Goal: Information Seeking & Learning: Learn about a topic

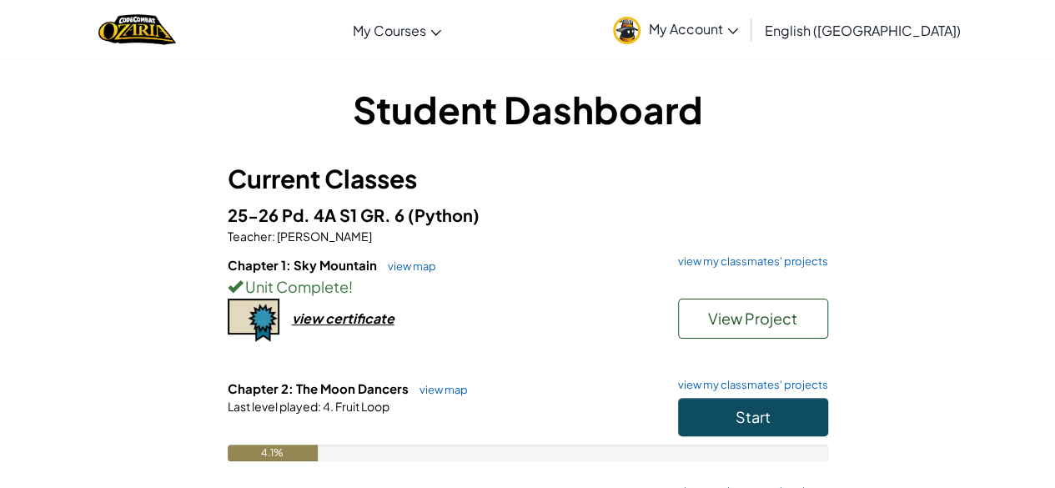
click at [989, 227] on div "Student Dashboard Current Classes 25-26 Pd. 4A S1 GR. 6 (Python) Teacher : [PER…" at bounding box center [527, 387] width 975 height 609
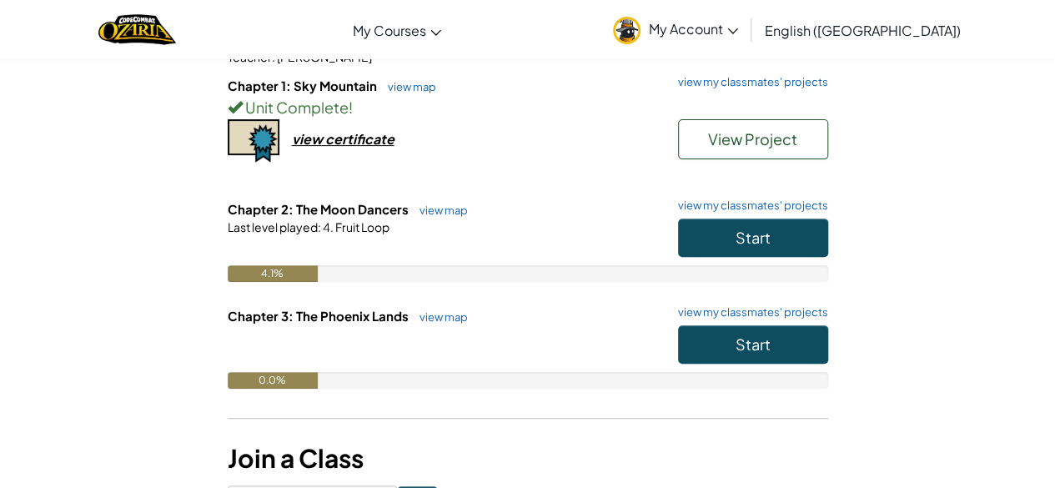
scroll to position [181, 0]
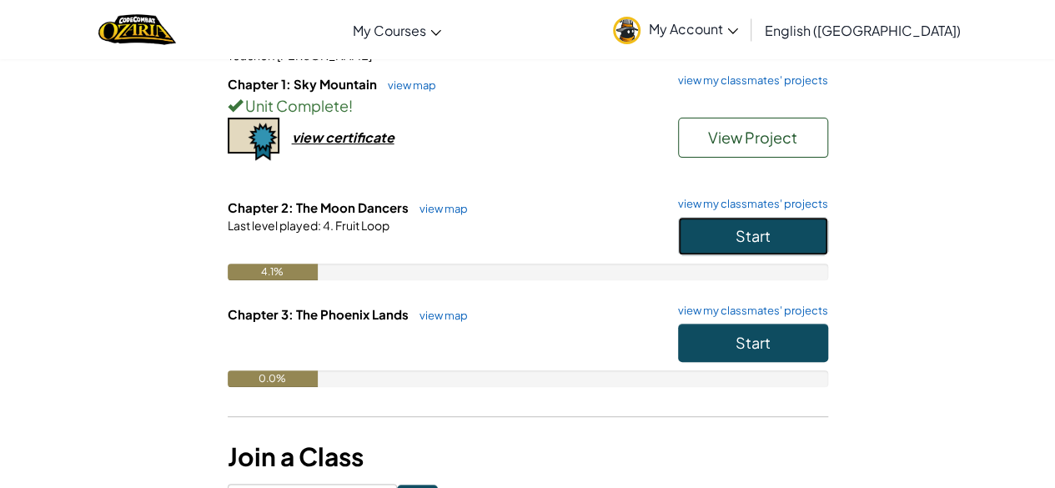
click at [789, 233] on button "Start" at bounding box center [753, 236] width 150 height 38
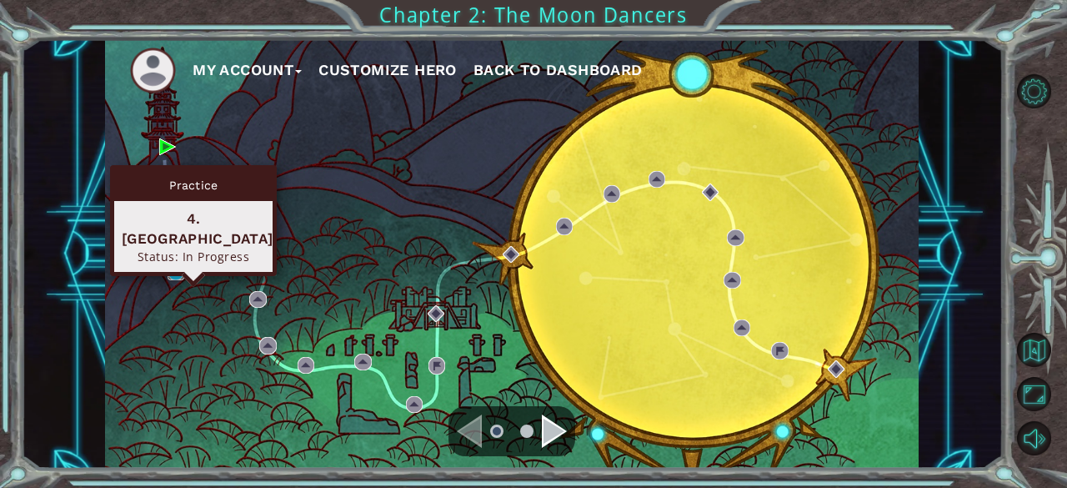
click at [177, 272] on img at bounding box center [176, 271] width 17 height 17
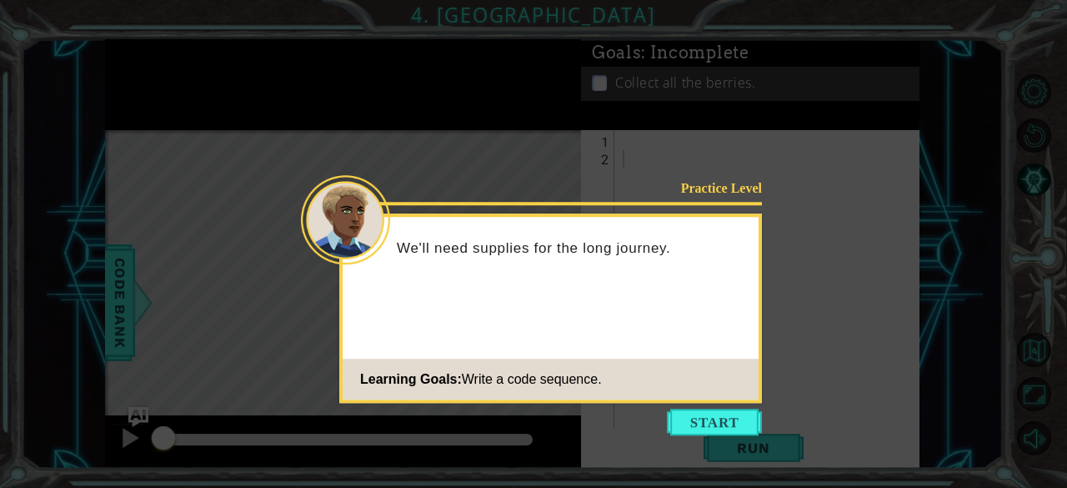
click at [177, 272] on icon at bounding box center [533, 244] width 1067 height 488
click at [704, 411] on button "Start" at bounding box center [714, 422] width 95 height 27
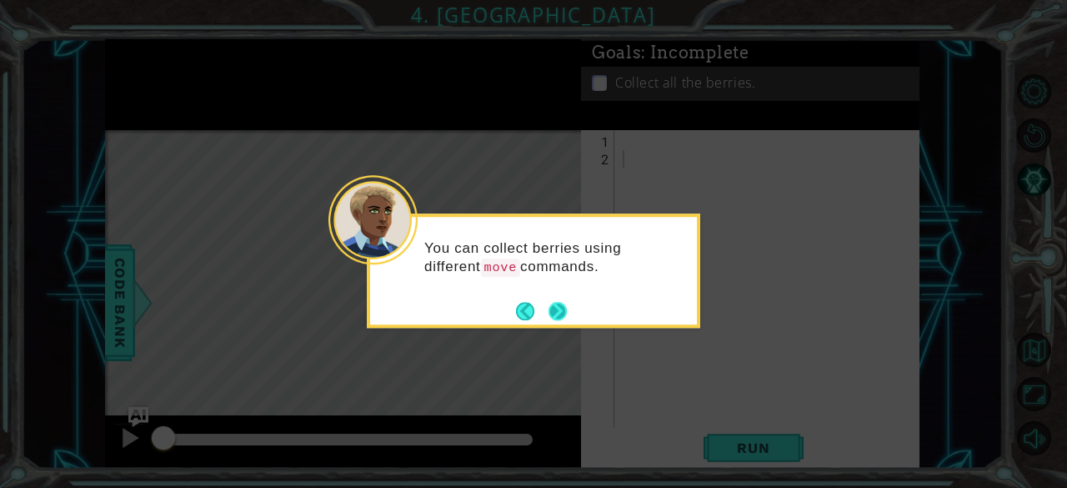
click at [558, 313] on button "Next" at bounding box center [558, 311] width 18 height 18
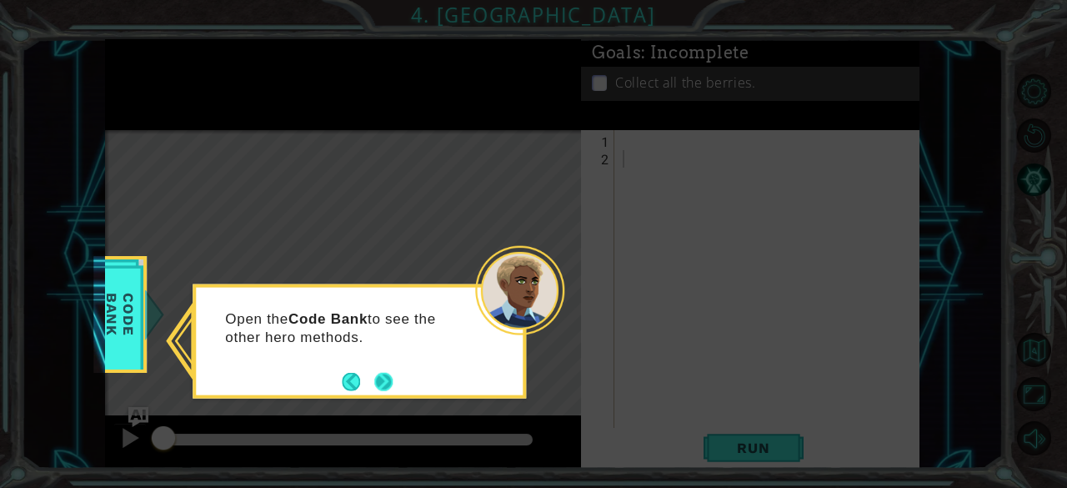
click at [384, 379] on button "Next" at bounding box center [383, 381] width 18 height 18
click at [384, 379] on button "Next" at bounding box center [384, 381] width 21 height 21
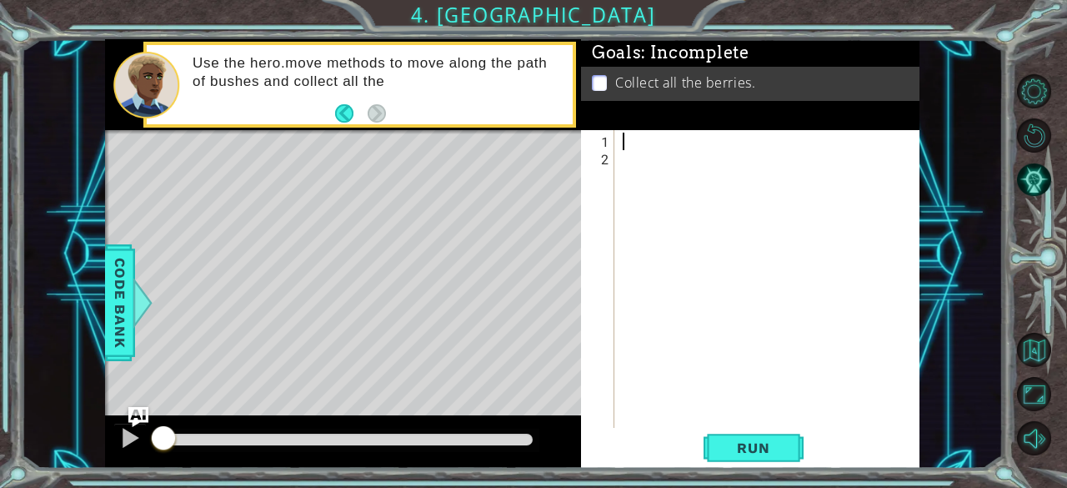
click at [619, 139] on div at bounding box center [771, 299] width 305 height 333
type textarea "g"
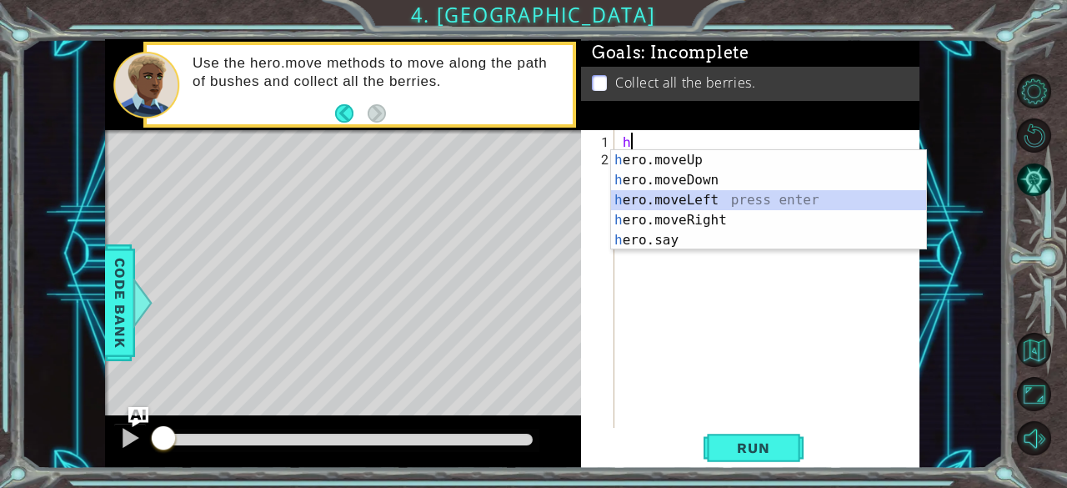
click at [686, 196] on div "h ero.moveUp press enter h ero.moveDown press enter h ero.moveLeft press enter …" at bounding box center [769, 220] width 316 height 140
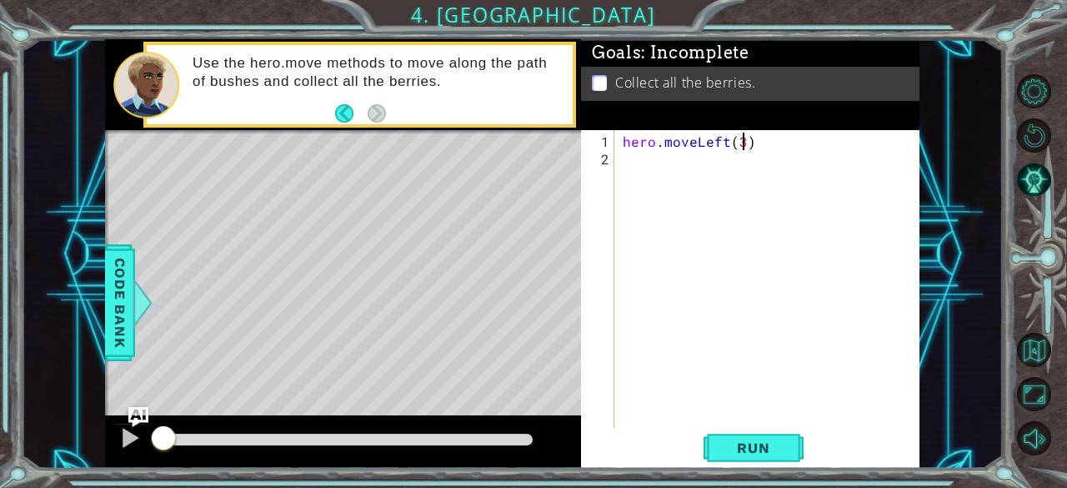
scroll to position [0, 7]
type textarea "hero.moveLeft(1)"
click at [630, 176] on div "hero . moveLeft ( 1 )" at bounding box center [771, 299] width 305 height 333
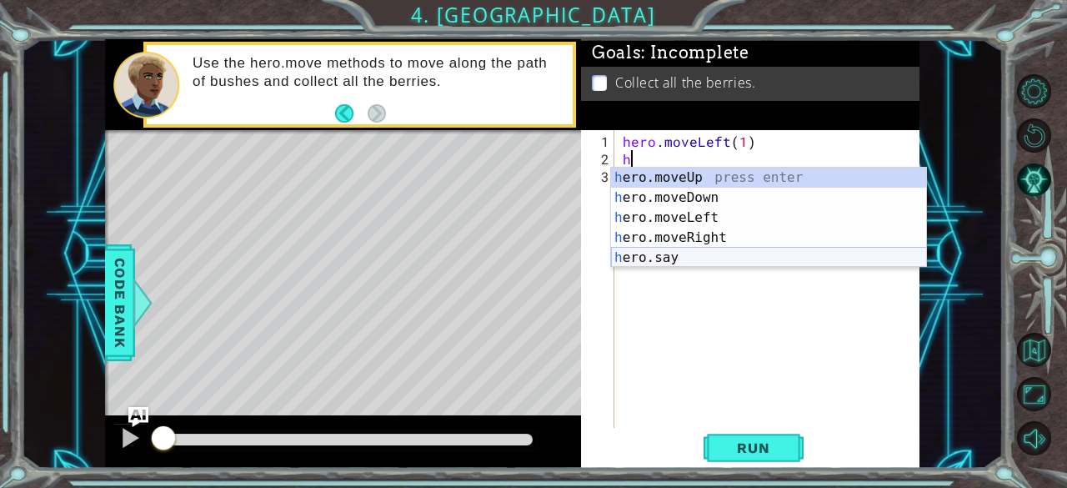
click at [680, 259] on div "h ero.moveUp press enter h ero.moveDown press enter h ero.moveLeft press enter …" at bounding box center [769, 238] width 316 height 140
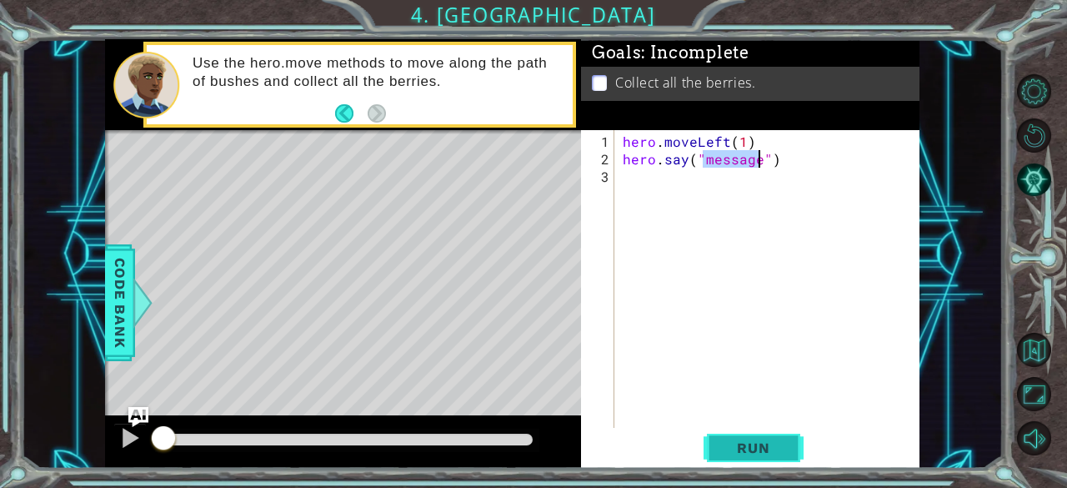
type textarea "hero.say("message")"
click at [774, 458] on button "Run" at bounding box center [754, 448] width 100 height 34
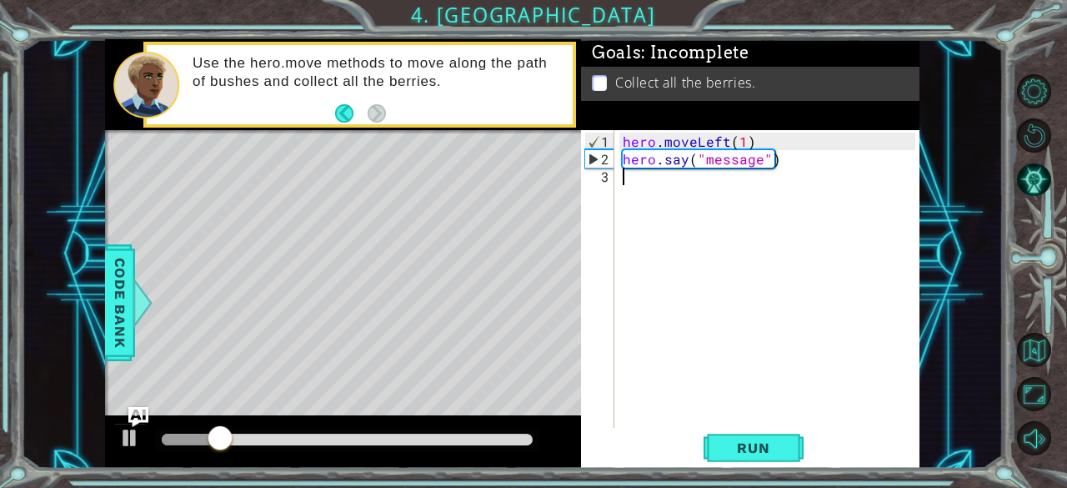
click at [637, 188] on div "hero . moveLeft ( 1 ) hero . say ( "message" )" at bounding box center [771, 299] width 305 height 333
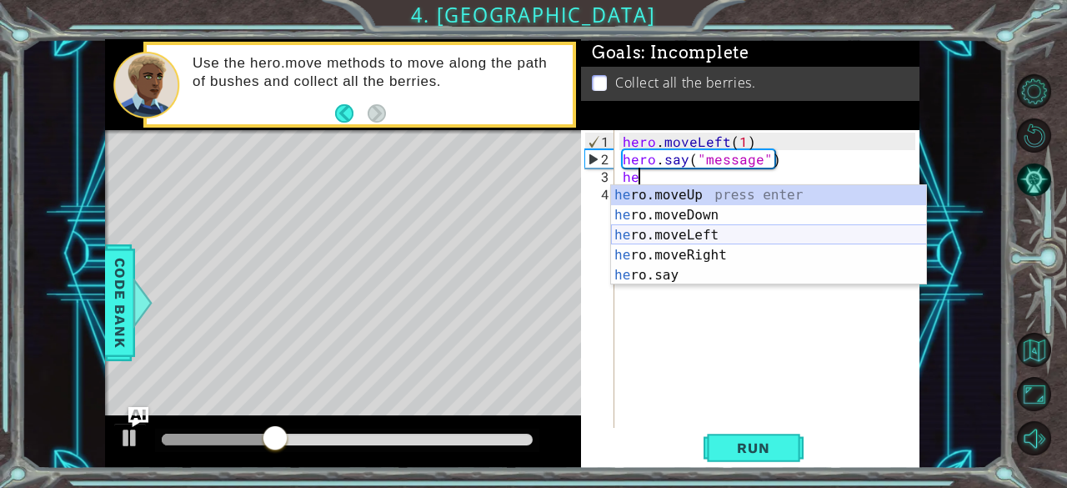
click at [668, 234] on div "he ro.moveUp press enter he ro.moveDown press enter he ro.moveLeft press enter …" at bounding box center [769, 255] width 316 height 140
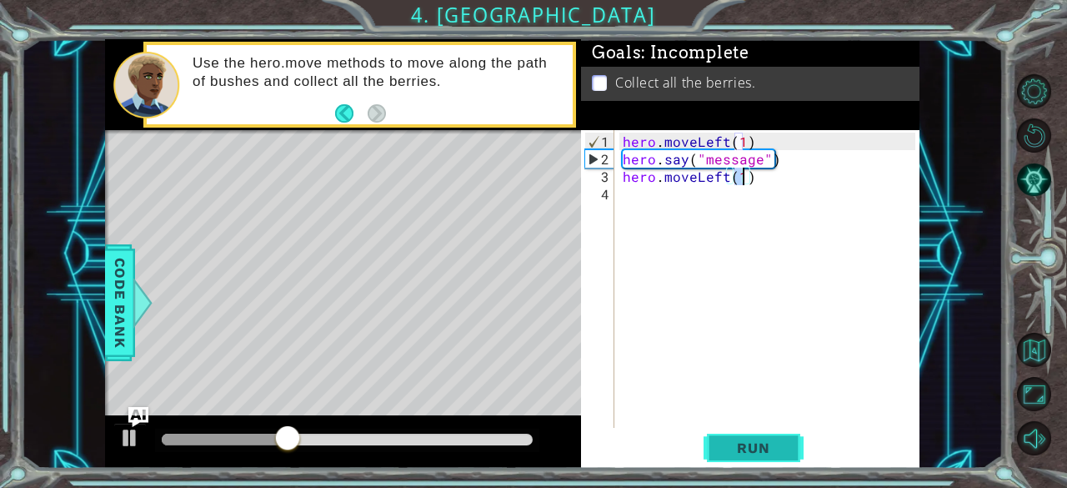
type textarea "hero.moveLeft(1)"
click at [734, 448] on span "Run" at bounding box center [753, 447] width 66 height 17
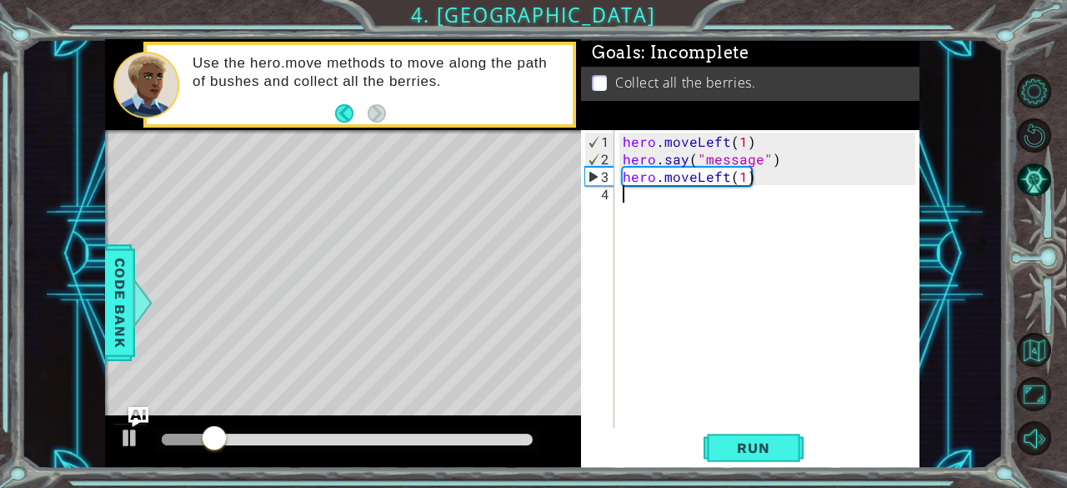
click at [644, 200] on div "hero . moveLeft ( 1 ) hero . say ( "message" ) hero . moveLeft ( 1 )" at bounding box center [771, 299] width 305 height 333
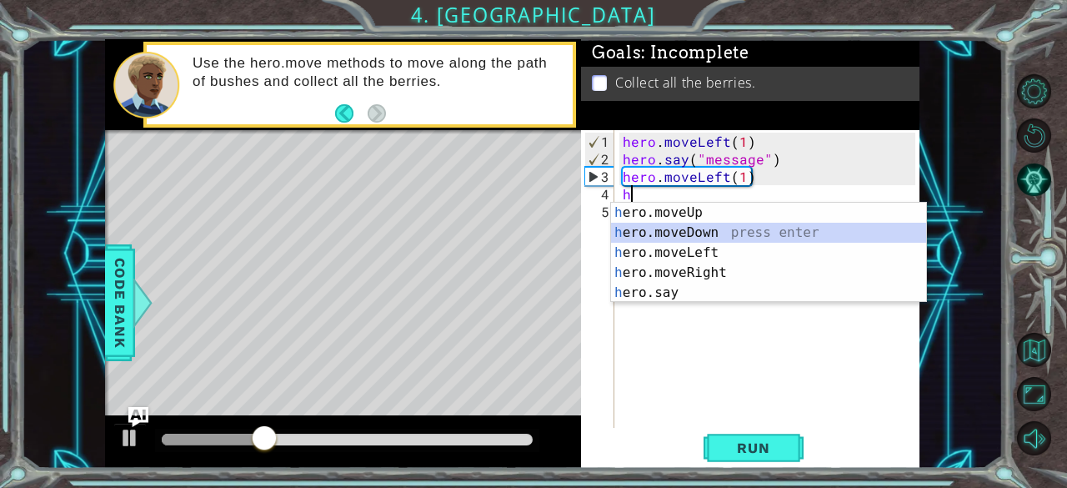
click at [672, 235] on div "h ero.moveUp press enter h ero.moveDown press enter h ero.moveLeft press enter …" at bounding box center [769, 273] width 316 height 140
type textarea "hero.moveDown(1)"
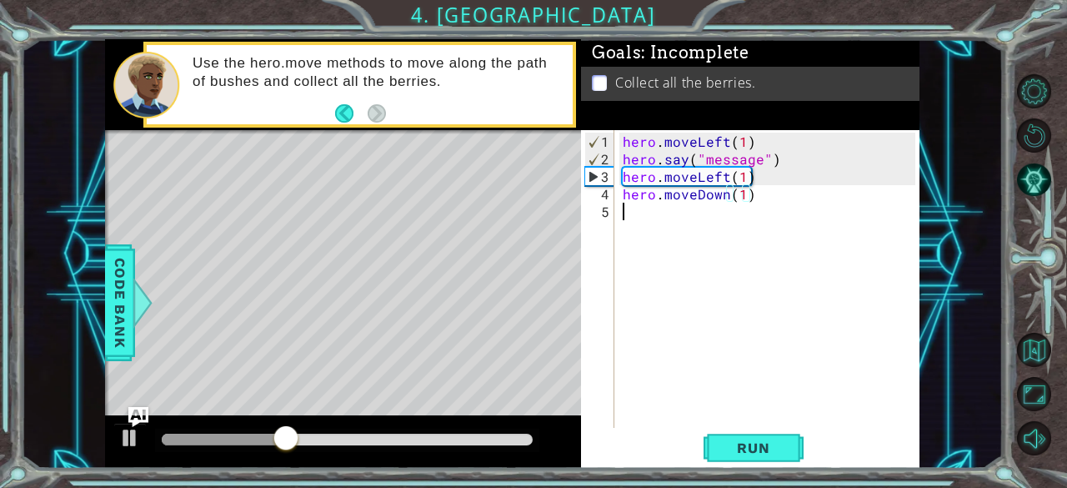
click at [627, 224] on div "hero . moveLeft ( 1 ) hero . say ( "message" ) hero . moveLeft ( 1 ) hero . mov…" at bounding box center [771, 299] width 305 height 333
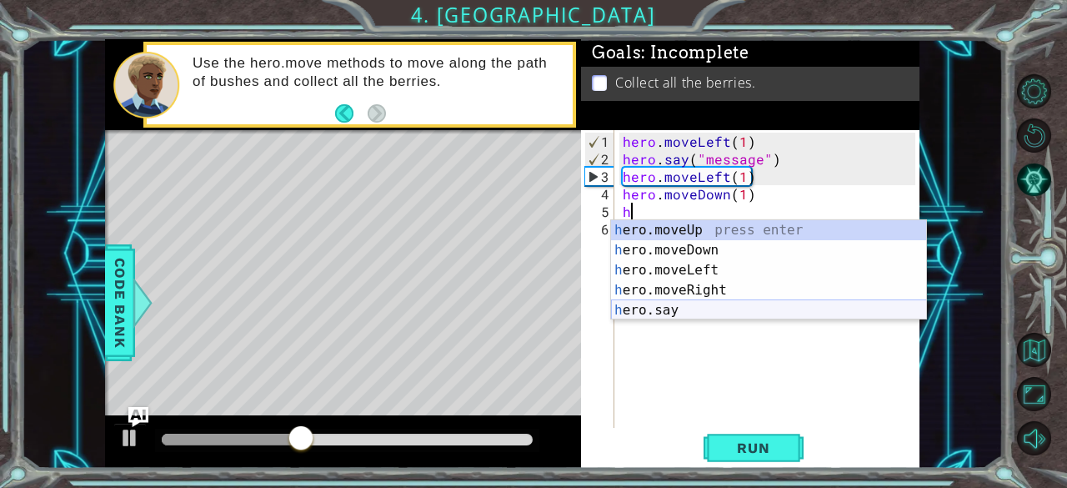
click at [652, 310] on div "h ero.moveUp press enter h ero.moveDown press enter h ero.moveLeft press enter …" at bounding box center [769, 290] width 316 height 140
type textarea "hero.say("message")"
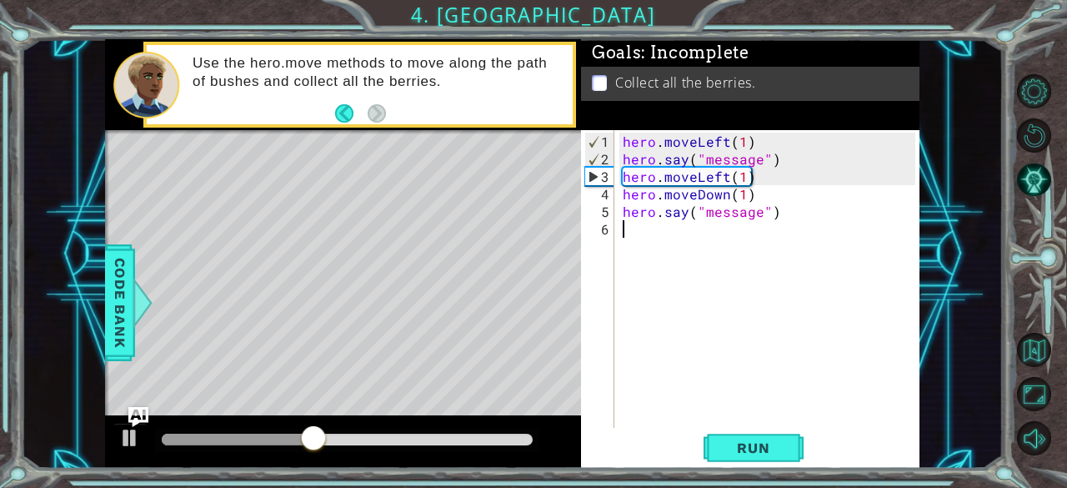
click at [644, 243] on div "hero . moveLeft ( 1 ) hero . say ( "message" ) hero . moveLeft ( 1 ) hero . mov…" at bounding box center [771, 299] width 305 height 333
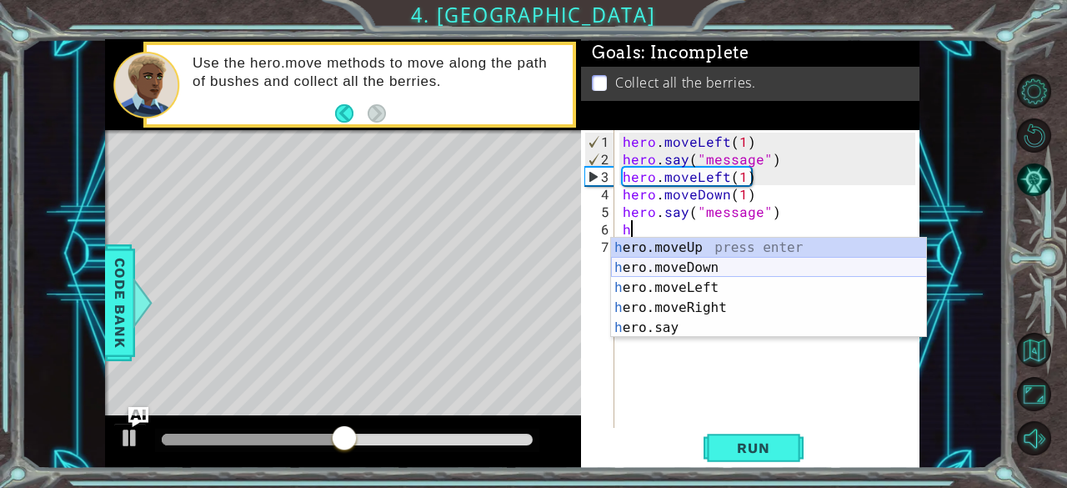
click at [680, 265] on div "h ero.moveUp press enter h ero.moveDown press enter h ero.moveLeft press enter …" at bounding box center [769, 308] width 316 height 140
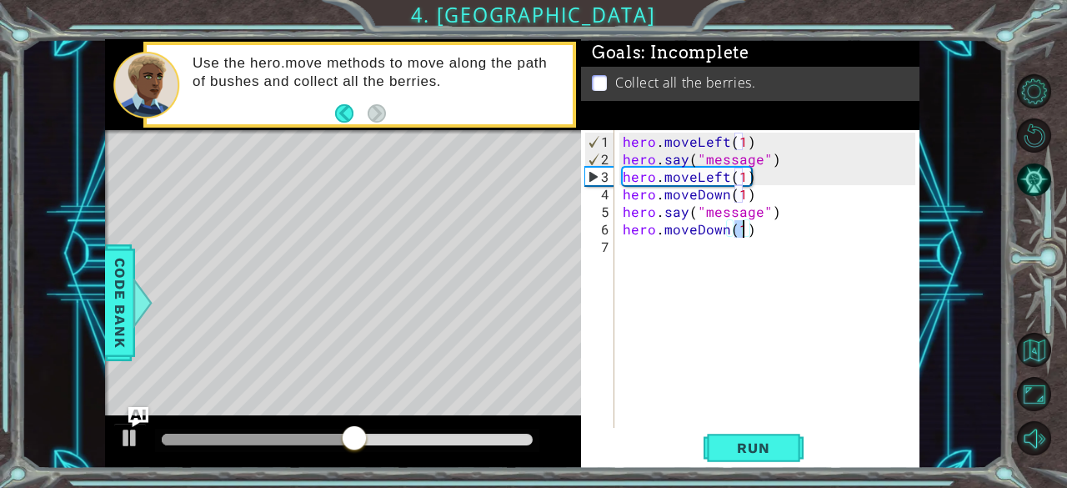
click at [634, 242] on div "hero . moveLeft ( 1 ) hero . say ( "message" ) hero . moveLeft ( 1 ) hero . mov…" at bounding box center [771, 299] width 305 height 333
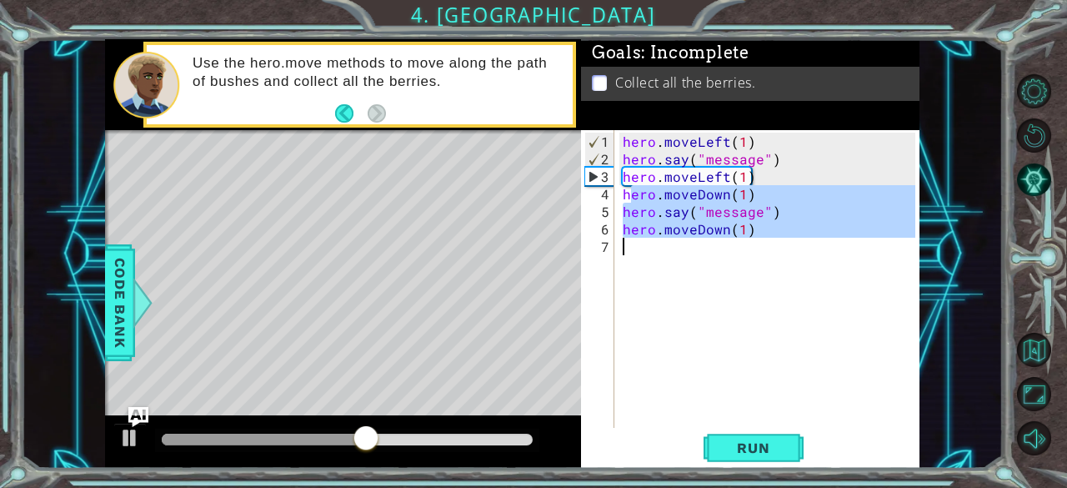
type textarea "hero.moveDown(1)"
click at [631, 254] on div "hero . moveLeft ( 1 ) hero . say ( "message" ) hero . moveLeft ( 1 ) hero . mov…" at bounding box center [767, 279] width 297 height 298
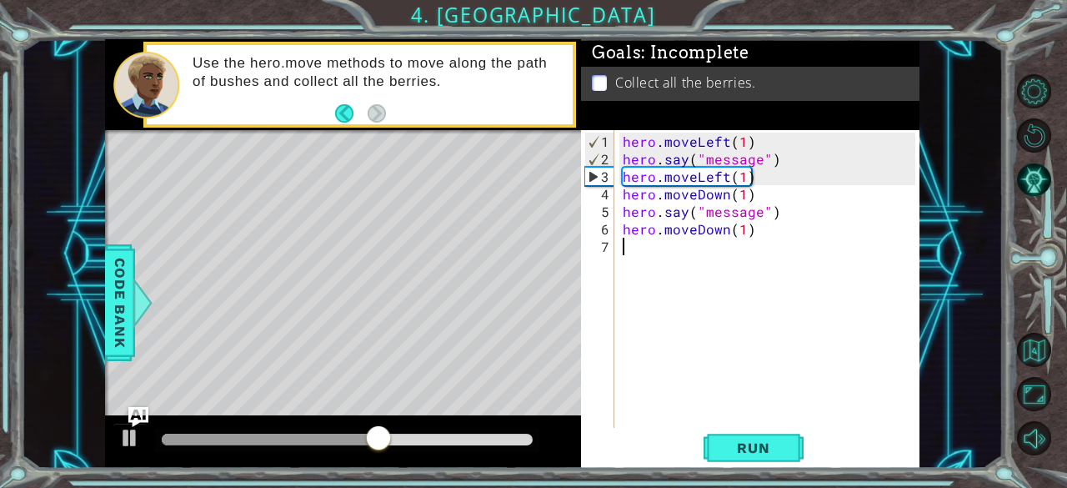
click at [631, 254] on div "hero . moveLeft ( 1 ) hero . say ( "message" ) hero . moveLeft ( 1 ) hero . mov…" at bounding box center [771, 299] width 305 height 333
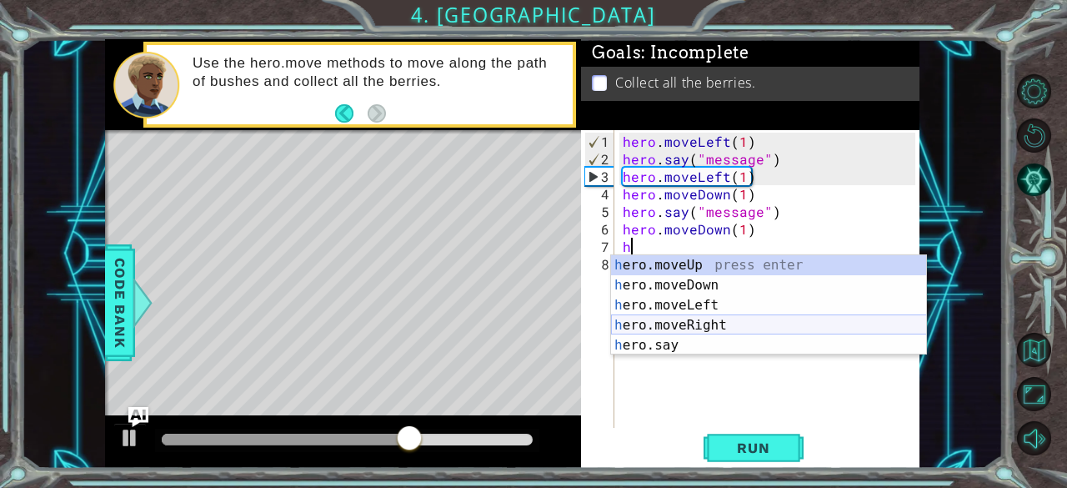
click at [695, 321] on div "h ero.moveUp press enter h ero.moveDown press enter h ero.moveLeft press enter …" at bounding box center [769, 325] width 316 height 140
type textarea "hero.moveRight(1)"
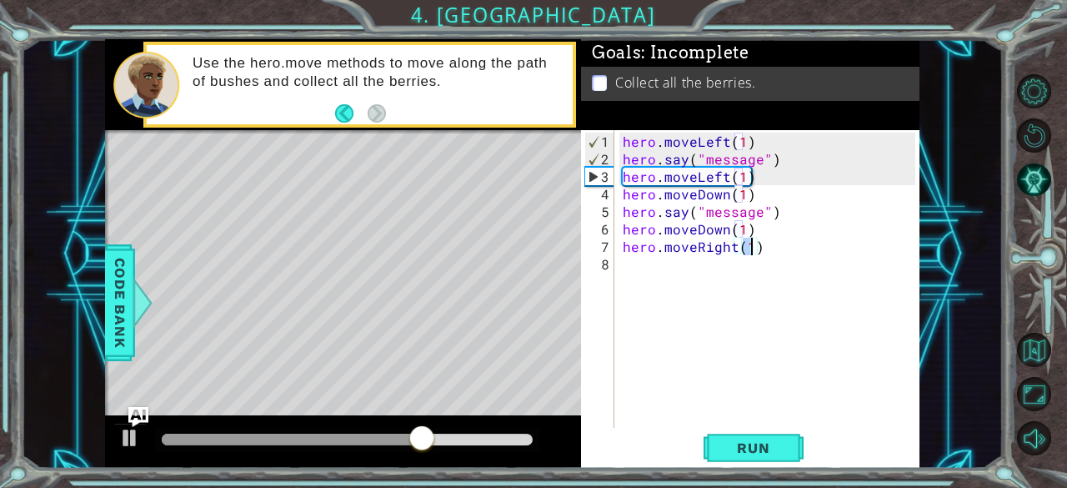
click at [630, 273] on div "hero . moveLeft ( 1 ) hero . say ( "message" ) hero . moveLeft ( 1 ) hero . mov…" at bounding box center [771, 299] width 305 height 333
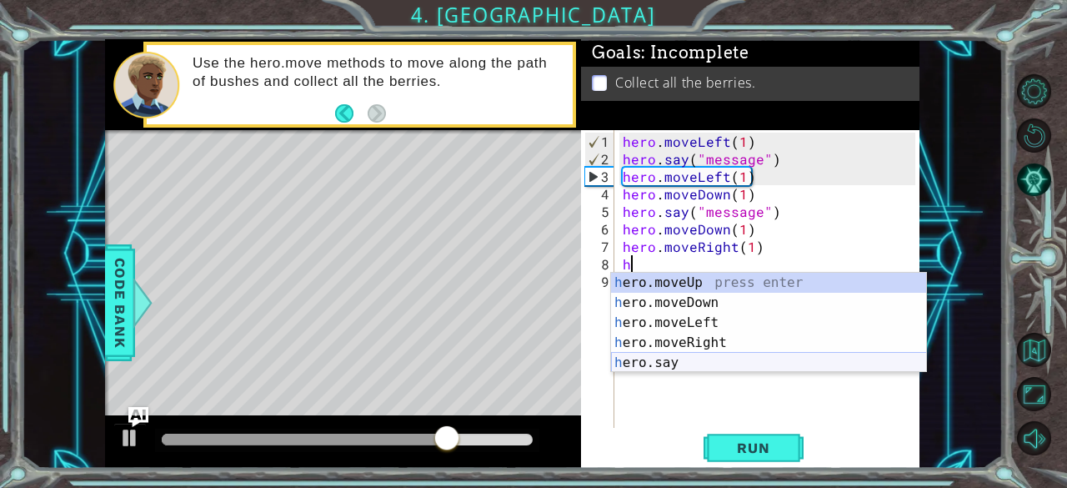
click at [671, 358] on div "h ero.moveUp press enter h ero.moveDown press enter h ero.moveLeft press enter …" at bounding box center [769, 343] width 316 height 140
type textarea "hero.say("message")"
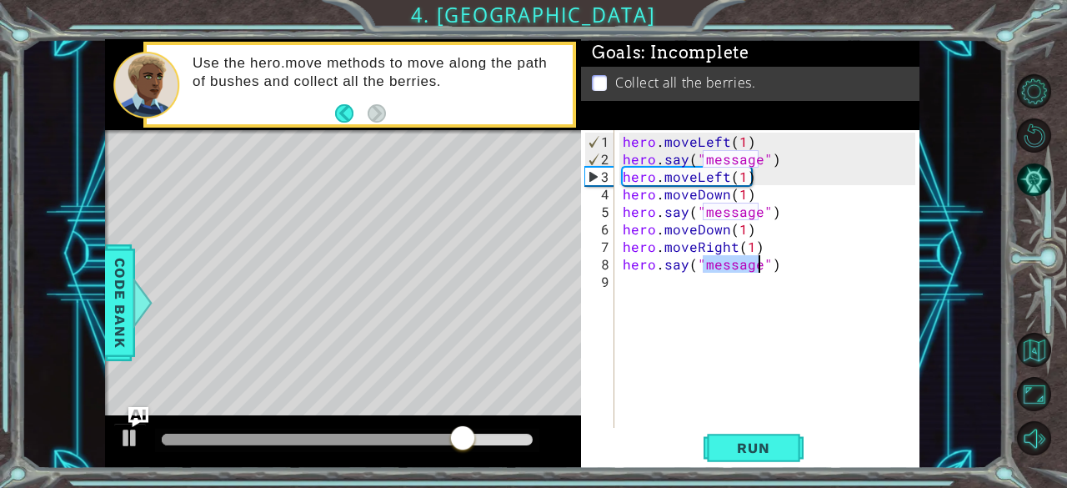
click at [639, 293] on div "hero . moveLeft ( 1 ) hero . say ( "message" ) hero . moveLeft ( 1 ) hero . mov…" at bounding box center [771, 299] width 305 height 333
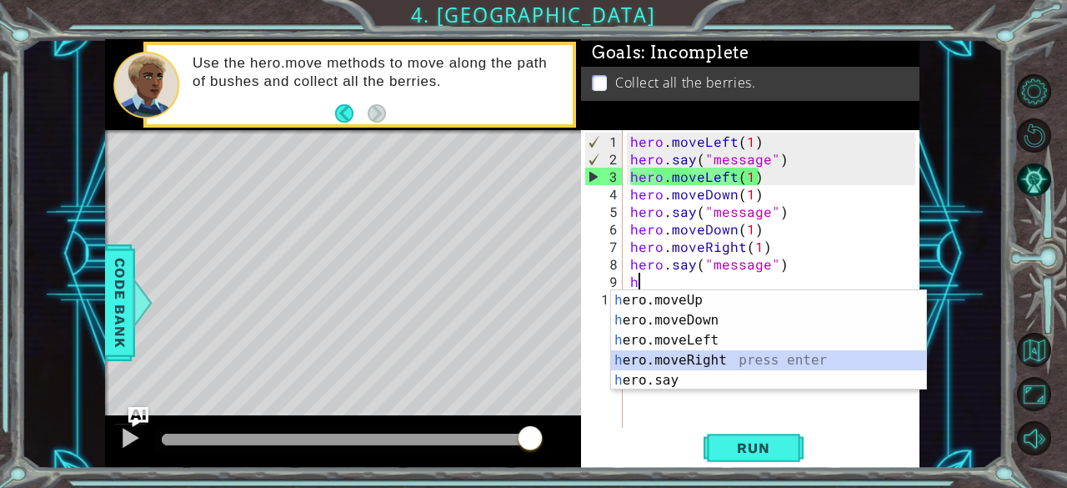
click at [682, 354] on div "h ero.moveUp press enter h ero.moveDown press enter h ero.moveLeft press enter …" at bounding box center [769, 360] width 316 height 140
type textarea "hero.moveRight(1)"
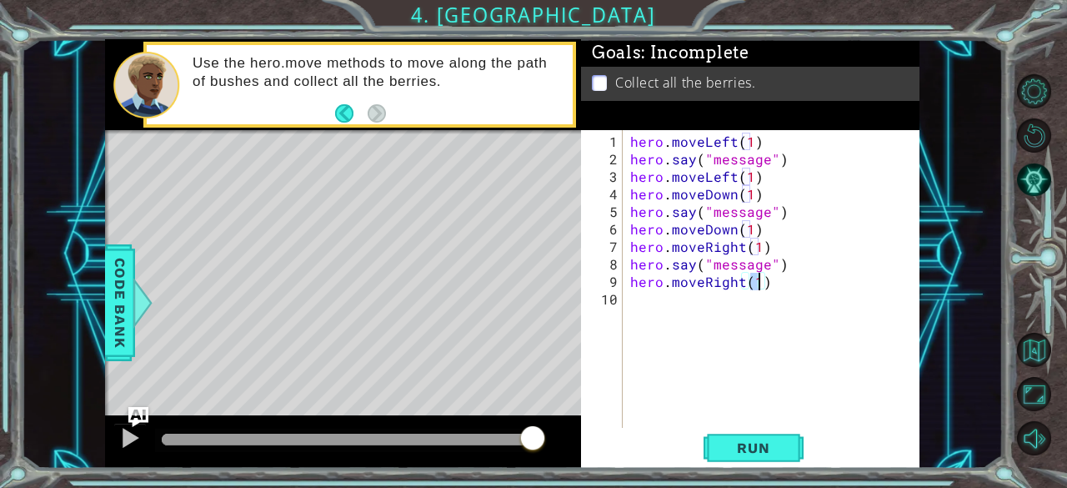
click at [655, 309] on div "hero . moveLeft ( 1 ) hero . say ( "message" ) hero . moveLeft ( 1 ) hero . mov…" at bounding box center [776, 299] width 298 height 333
type textarea "hero.moveUp(1)"
click at [630, 333] on div "hero . moveLeft ( 1 ) hero . say ( "message" ) hero . moveLeft ( 1 ) hero . mov…" at bounding box center [776, 299] width 298 height 333
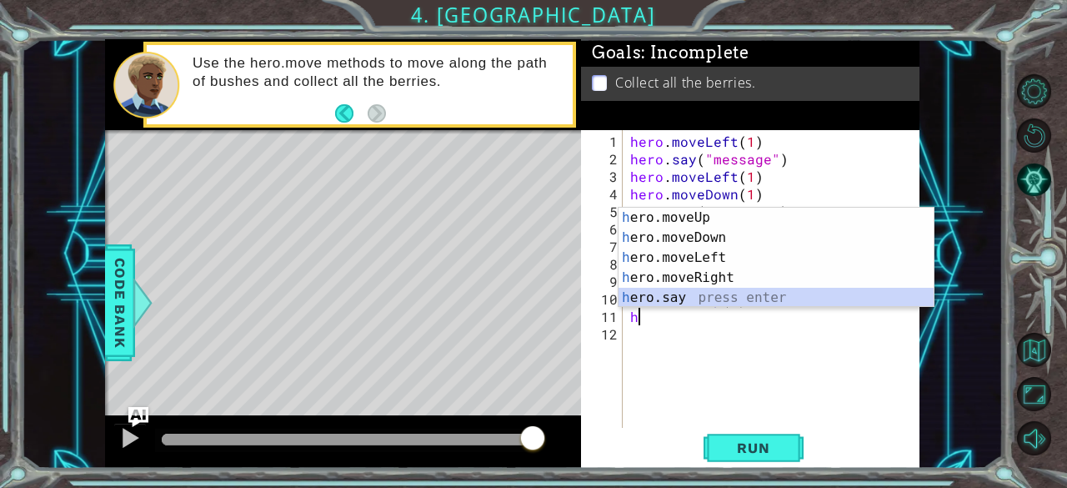
click at [686, 298] on div "h ero.moveUp press enter h ero.moveDown press enter h ero.moveLeft press enter …" at bounding box center [777, 278] width 316 height 140
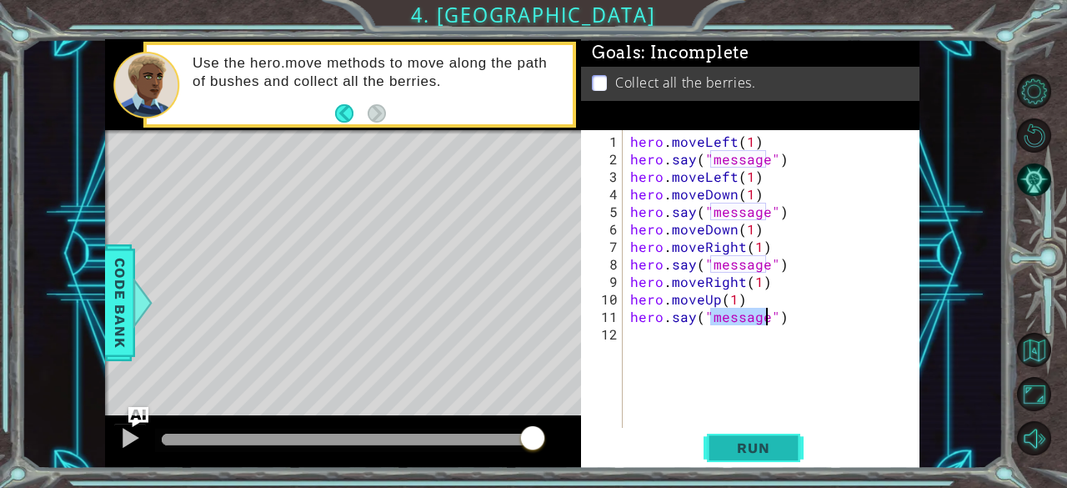
type textarea "hero.say("message")"
click at [750, 454] on span "Run" at bounding box center [753, 447] width 66 height 17
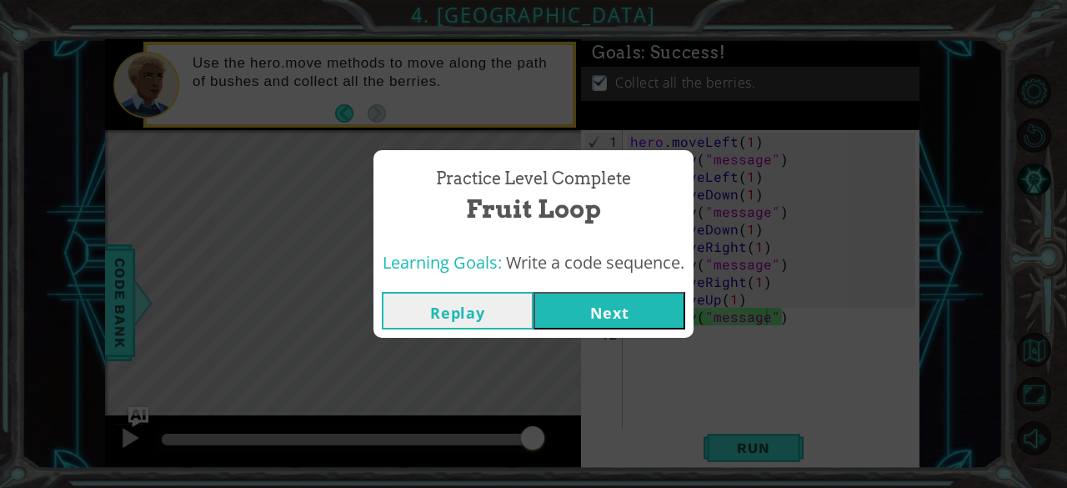
click at [614, 314] on button "Next" at bounding box center [610, 311] width 152 height 38
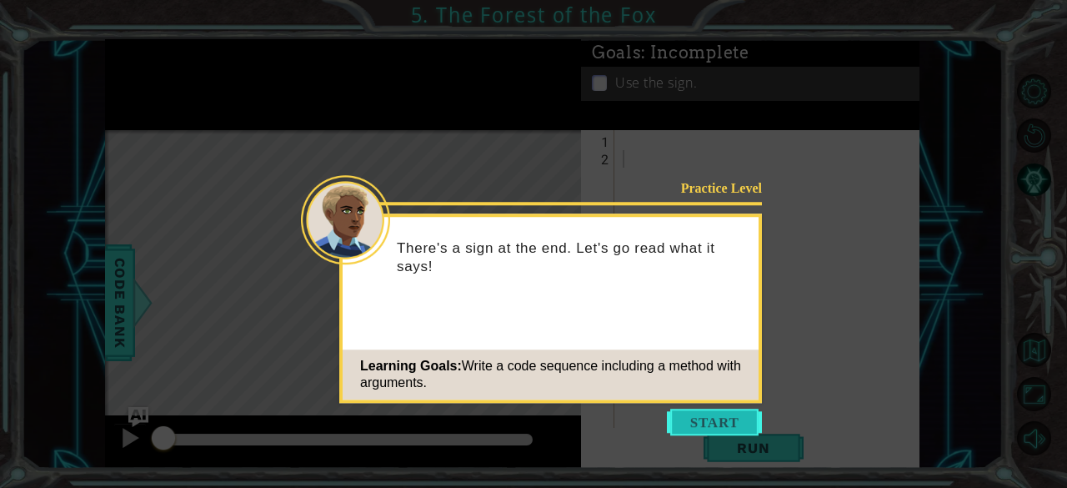
click at [679, 418] on button "Start" at bounding box center [714, 422] width 95 height 27
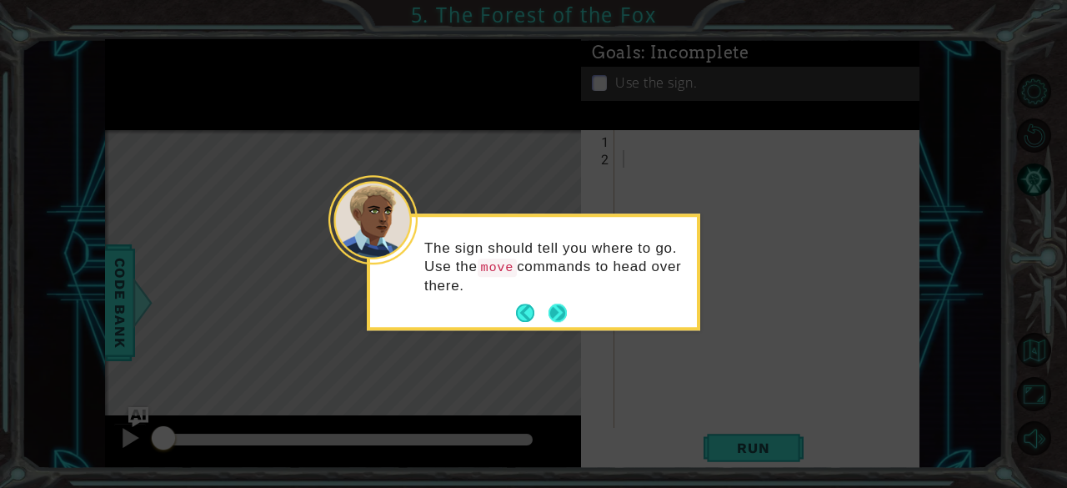
click at [559, 313] on button "Next" at bounding box center [558, 313] width 18 height 18
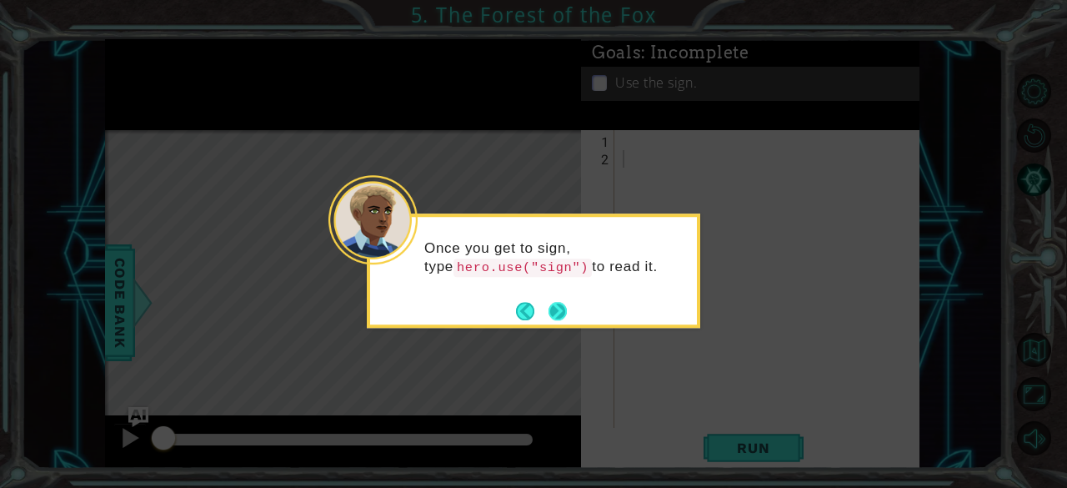
click at [559, 313] on button "Next" at bounding box center [558, 311] width 18 height 18
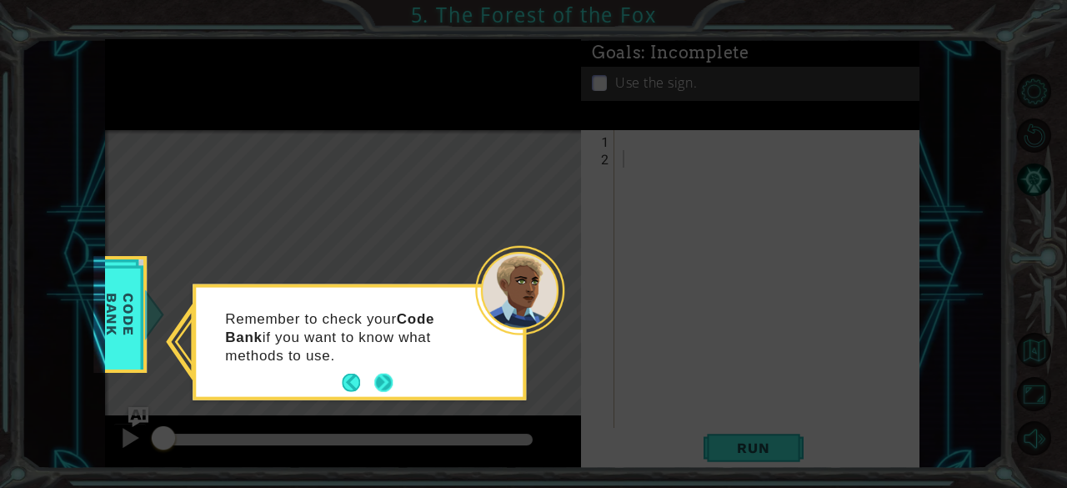
click at [389, 375] on button "Next" at bounding box center [383, 383] width 18 height 18
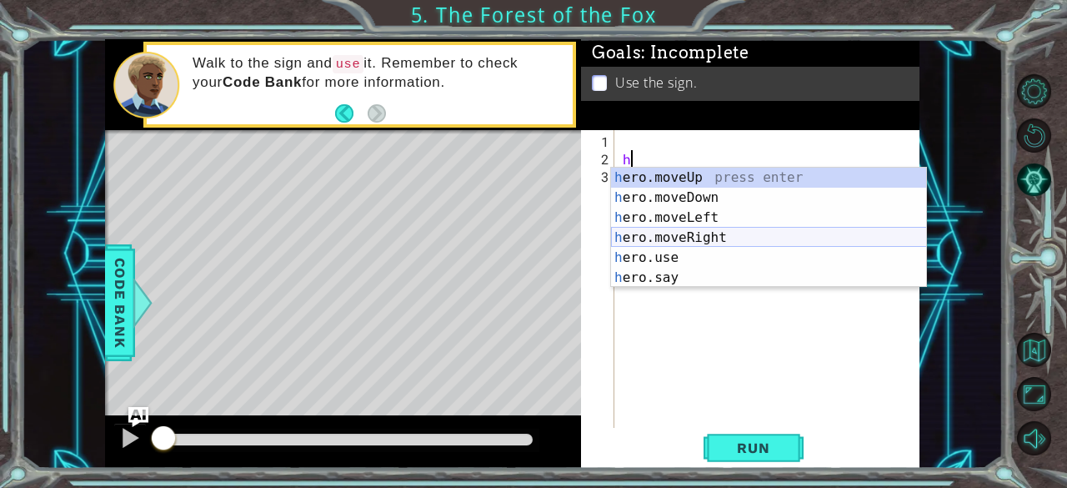
click at [675, 238] on div "h ero.moveUp press enter h ero.moveDown press enter h ero.moveLeft press enter …" at bounding box center [769, 248] width 316 height 160
type textarea "hero.moveRight(1)"
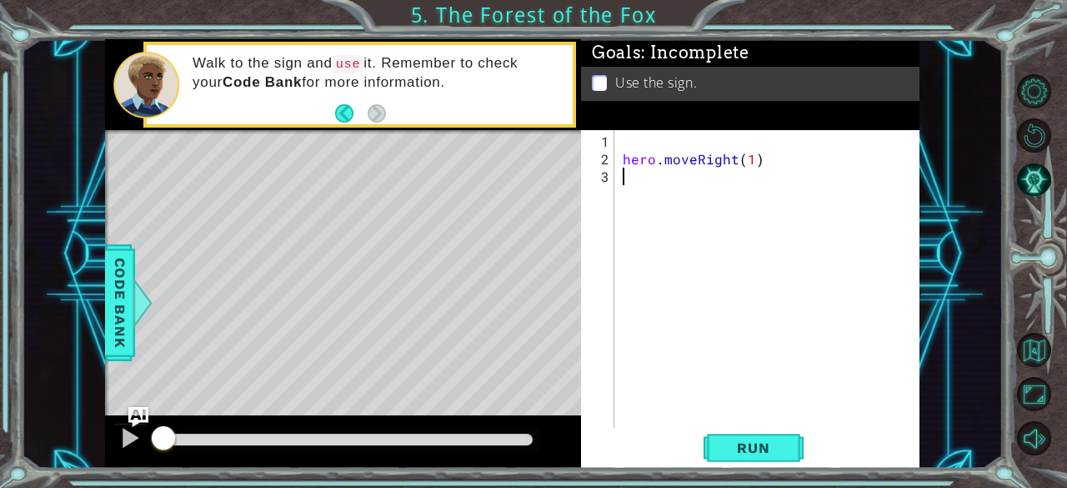
click at [648, 167] on div "hero . moveRight ( 1 )" at bounding box center [771, 299] width 305 height 333
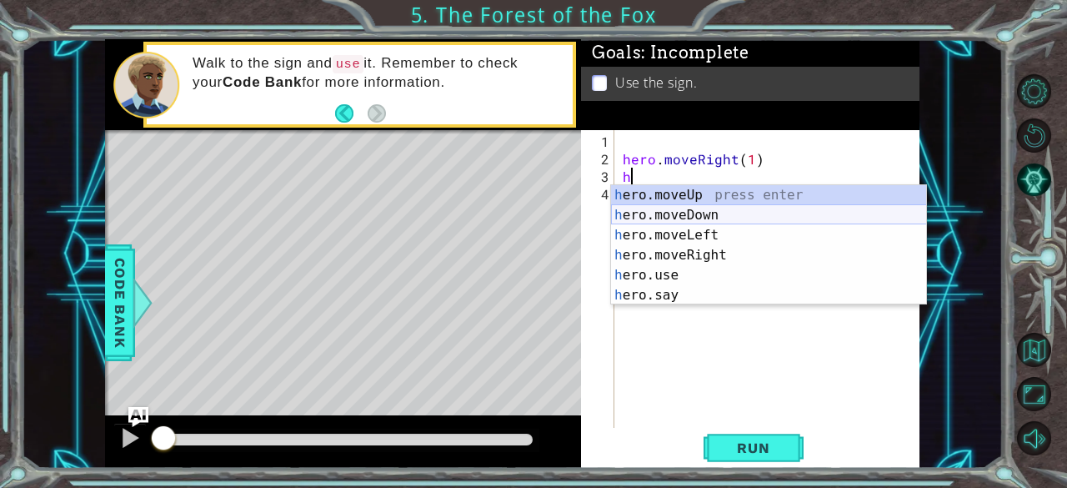
type textarea "hero.moveUp(1)"
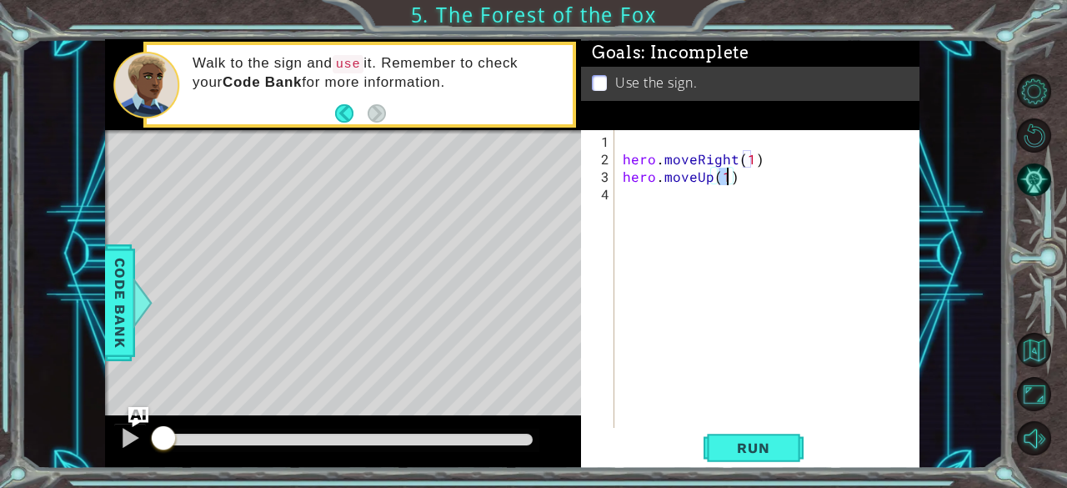
click at [654, 213] on div "hero . moveRight ( 1 ) hero . moveUp ( 1 )" at bounding box center [771, 299] width 305 height 333
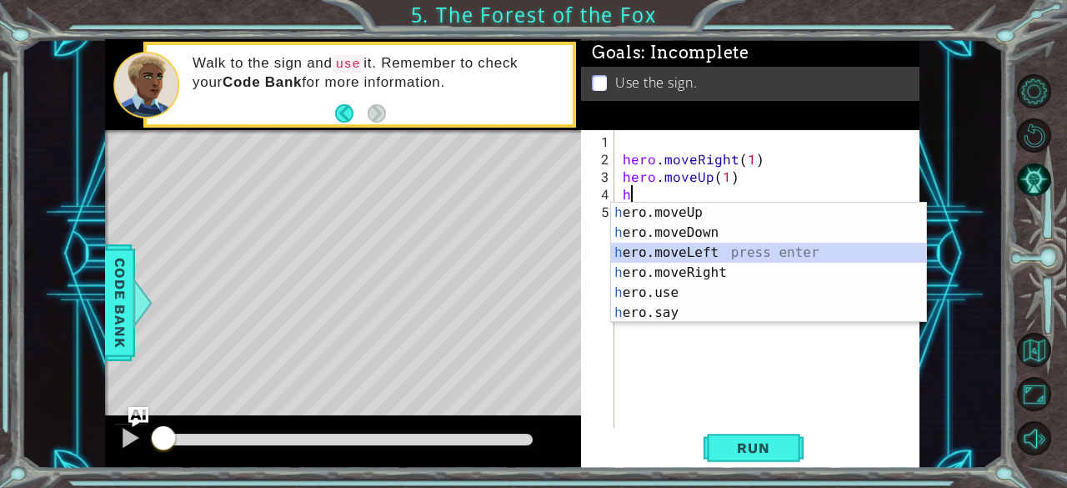
click at [662, 254] on div "h ero.moveUp press enter h ero.moveDown press enter h ero.moveLeft press enter …" at bounding box center [769, 283] width 316 height 160
type textarea "hero.moveLeft(1)"
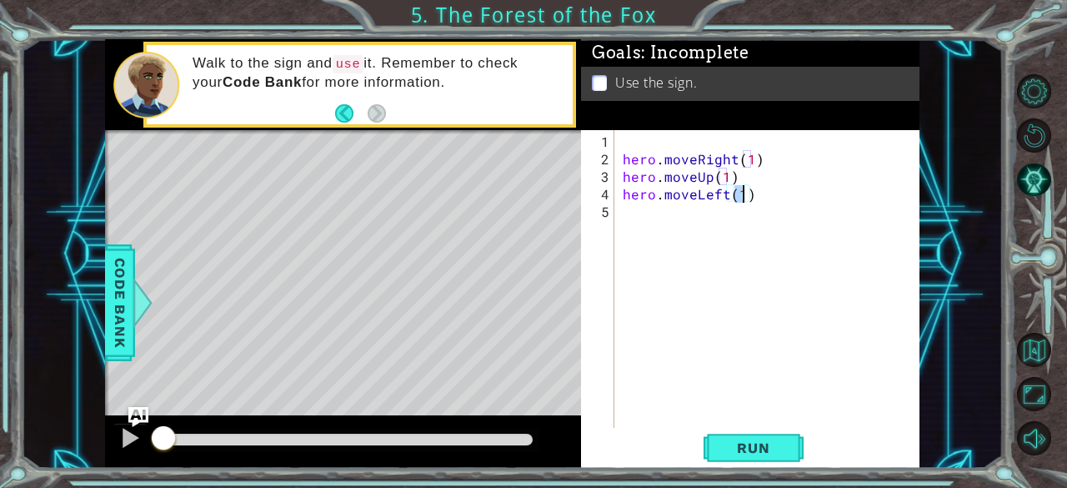
click at [640, 232] on div "hero . moveRight ( 1 ) hero . moveUp ( 1 ) hero . moveLeft ( 1 )" at bounding box center [771, 299] width 305 height 333
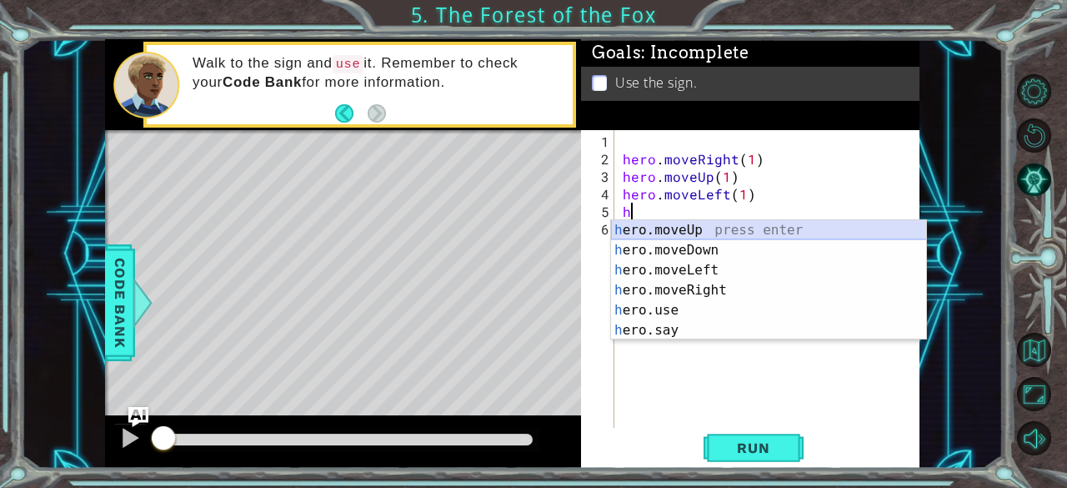
type textarea "hero.moveUp(1)"
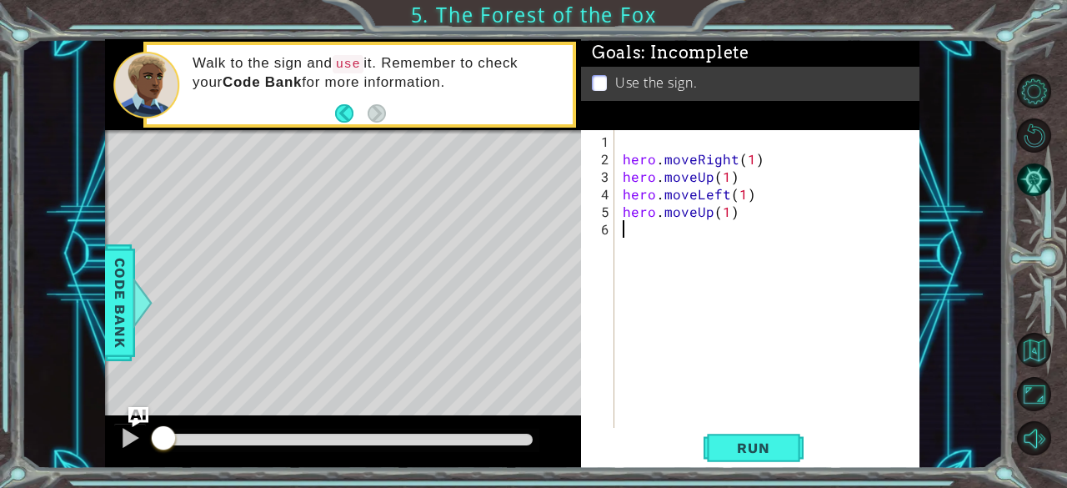
click at [654, 229] on div "hero . moveRight ( 1 ) hero . moveUp ( 1 ) hero . moveLeft ( 1 ) hero . moveUp …" at bounding box center [771, 299] width 305 height 333
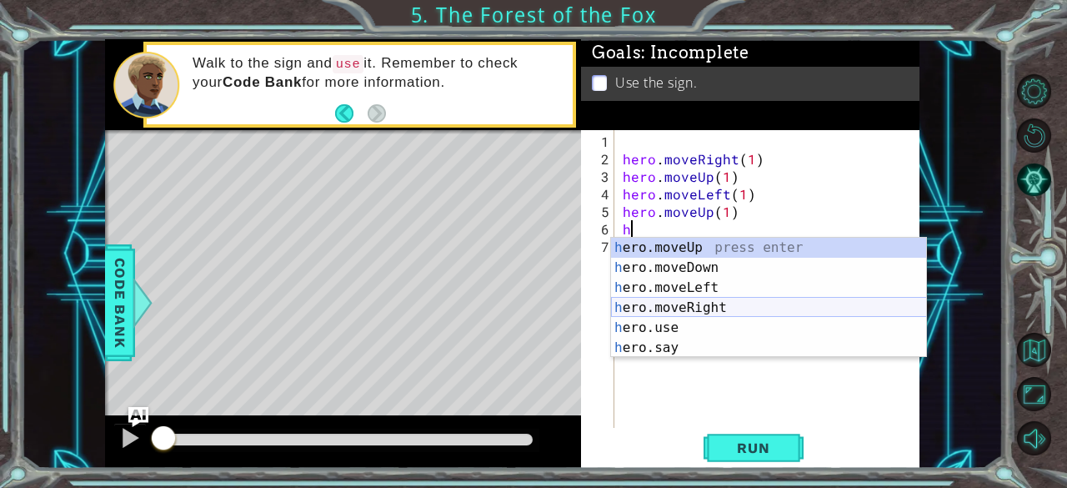
click at [694, 303] on div "h ero.moveUp press enter h ero.moveDown press enter h ero.moveLeft press enter …" at bounding box center [769, 318] width 316 height 160
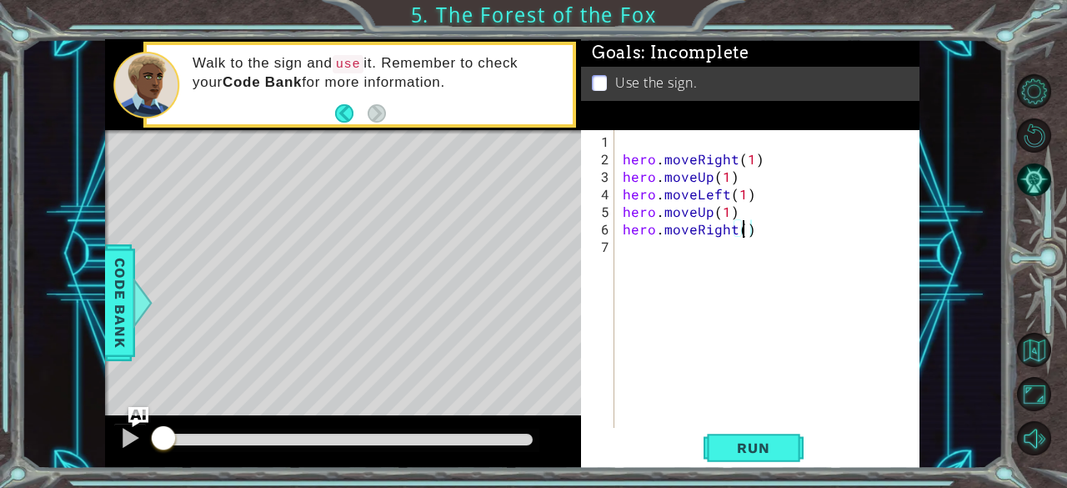
type textarea "hero.moveRight(2)"
click at [655, 250] on div "hero . moveRight ( 1 ) hero . moveUp ( 1 ) hero . moveLeft ( 1 ) hero . moveUp …" at bounding box center [771, 299] width 305 height 333
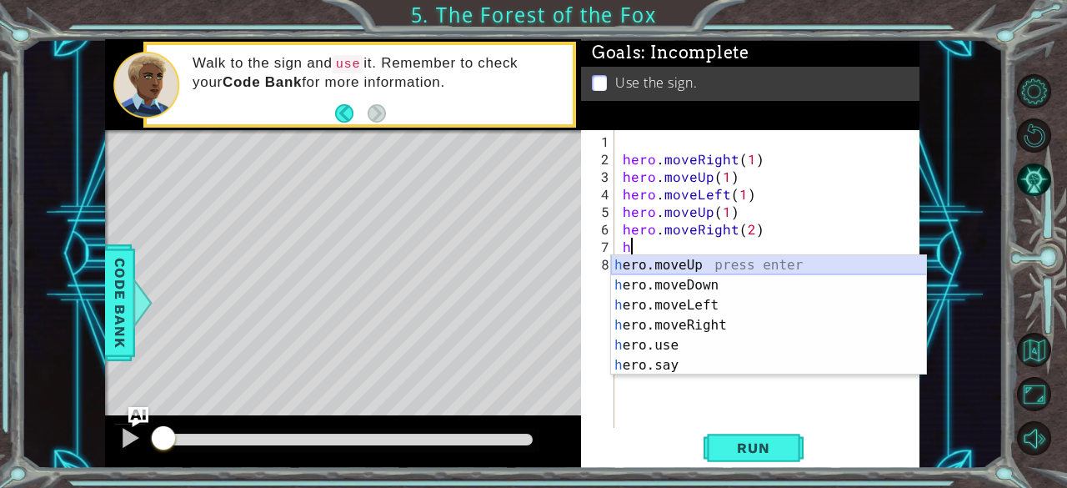
click at [661, 274] on div "h ero.moveUp press enter h ero.moveDown press enter h ero.moveLeft press enter …" at bounding box center [769, 335] width 316 height 160
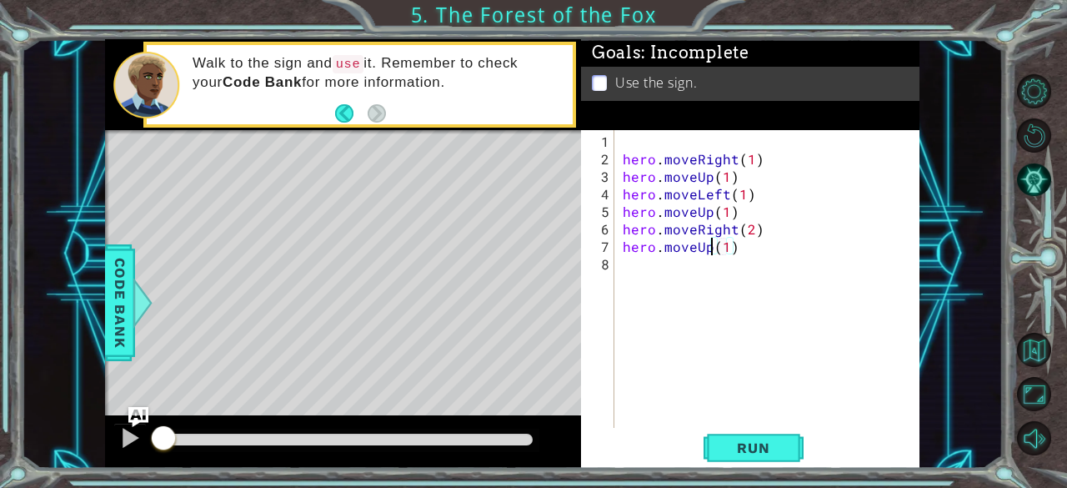
click at [710, 253] on div "hero . moveRight ( 1 ) hero . moveUp ( 1 ) hero . moveLeft ( 1 ) hero . moveUp …" at bounding box center [771, 299] width 305 height 333
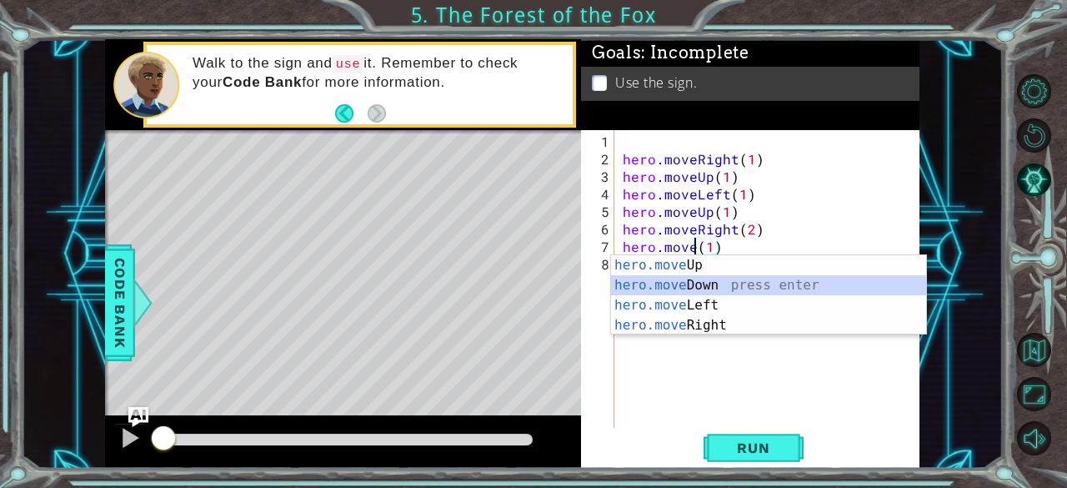
click at [717, 288] on div "hero.move Up press enter hero.move Down press enter hero.move Left press enter …" at bounding box center [769, 315] width 316 height 120
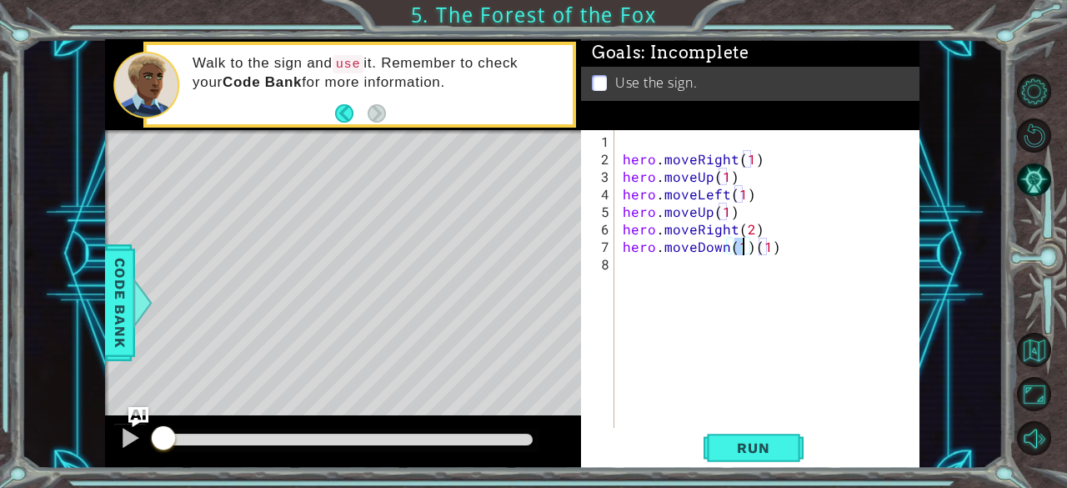
click at [777, 253] on div "hero . moveRight ( 1 ) hero . moveUp ( 1 ) hero . moveLeft ( 1 ) hero . moveUp …" at bounding box center [771, 299] width 305 height 333
type textarea "hero.moveDown(1)"
click at [664, 263] on div "hero . moveRight ( 1 ) hero . moveUp ( 1 ) hero . moveLeft ( 1 ) hero . moveUp …" at bounding box center [771, 299] width 305 height 333
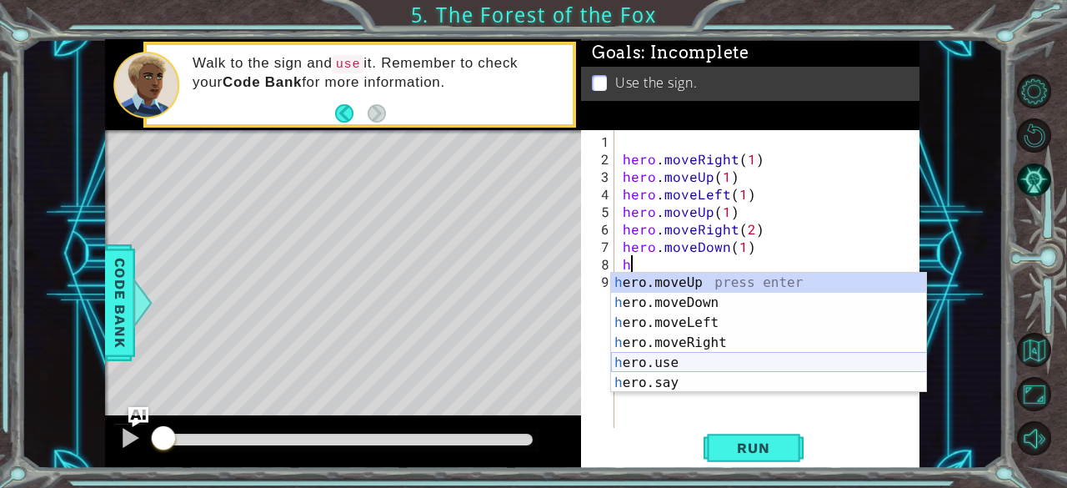
click at [670, 358] on div "h ero.moveUp press enter h ero.moveDown press enter h ero.moveLeft press enter …" at bounding box center [769, 353] width 316 height 160
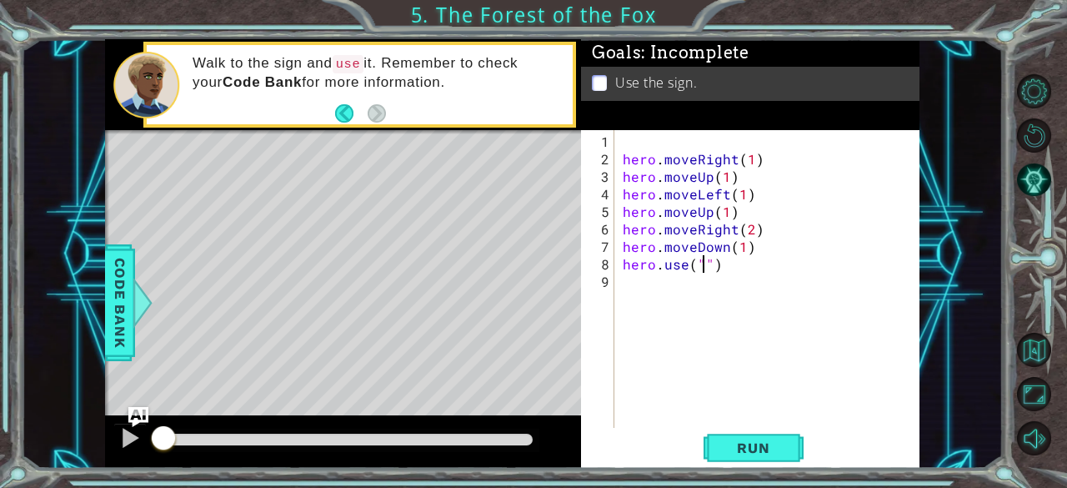
scroll to position [0, 5]
type textarea "hero.use("sign")"
click at [649, 291] on div "hero . moveRight ( 1 ) hero . moveUp ( 1 ) hero . moveLeft ( 1 ) hero . moveUp …" at bounding box center [771, 299] width 305 height 333
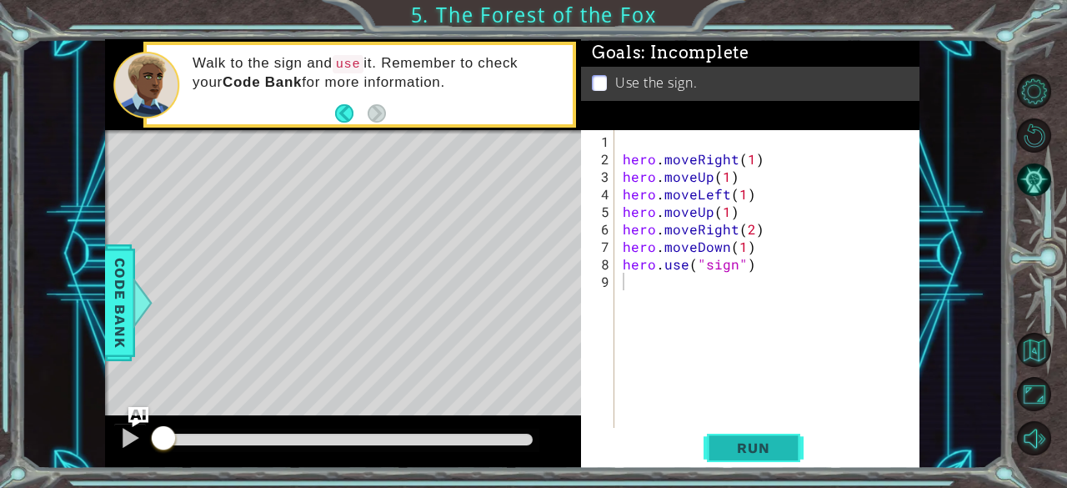
click at [756, 443] on span "Run" at bounding box center [753, 447] width 66 height 17
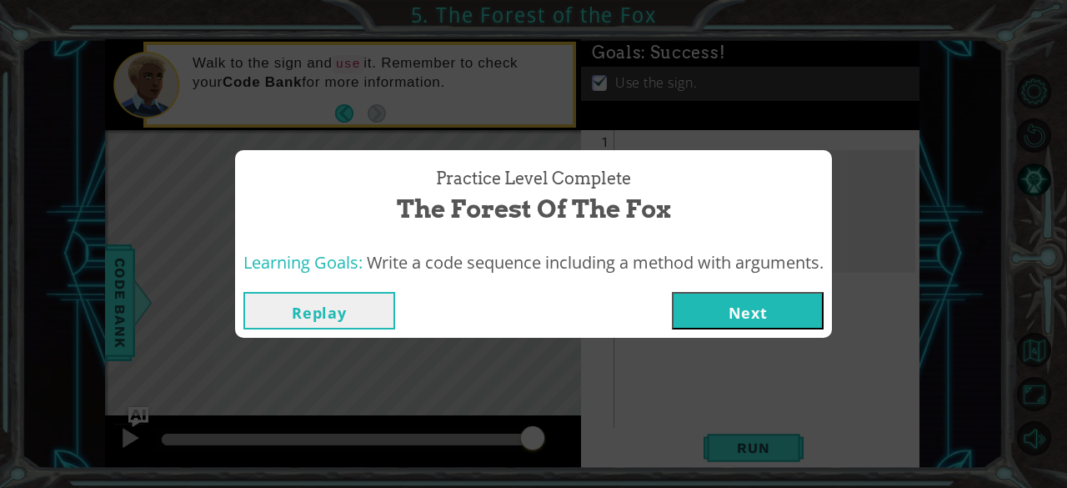
click at [710, 296] on button "Next" at bounding box center [748, 311] width 152 height 38
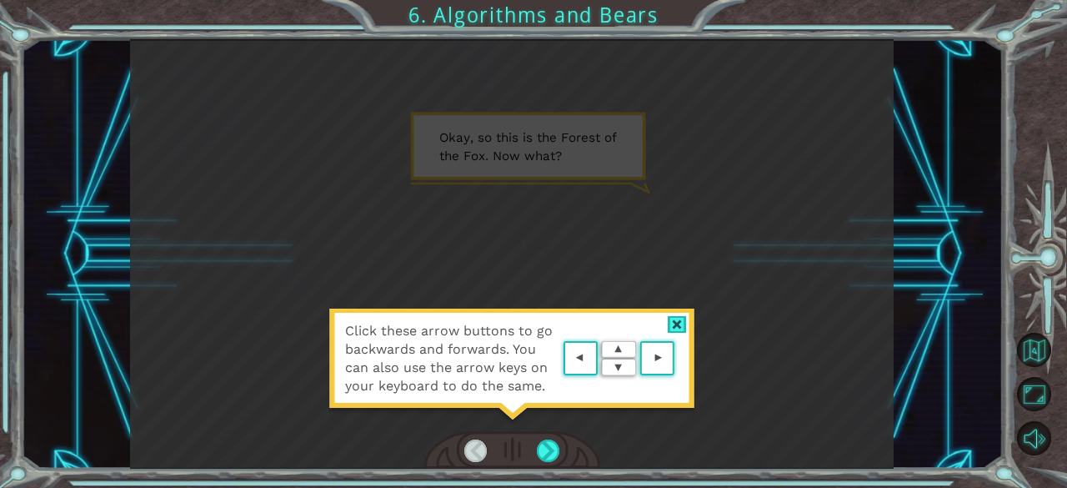
click at [945, 105] on div "Click these arrow buttons to go backwards and forwards. You can also use the ar…" at bounding box center [513, 253] width 982 height 429
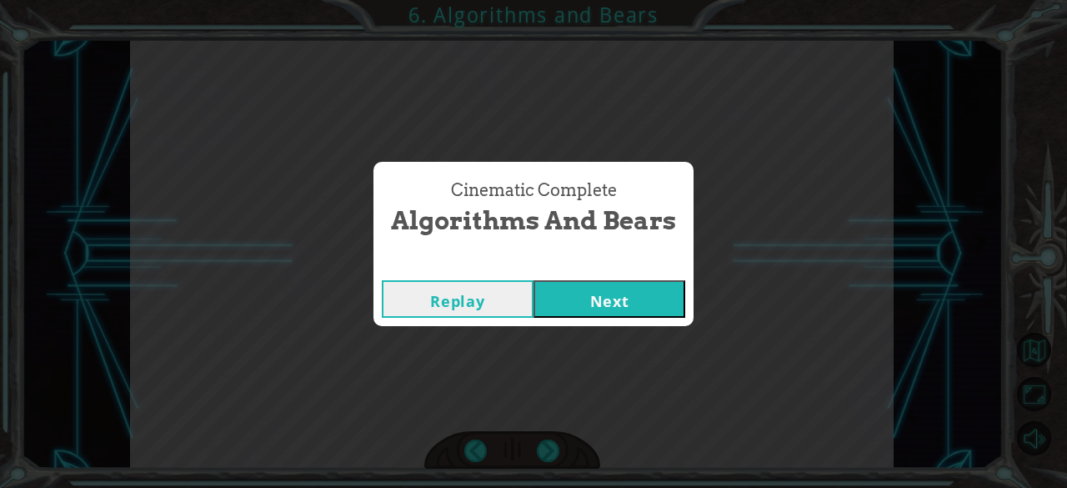
click at [590, 293] on button "Next" at bounding box center [610, 299] width 152 height 38
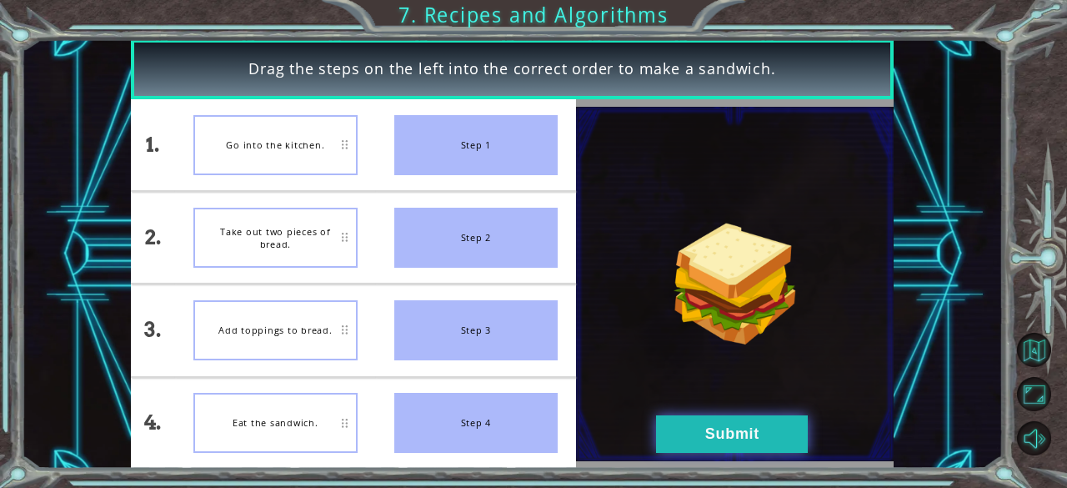
click at [669, 430] on button "Submit" at bounding box center [732, 434] width 152 height 38
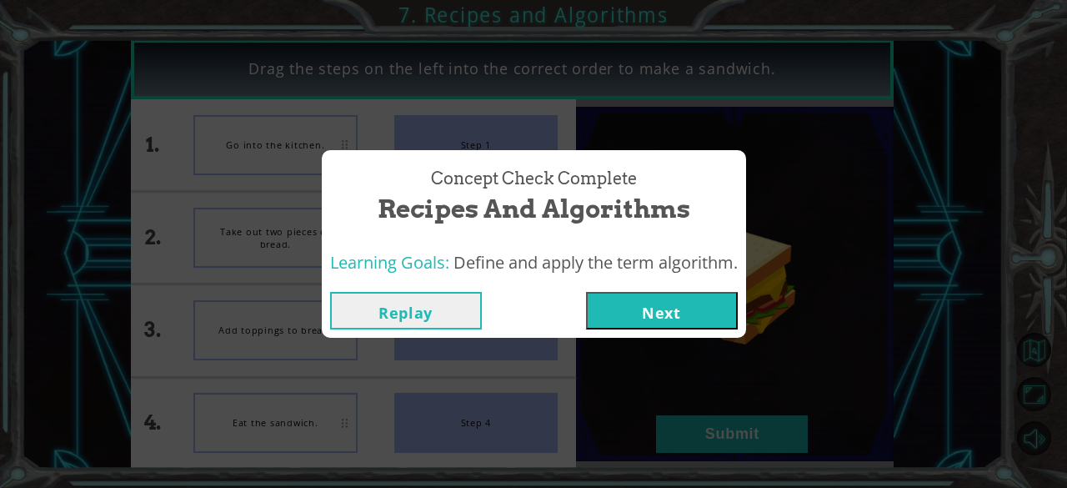
click at [636, 323] on button "Next" at bounding box center [662, 311] width 152 height 38
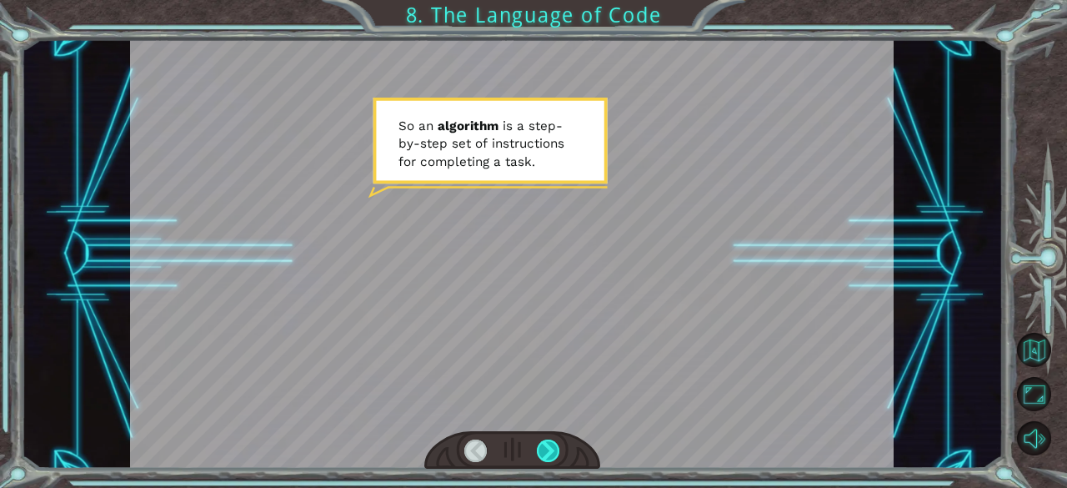
click at [545, 445] on div at bounding box center [548, 450] width 23 height 23
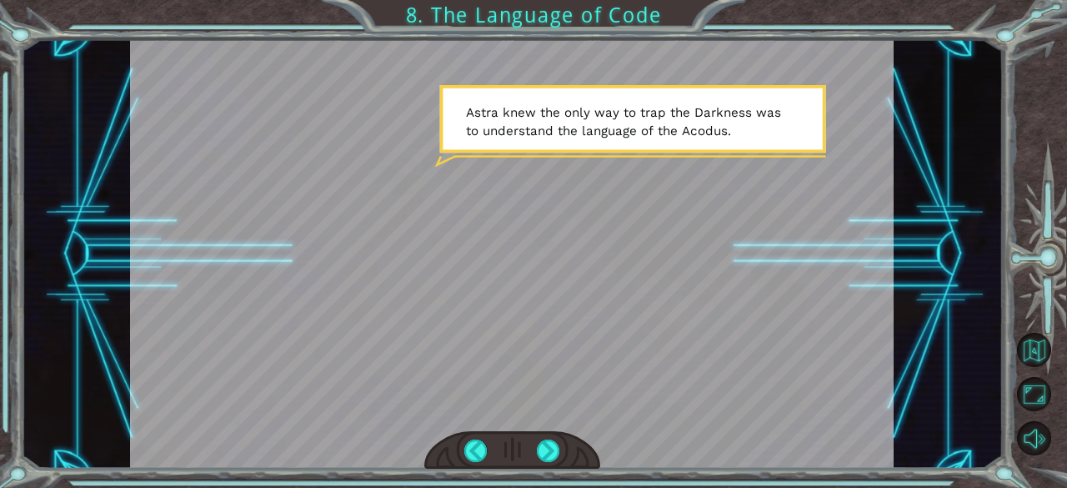
drag, startPoint x: 579, startPoint y: 278, endPoint x: 581, endPoint y: 288, distance: 10.3
click at [581, 288] on div at bounding box center [512, 253] width 764 height 429
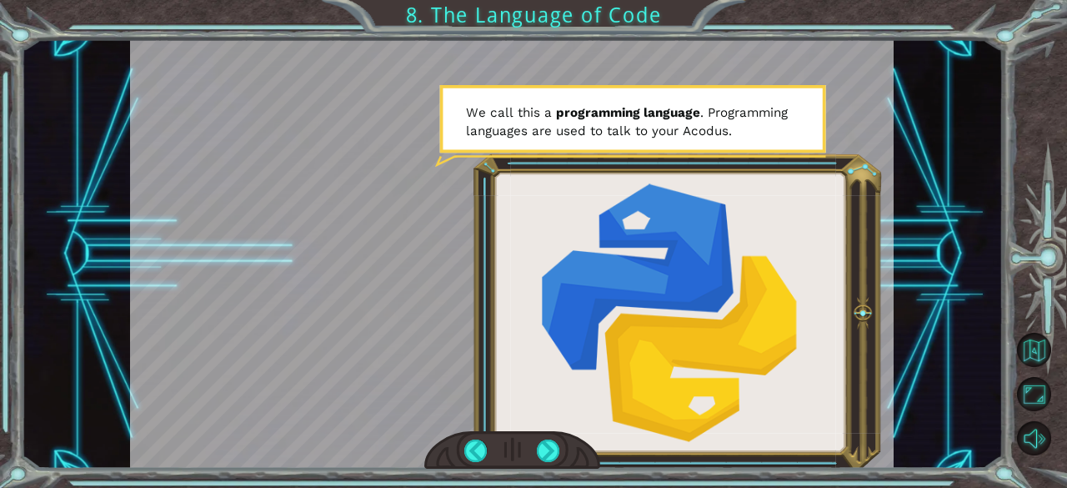
click at [975, 122] on div "S o a n a l g o r i t h m i s a s t e p - b y - s t e p s e t o f i n s t r u c…" at bounding box center [513, 253] width 982 height 429
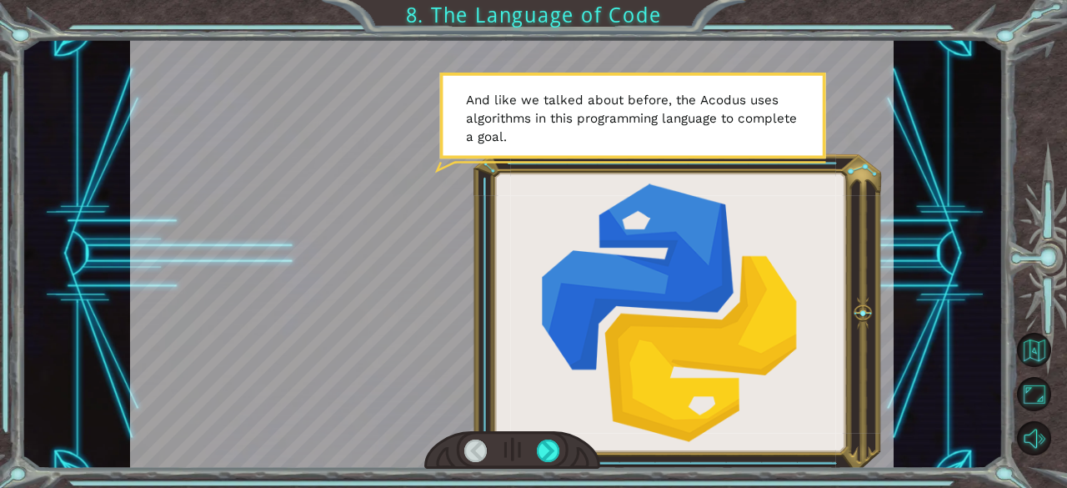
click at [967, 75] on div "S o a n a l g o r i t h m i s a s t e p - b y - s t e p s e t o f i n s t r u c…" at bounding box center [513, 253] width 982 height 429
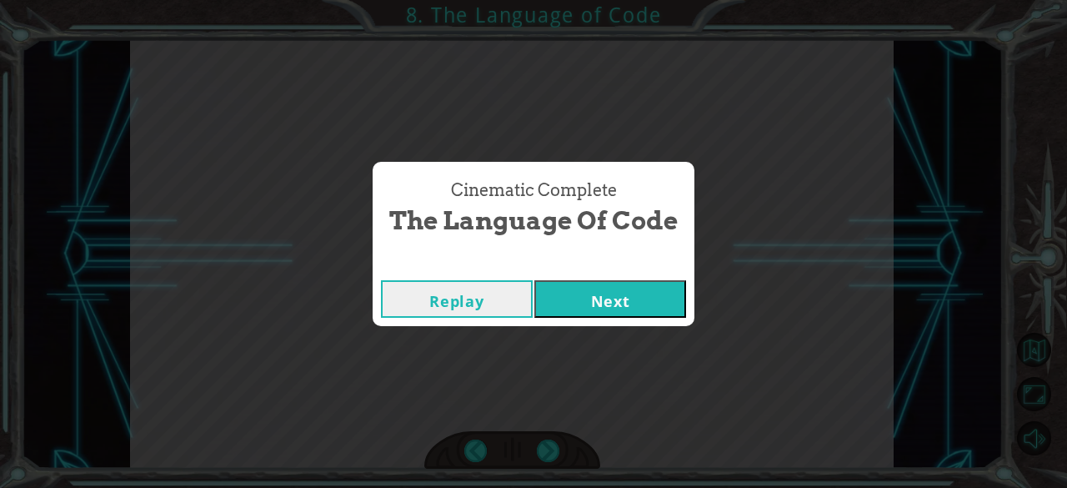
click at [602, 297] on button "Next" at bounding box center [610, 299] width 152 height 38
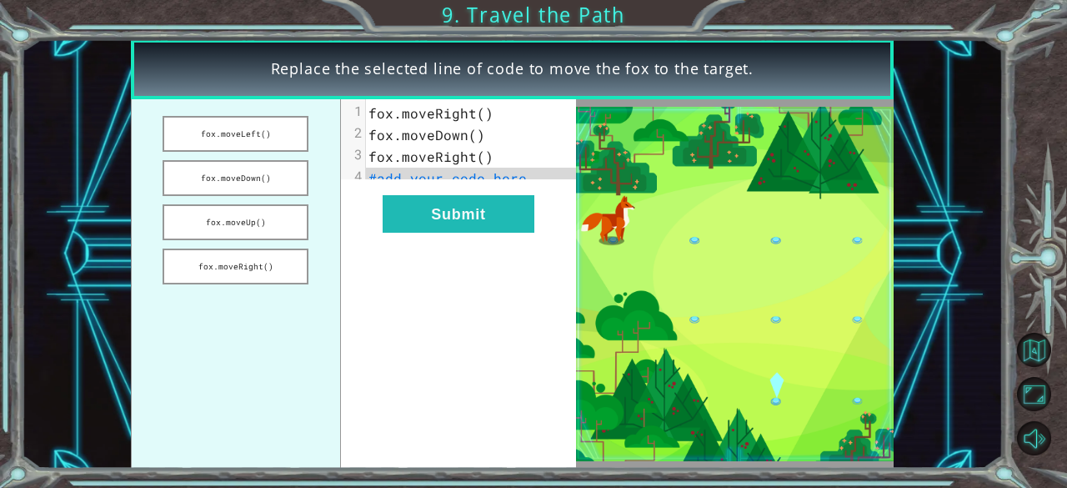
drag, startPoint x: 274, startPoint y: 173, endPoint x: 355, endPoint y: 182, distance: 81.4
click at [355, 182] on div "fox.moveLeft() fox.moveDown() fox.moveUp() fox.moveRight() xxxxxxxxxx 4 1 fox.m…" at bounding box center [354, 283] width 446 height 369
click at [297, 182] on button "fox.moveDown()" at bounding box center [236, 178] width 146 height 36
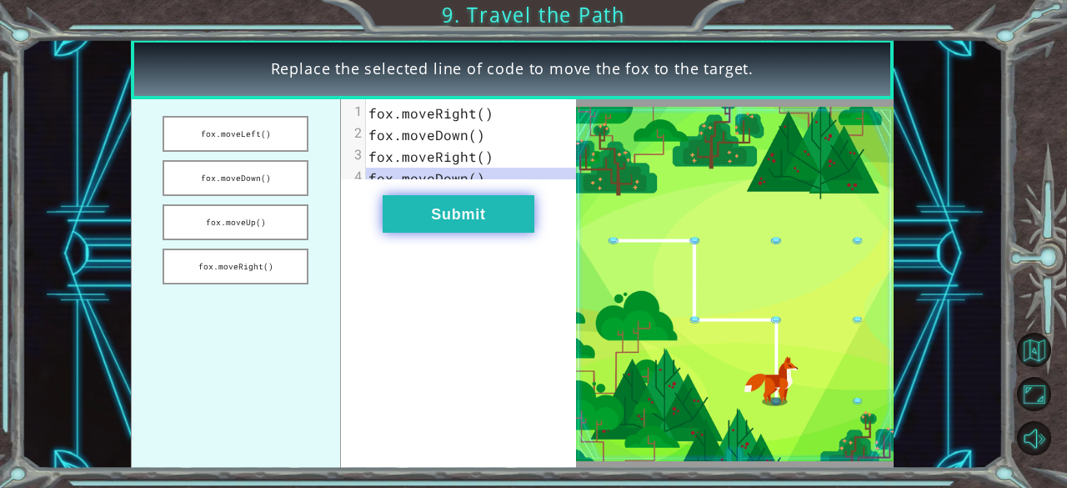
click at [415, 228] on button "Submit" at bounding box center [459, 214] width 152 height 38
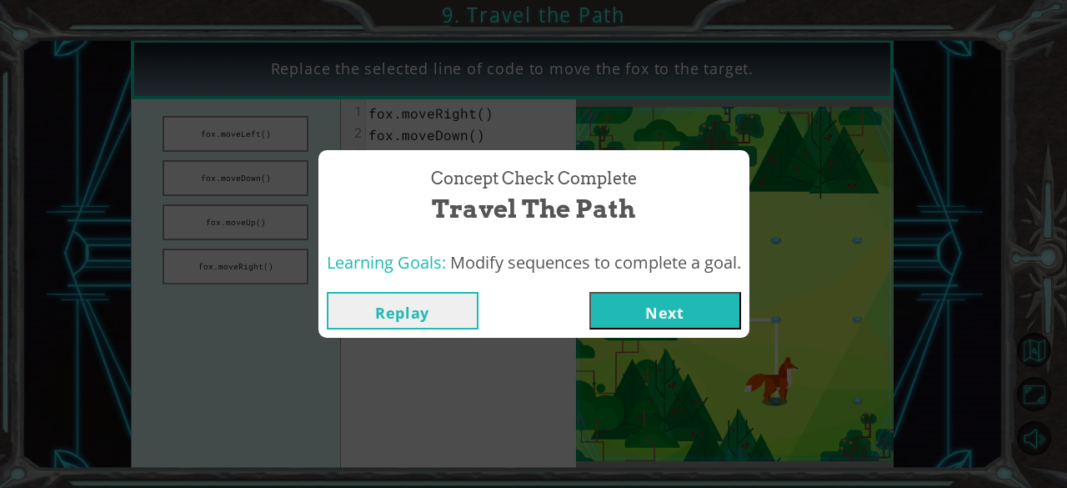
click at [657, 304] on button "Next" at bounding box center [665, 311] width 152 height 38
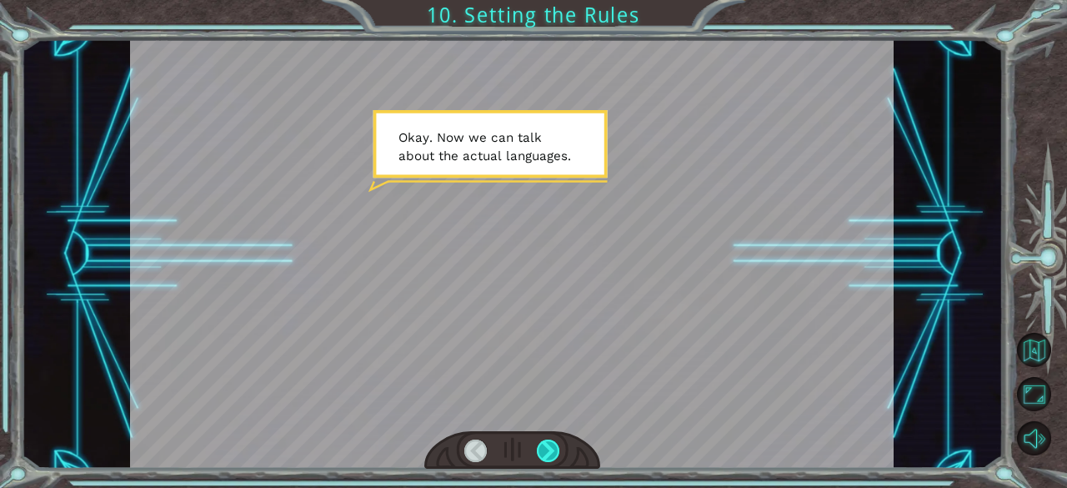
click at [552, 446] on div at bounding box center [548, 450] width 23 height 23
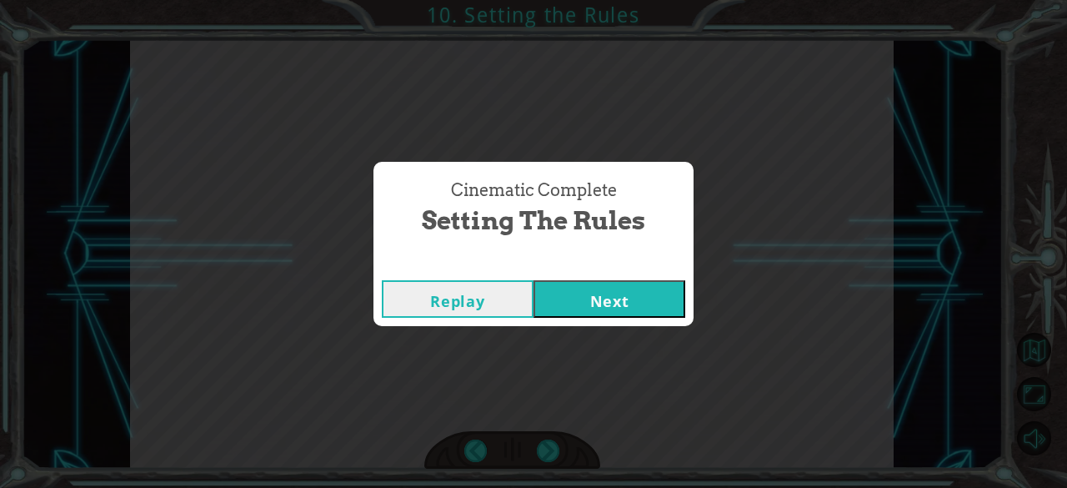
click at [570, 289] on button "Next" at bounding box center [610, 299] width 152 height 38
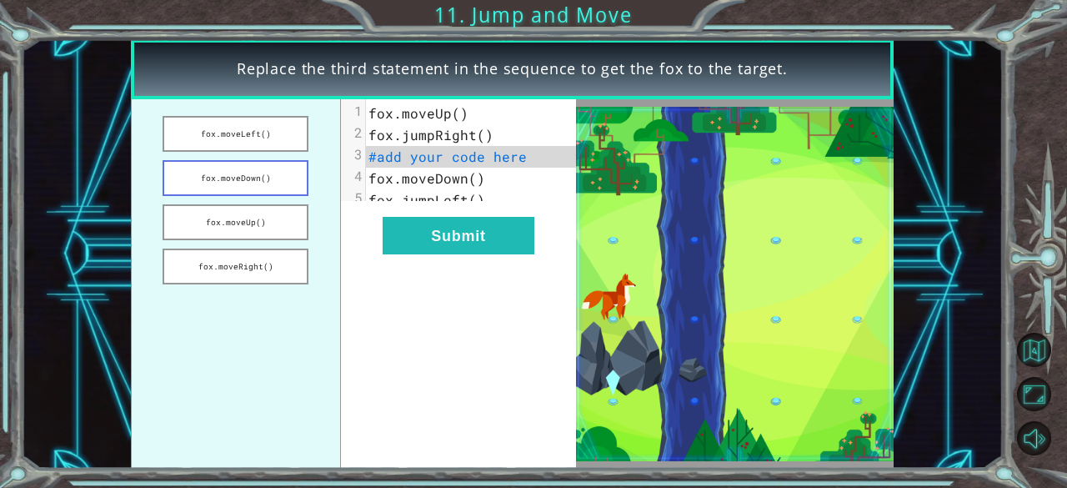
click at [273, 183] on button "fox.moveDown()" at bounding box center [236, 178] width 146 height 36
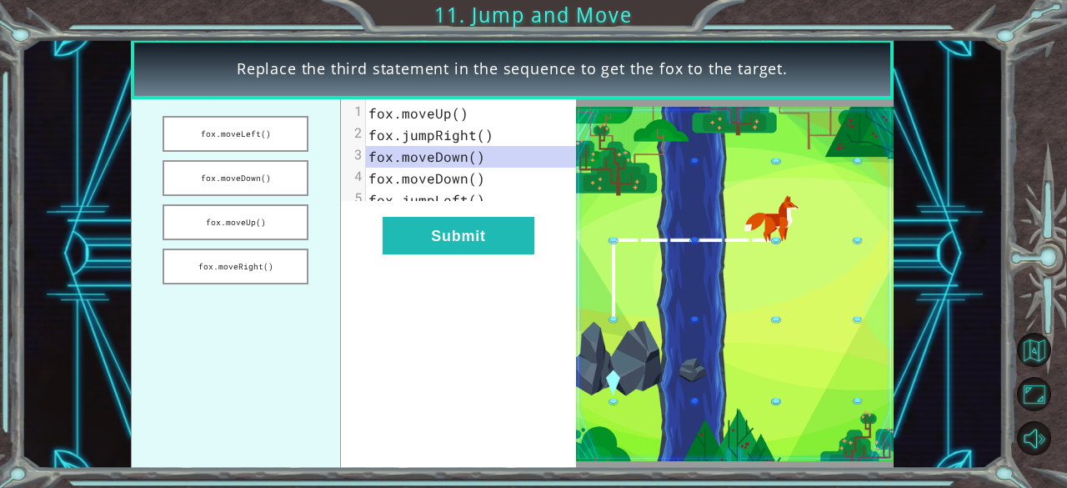
click at [435, 228] on div "xxxxxxxxxx 5 1 fox.moveUp() 2 fox.jumpRight() 3 fox.moveDown() 4 fox.moveDown()…" at bounding box center [459, 283] width 236 height 369
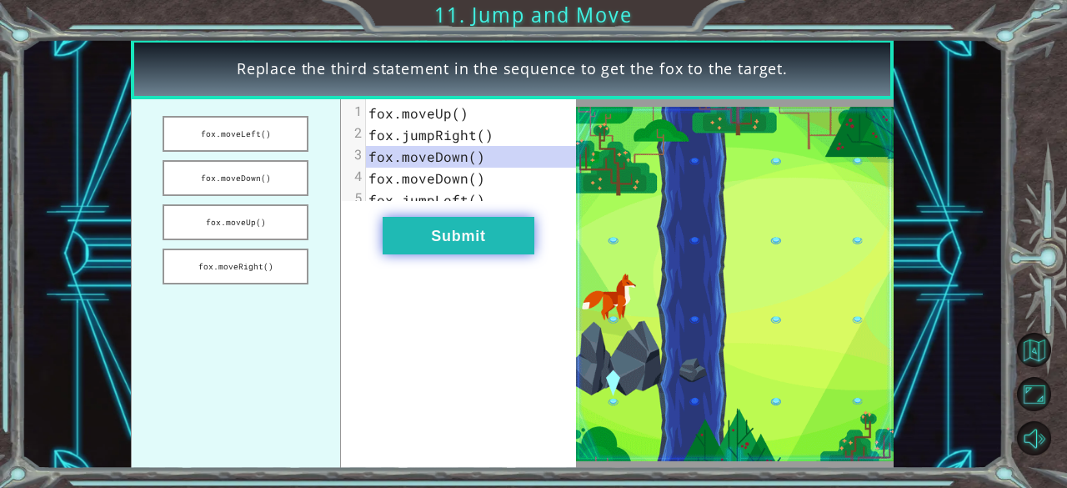
click at [449, 238] on button "Submit" at bounding box center [459, 236] width 152 height 38
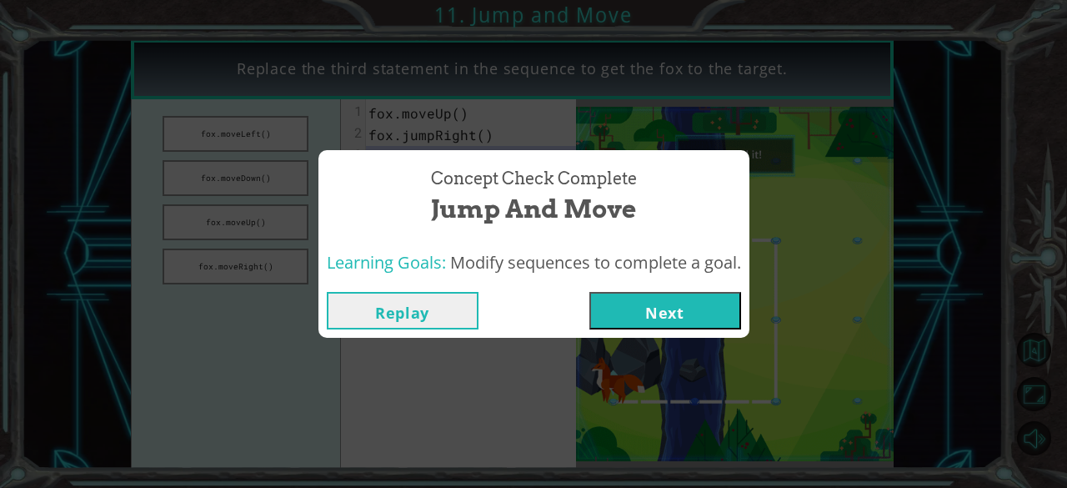
click at [671, 308] on button "Next" at bounding box center [665, 311] width 152 height 38
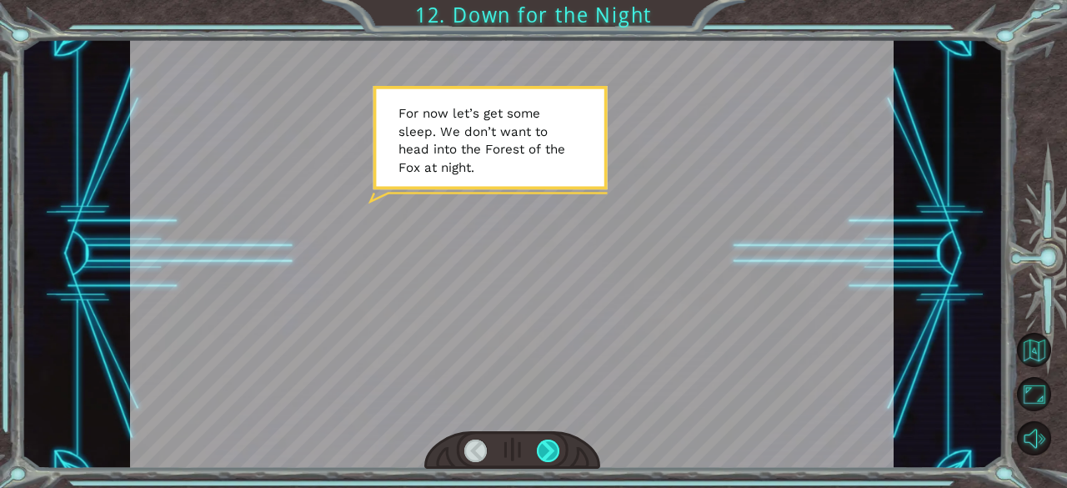
click at [545, 449] on div at bounding box center [548, 450] width 23 height 23
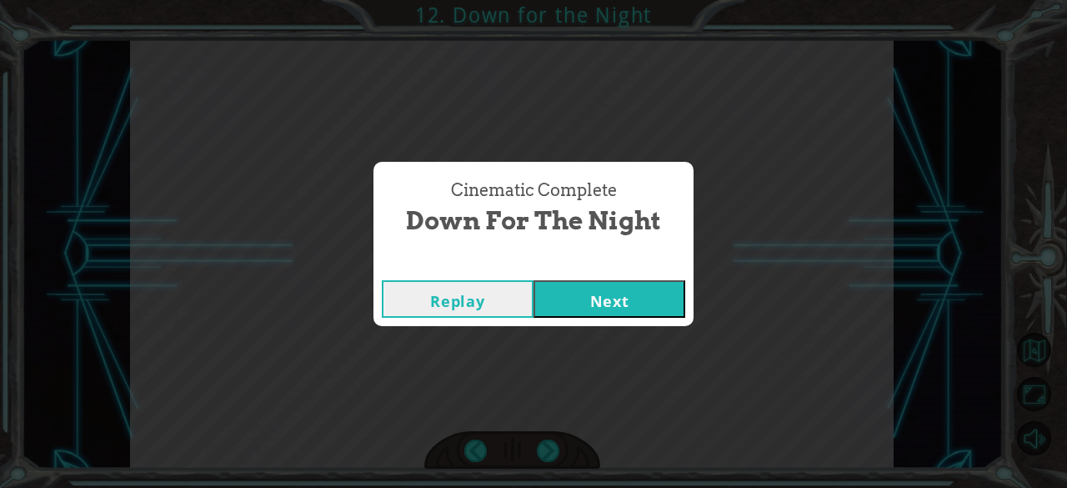
click at [551, 295] on button "Next" at bounding box center [610, 299] width 152 height 38
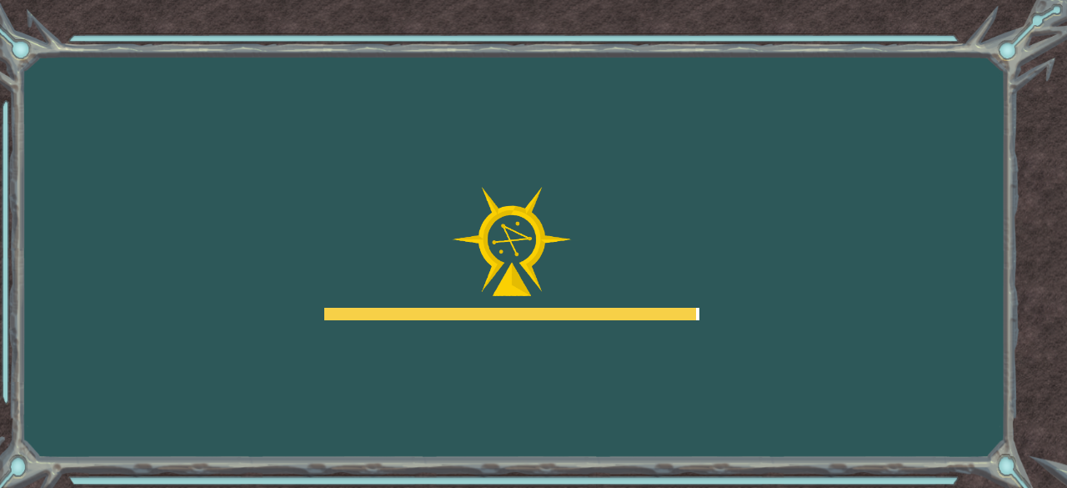
click at [551, 295] on img at bounding box center [512, 241] width 120 height 109
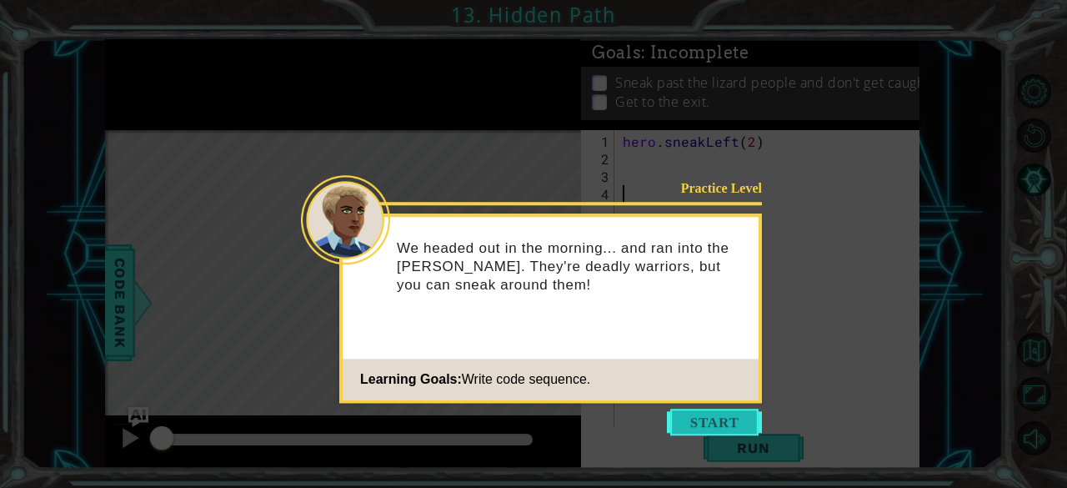
click at [699, 420] on button "Start" at bounding box center [714, 422] width 95 height 27
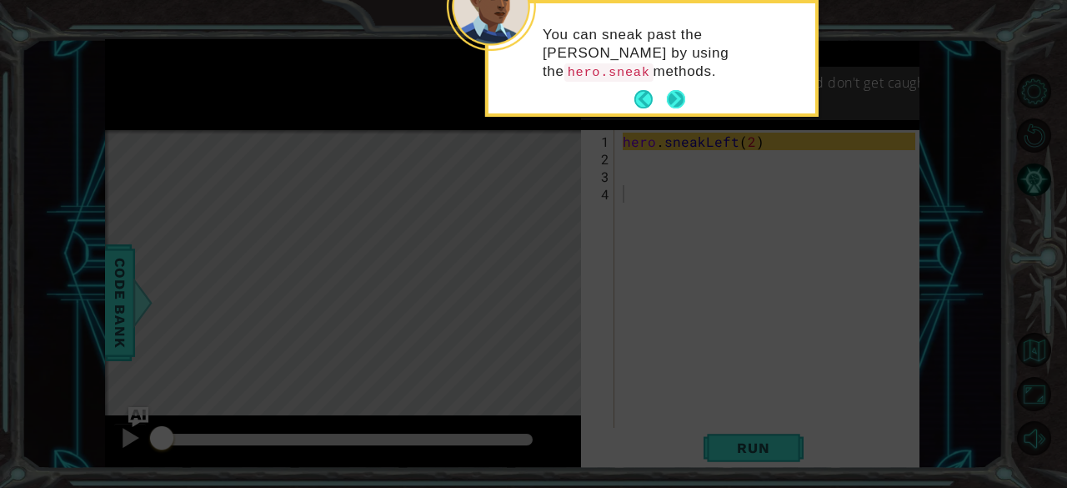
click at [672, 101] on button "Next" at bounding box center [676, 99] width 18 height 18
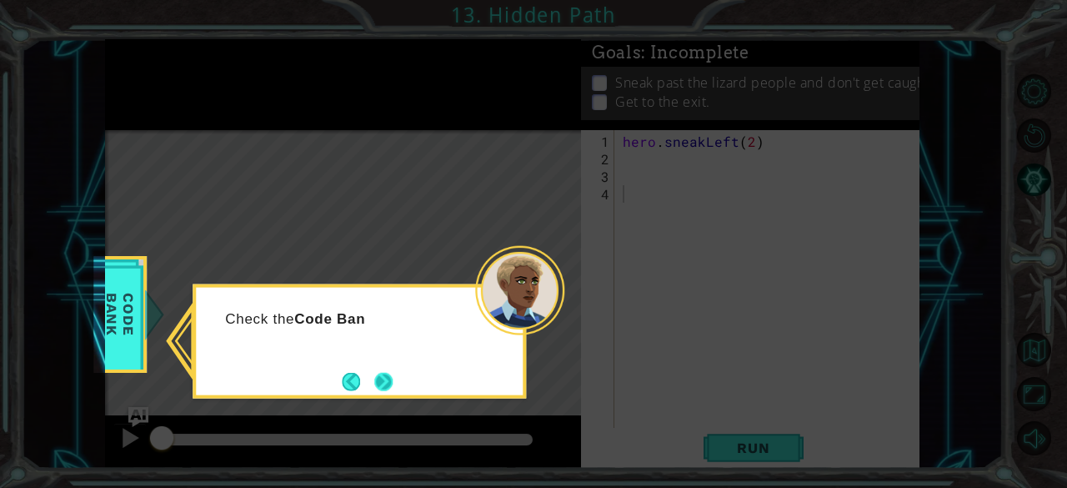
click at [377, 384] on button "Next" at bounding box center [383, 381] width 18 height 18
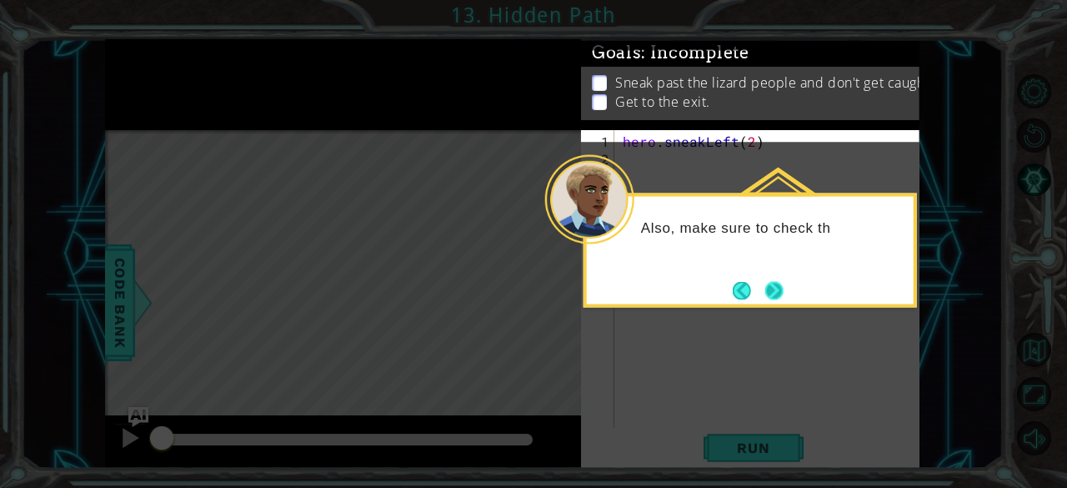
click at [770, 298] on button "Next" at bounding box center [774, 290] width 18 height 18
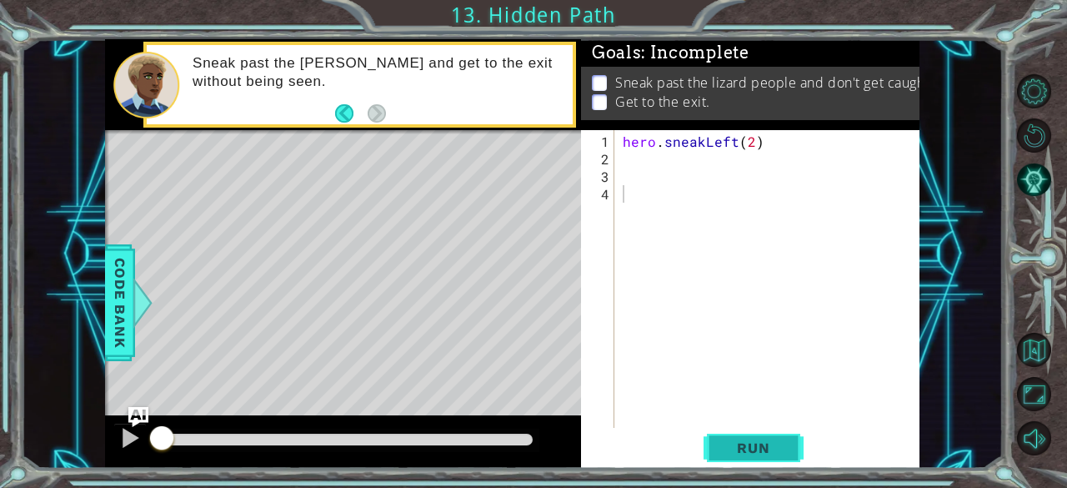
click at [720, 452] on span "Run" at bounding box center [753, 447] width 66 height 17
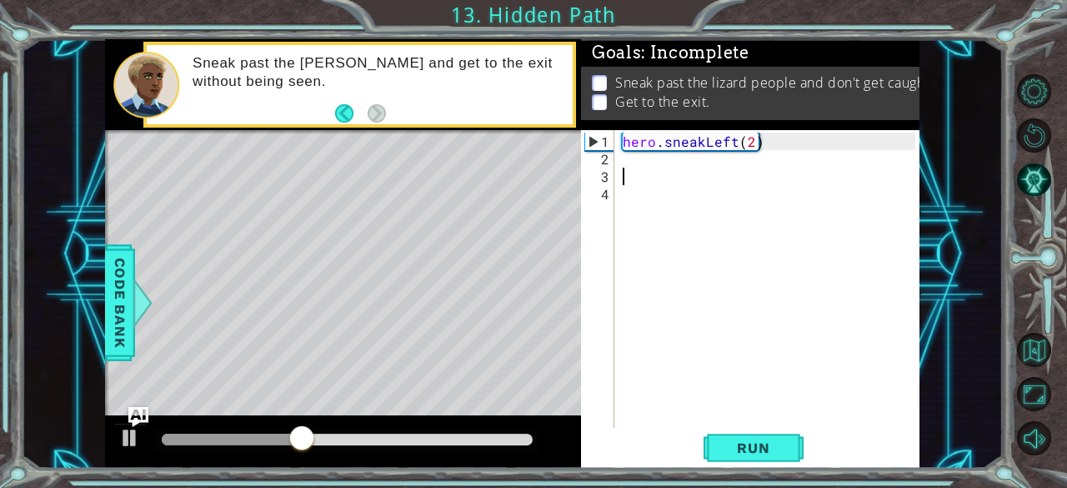
click at [675, 171] on div "hero . sneakLeft ( 2 )" at bounding box center [771, 299] width 305 height 333
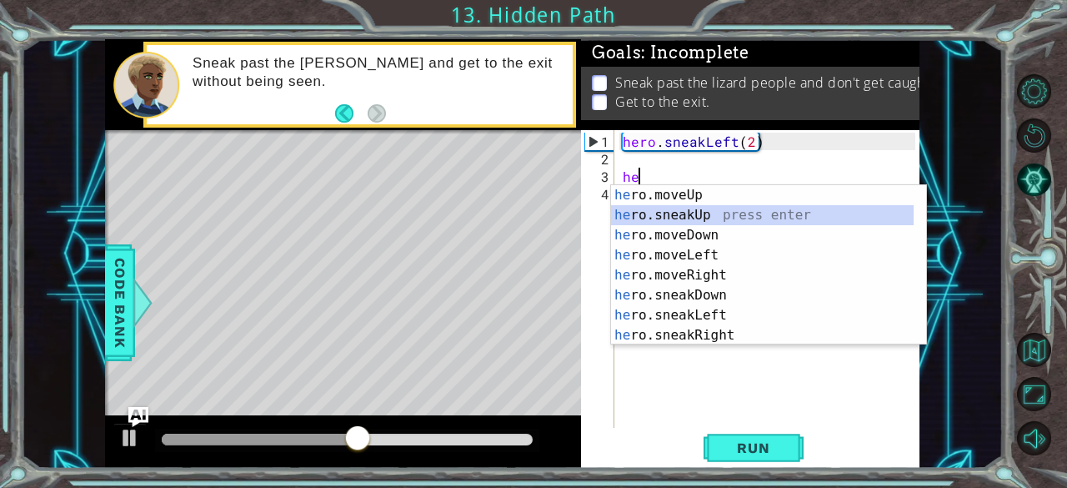
click at [695, 215] on div "he ro.moveUp press enter he ro.sneakUp press enter he ro.moveDown press enter h…" at bounding box center [762, 285] width 303 height 200
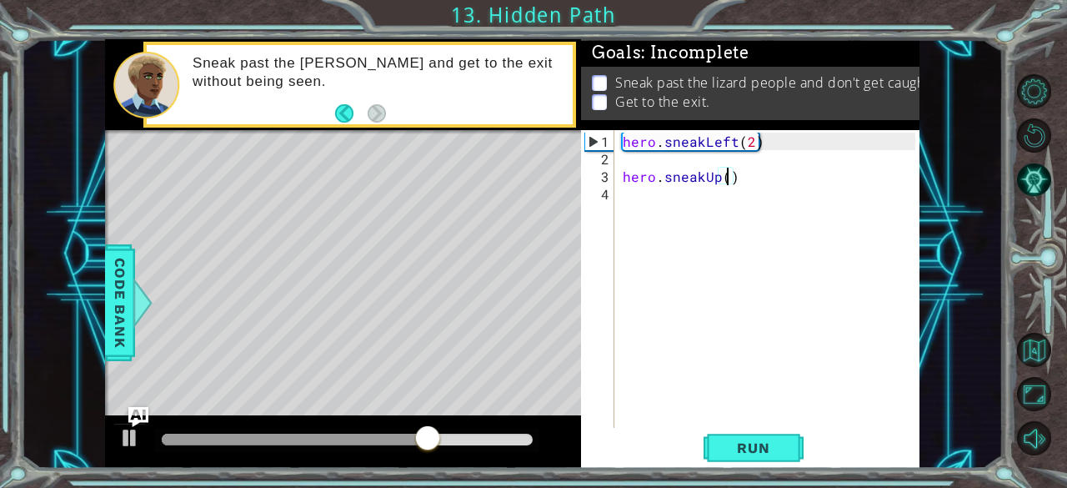
scroll to position [0, 7]
click at [752, 451] on span "Run" at bounding box center [753, 447] width 66 height 17
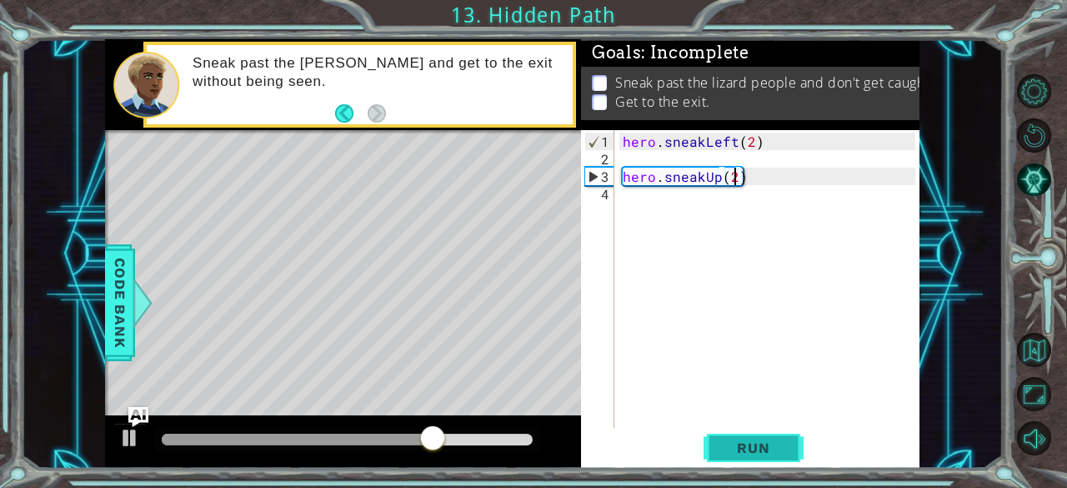
type textarea "hero.sneakUp(2)"
click at [757, 456] on span "Run" at bounding box center [753, 447] width 66 height 17
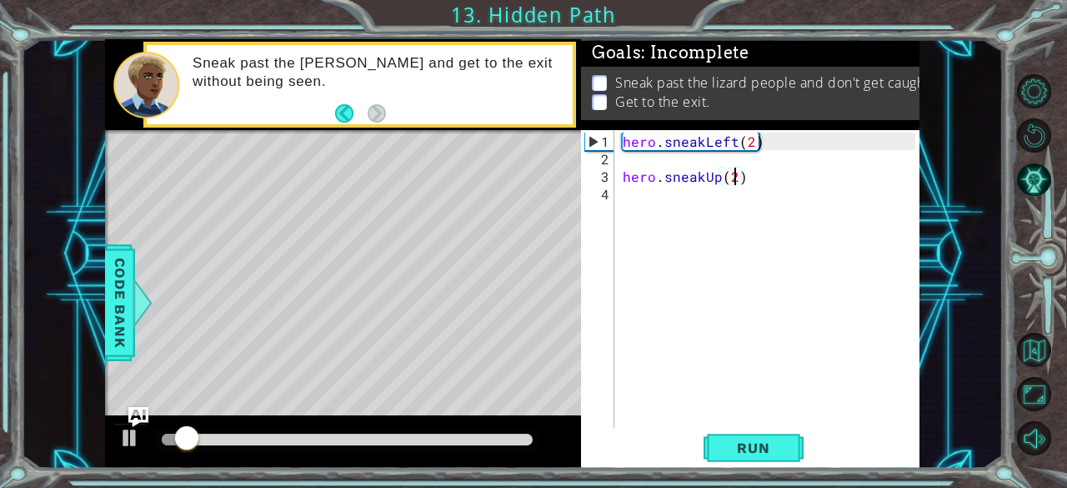
click at [640, 209] on div "hero . sneakLeft ( 2 ) hero . sneakUp ( 2 )" at bounding box center [771, 299] width 305 height 333
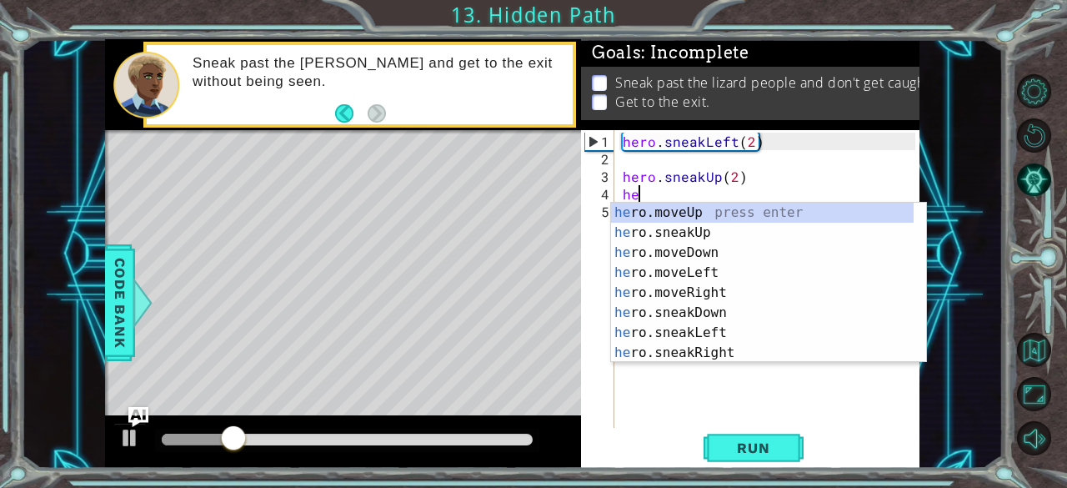
scroll to position [0, 0]
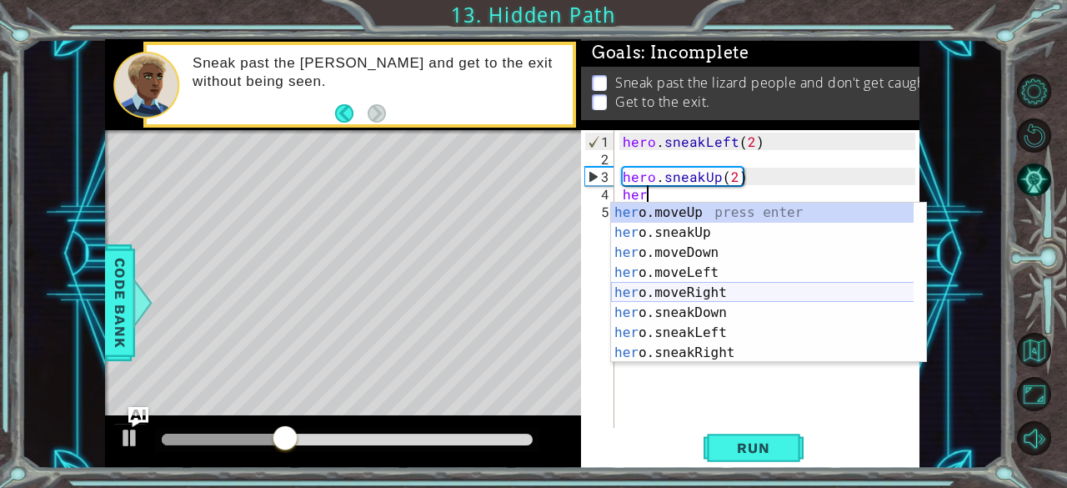
click at [694, 291] on div "her o.moveUp press enter her o.sneakUp press enter her o.moveDown press enter h…" at bounding box center [762, 303] width 303 height 200
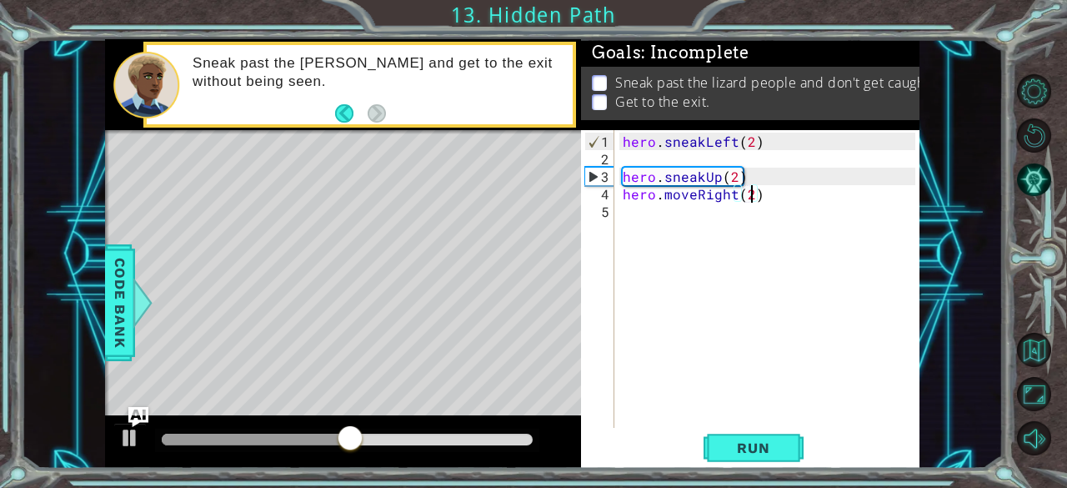
scroll to position [0, 7]
click at [747, 439] on button "Run" at bounding box center [754, 448] width 100 height 34
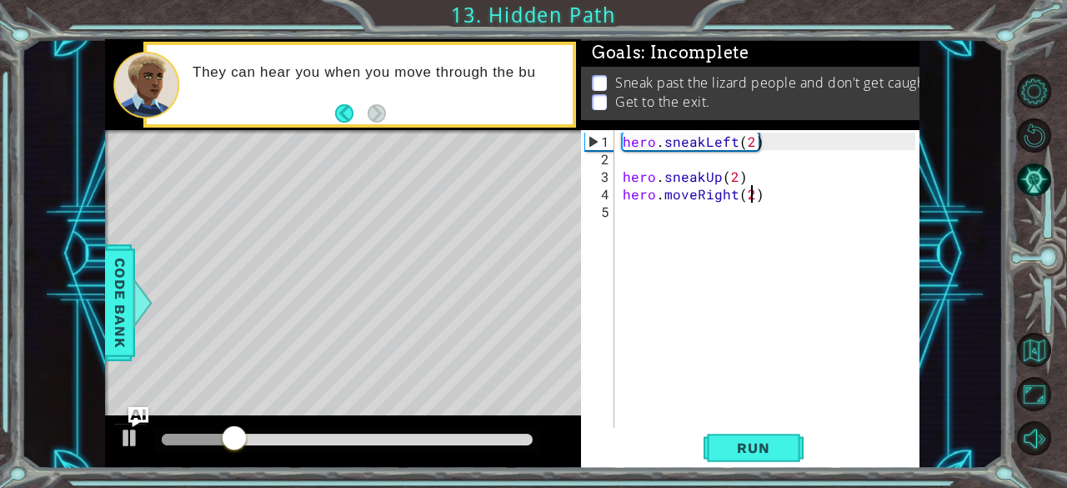
click at [760, 198] on div "hero . sneakLeft ( 2 ) hero . sneakUp ( 2 ) hero . moveRight ( 2 )" at bounding box center [771, 299] width 305 height 333
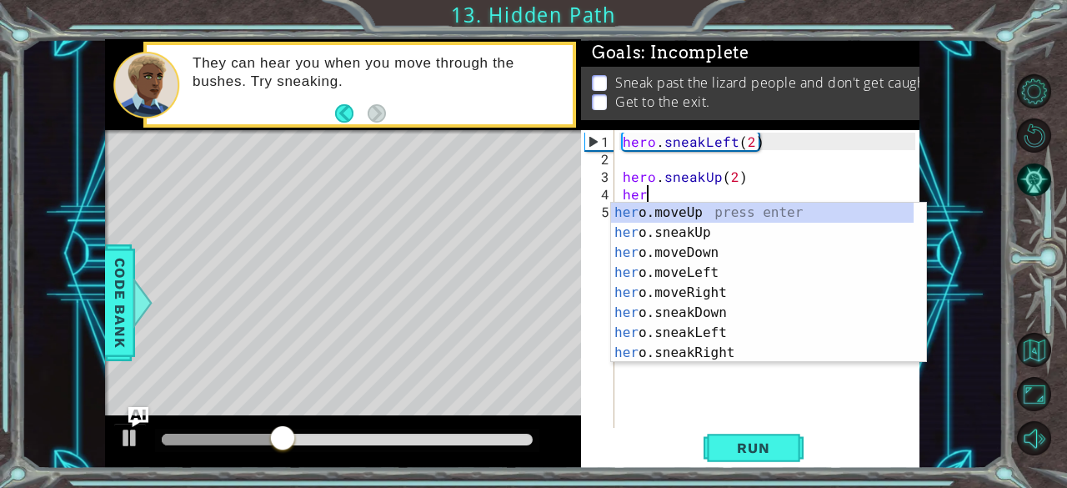
scroll to position [0, 0]
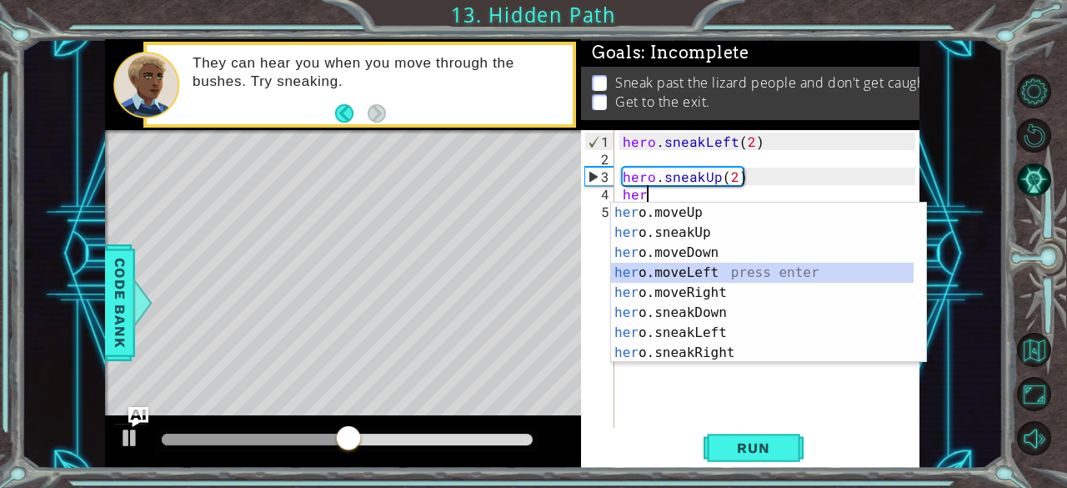
click at [714, 274] on div "her o.moveUp press enter her o.sneakUp press enter her o.moveDown press enter h…" at bounding box center [762, 303] width 303 height 200
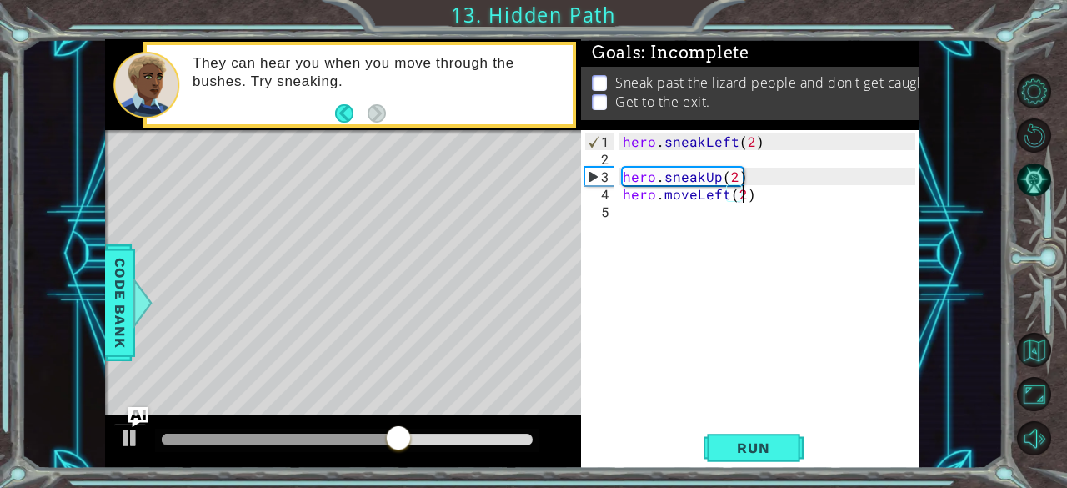
scroll to position [0, 7]
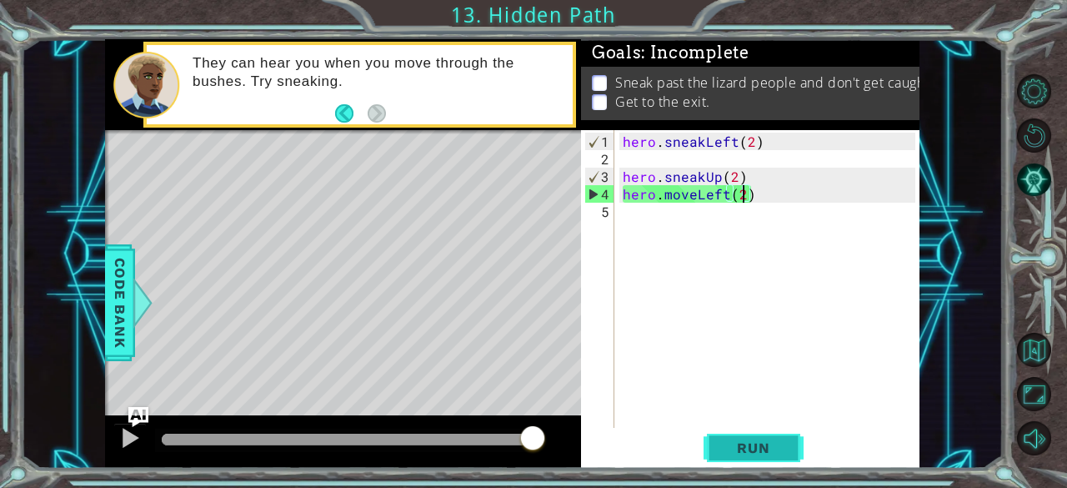
click at [741, 444] on span "Run" at bounding box center [753, 447] width 66 height 17
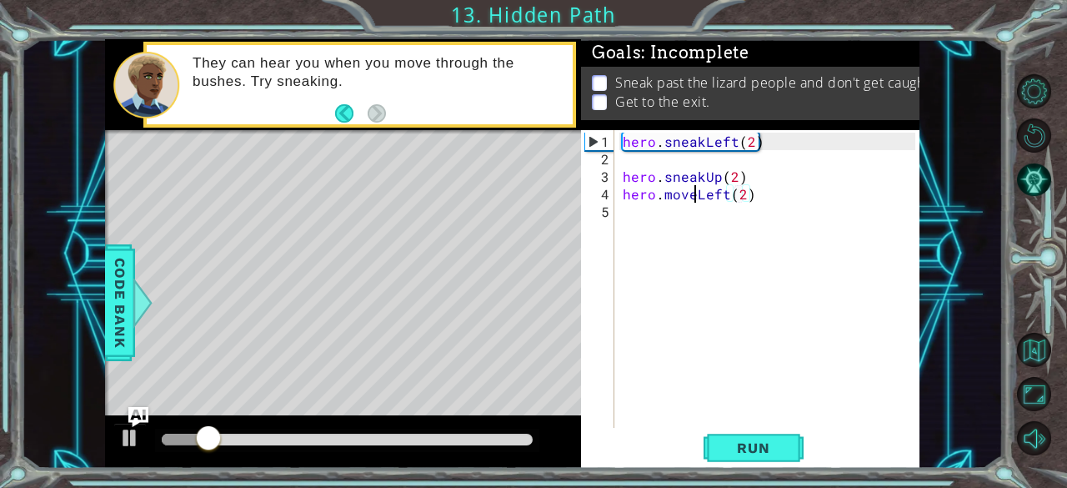
click at [695, 196] on div "hero . sneakLeft ( 2 ) hero . sneakUp ( 2 ) hero . moveLeft ( 2 )" at bounding box center [771, 299] width 305 height 333
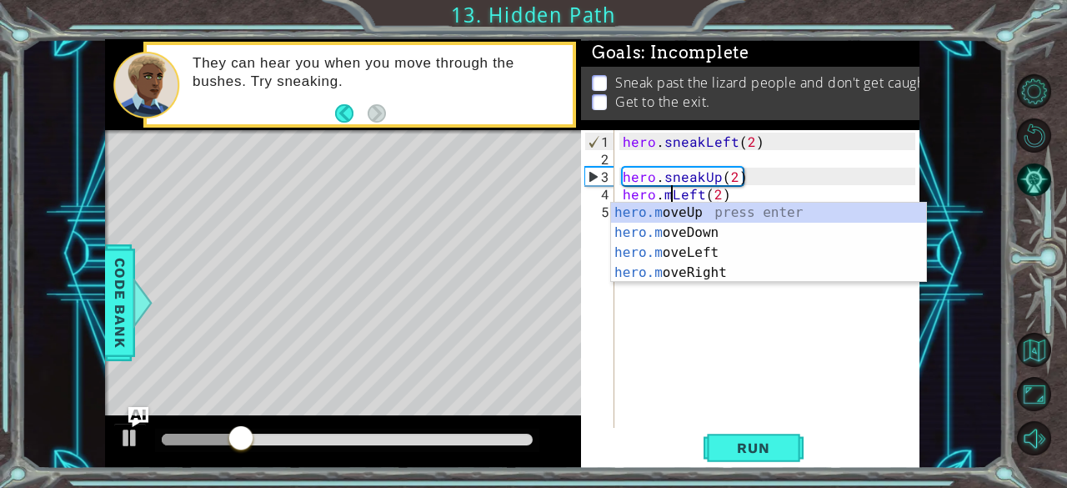
scroll to position [0, 5]
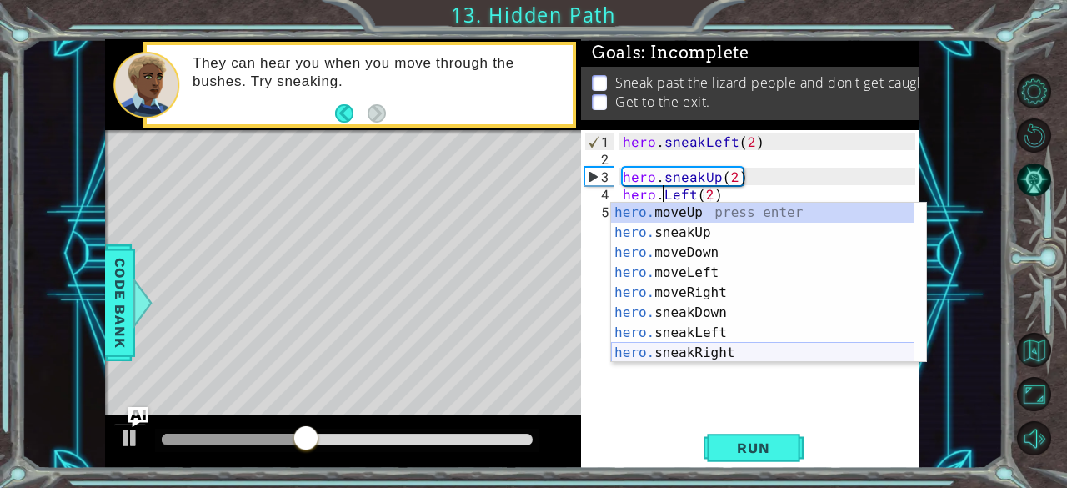
click at [690, 348] on div "hero. moveUp press enter hero. sneakUp press enter hero. moveDown press enter h…" at bounding box center [762, 303] width 303 height 200
type textarea "hero.sneakRight(1)(2)"
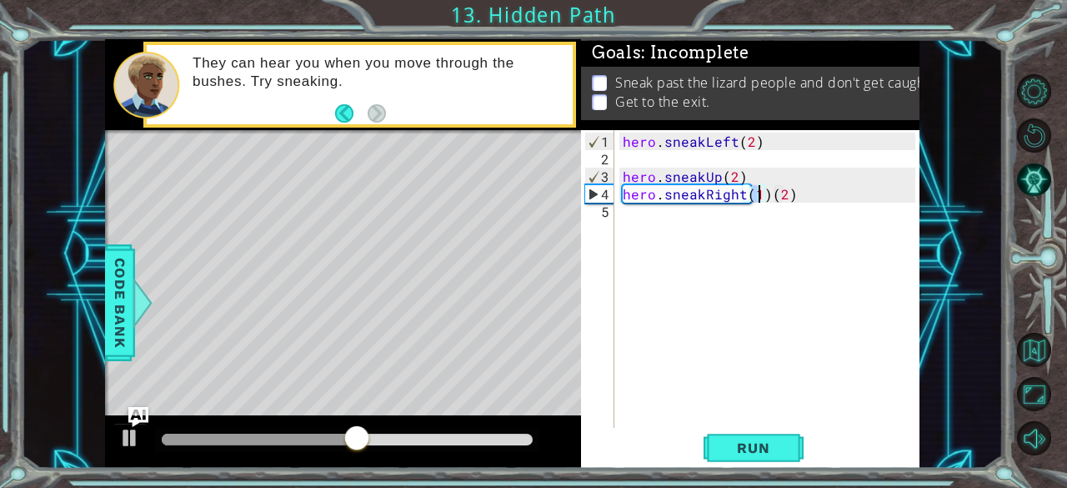
click at [768, 201] on div "hero . sneakLeft ( 2 ) hero . sneakUp ( 2 ) hero . sneakRight ( 1 ) ( 2 )" at bounding box center [771, 299] width 305 height 333
click at [765, 200] on div "hero . sneakLeft ( 2 ) hero . sneakUp ( 2 ) hero . sneakRight ( 1 ) ( 2 )" at bounding box center [771, 299] width 305 height 333
type textarea "hero.sneakRight(2)"
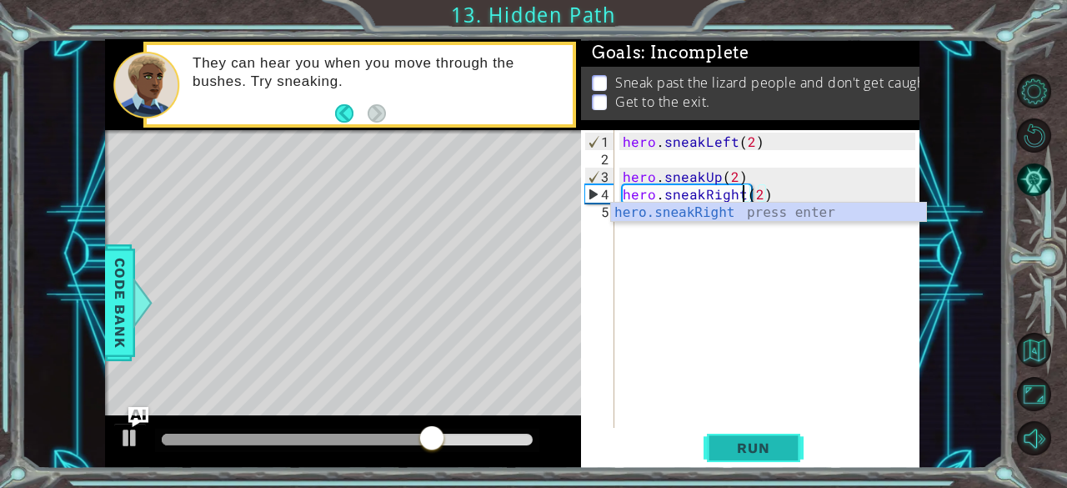
click at [765, 451] on span "Run" at bounding box center [753, 447] width 66 height 17
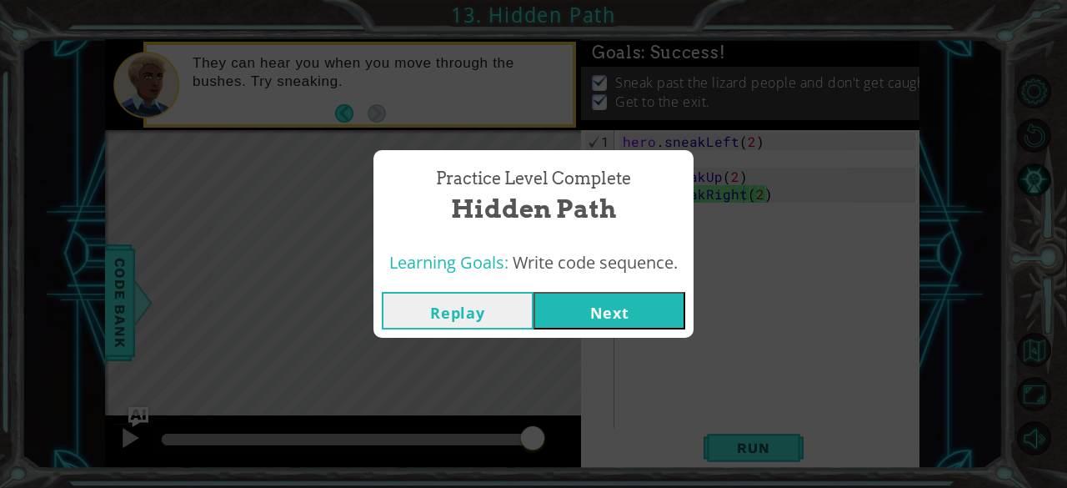
click at [612, 313] on button "Next" at bounding box center [610, 311] width 152 height 38
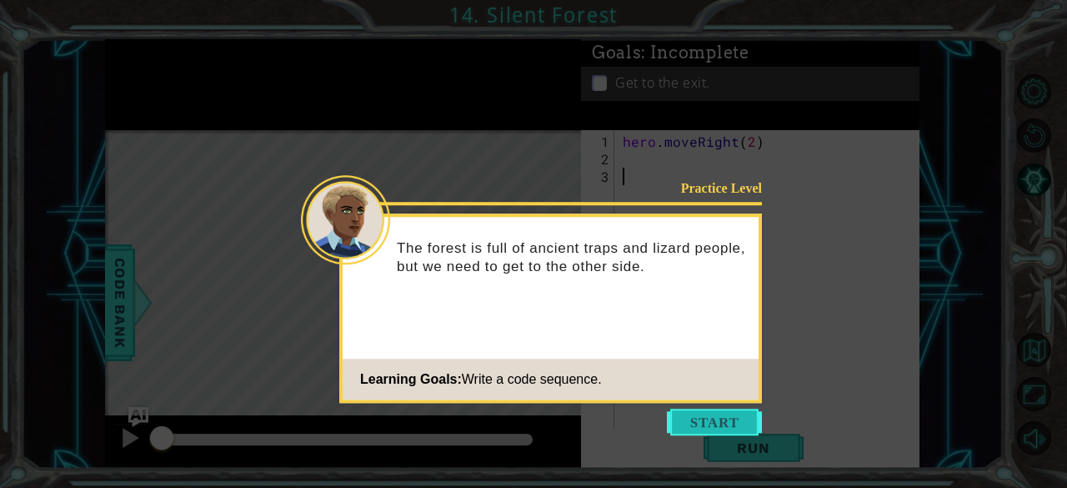
click at [699, 421] on button "Start" at bounding box center [714, 422] width 95 height 27
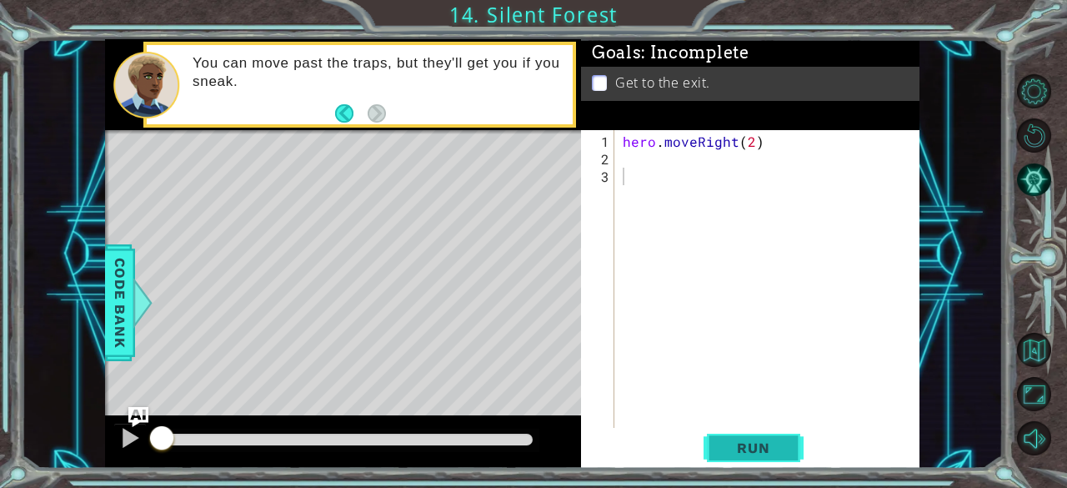
click at [717, 450] on button "Run" at bounding box center [754, 448] width 100 height 34
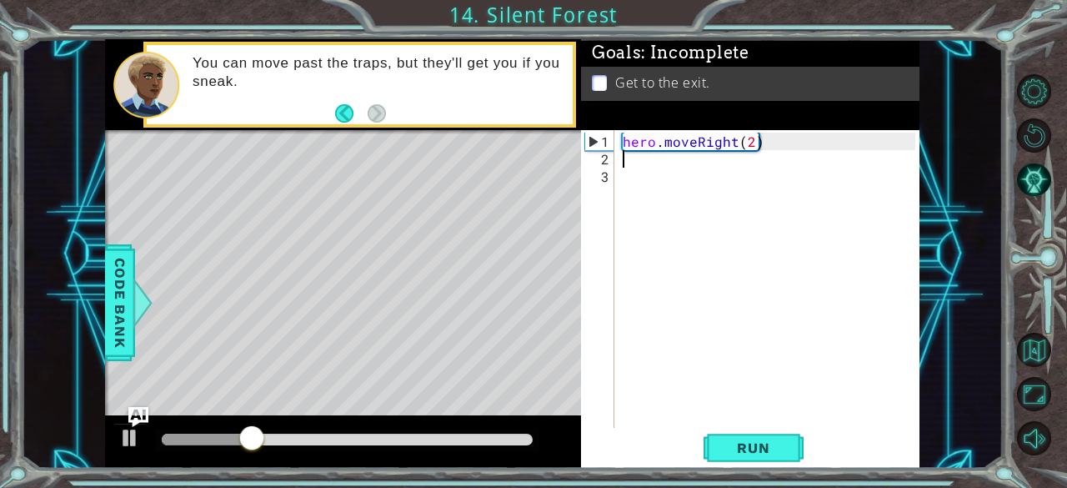
click at [639, 160] on div "hero . moveRight ( 2 )" at bounding box center [771, 299] width 305 height 333
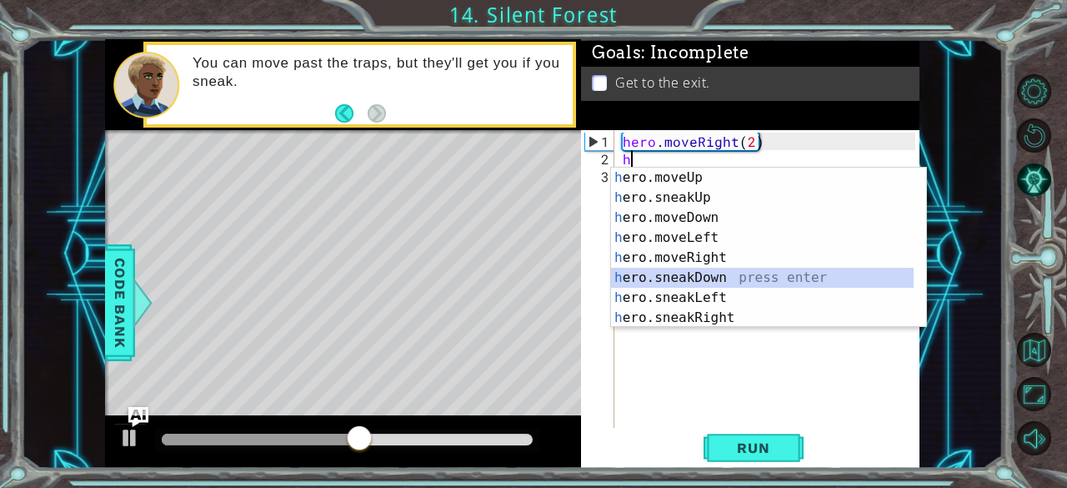
click at [715, 278] on div "h ero.moveUp press enter h ero.sneakUp press enter h ero.moveDown press enter h…" at bounding box center [762, 268] width 303 height 200
type textarea "hero.sneakDown(1)"
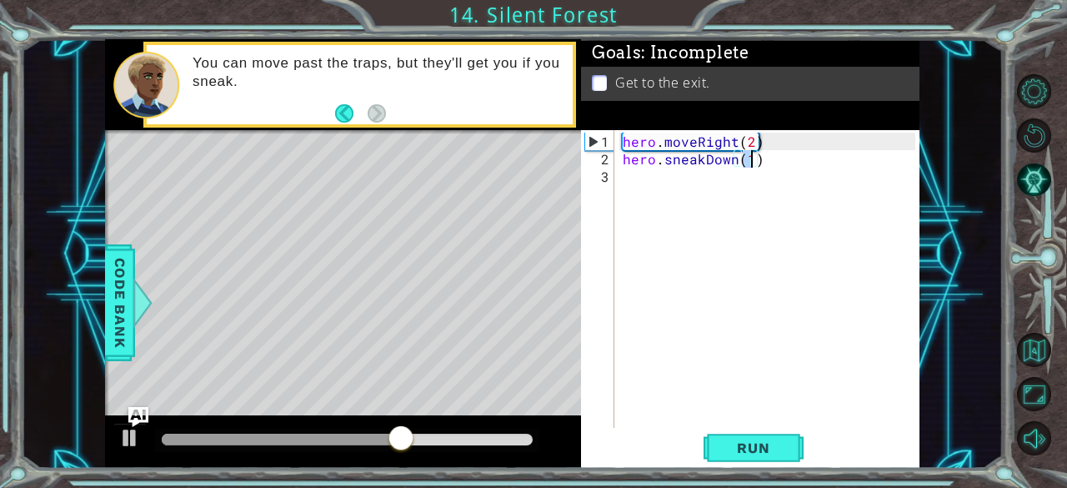
click at [634, 180] on div "hero . moveRight ( 2 ) hero . sneakDown ( 1 )" at bounding box center [771, 299] width 305 height 333
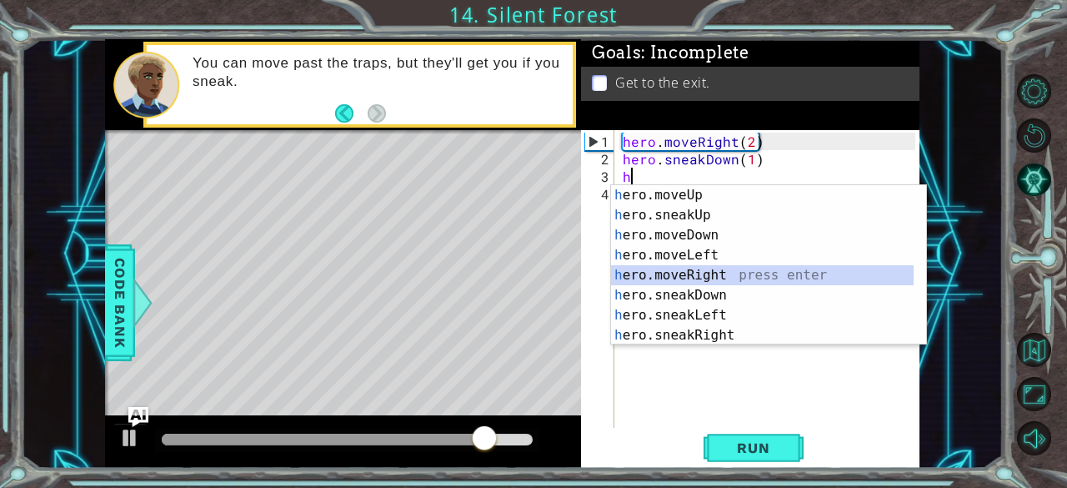
click at [720, 273] on div "h ero.moveUp press enter h ero.sneakUp press enter h ero.moveDown press enter h…" at bounding box center [762, 285] width 303 height 200
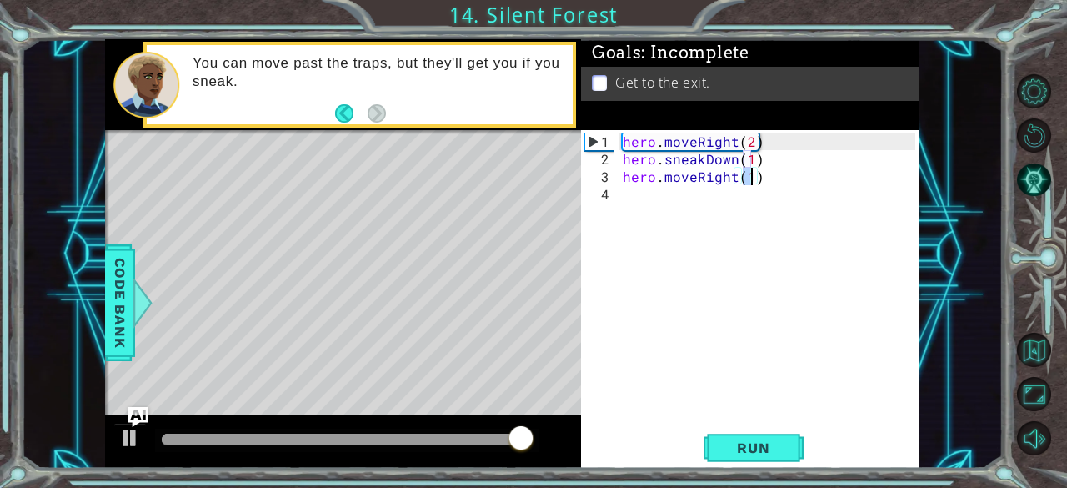
type textarea "hero.moveRight(2)"
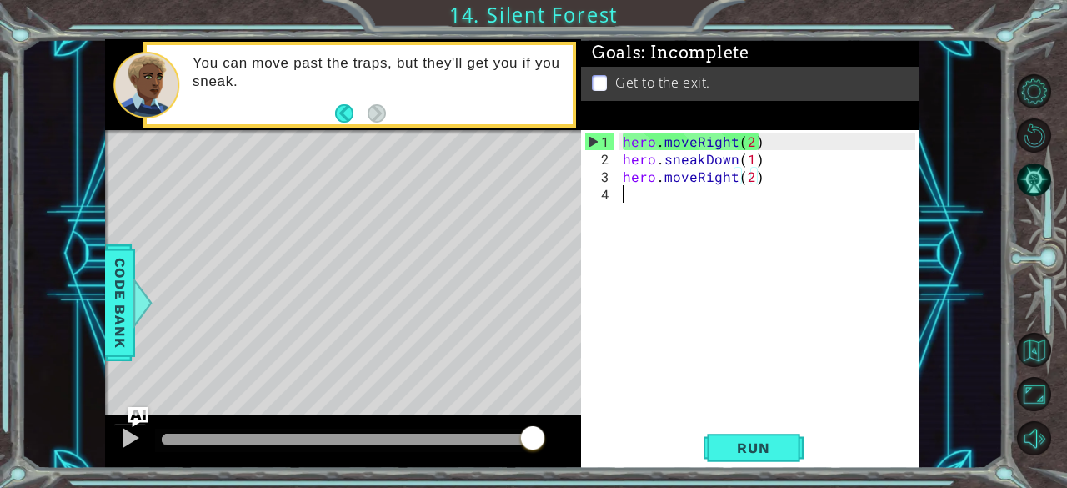
click at [635, 201] on div "hero . moveRight ( 2 ) hero . sneakDown ( 1 ) hero . moveRight ( 2 )" at bounding box center [771, 299] width 305 height 333
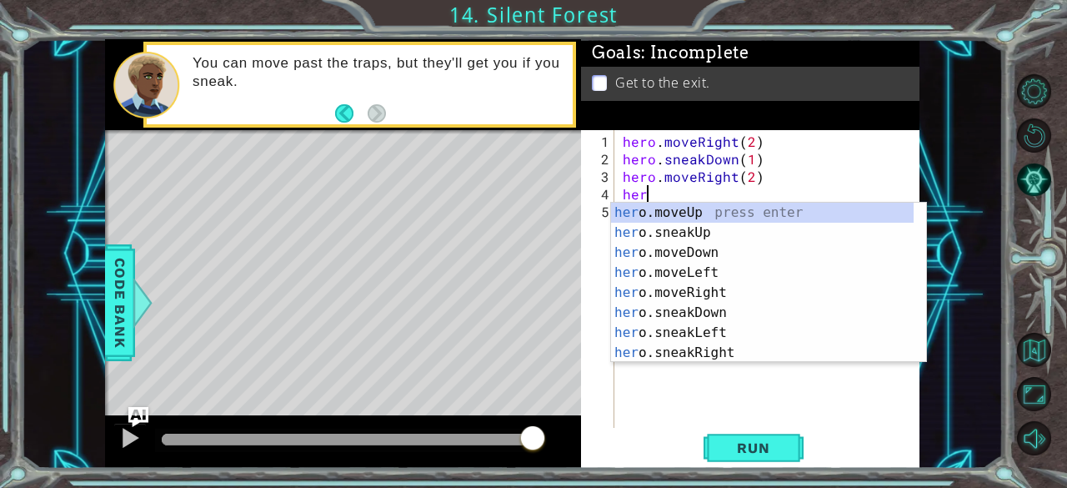
scroll to position [0, 0]
click at [671, 235] on div "her o.moveUp press enter her o.sneakUp press enter her o.moveDown press enter h…" at bounding box center [762, 303] width 303 height 200
type textarea "hero.sneakUp(1)"
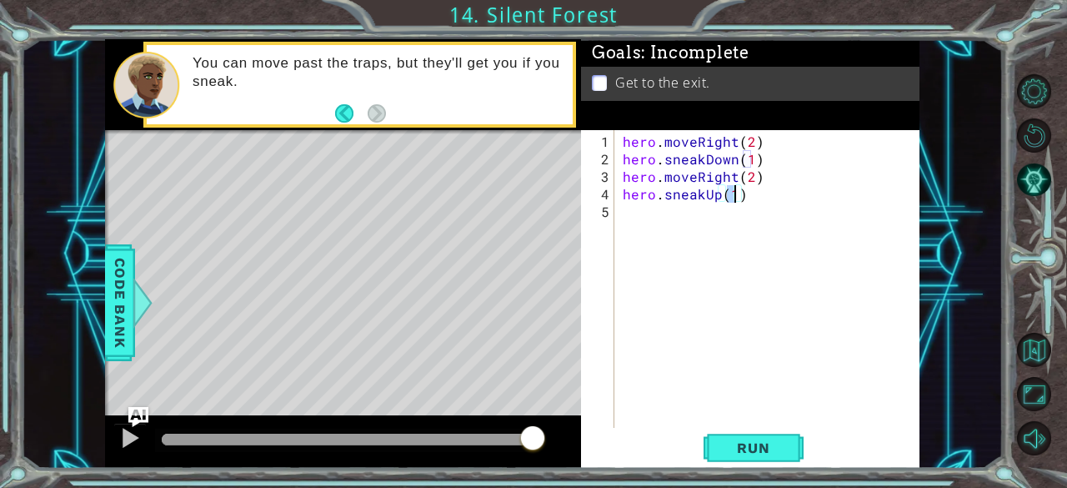
click at [644, 213] on div "hero . moveRight ( 2 ) hero . sneakDown ( 1 ) hero . moveRight ( 2 ) hero . sne…" at bounding box center [771, 299] width 305 height 333
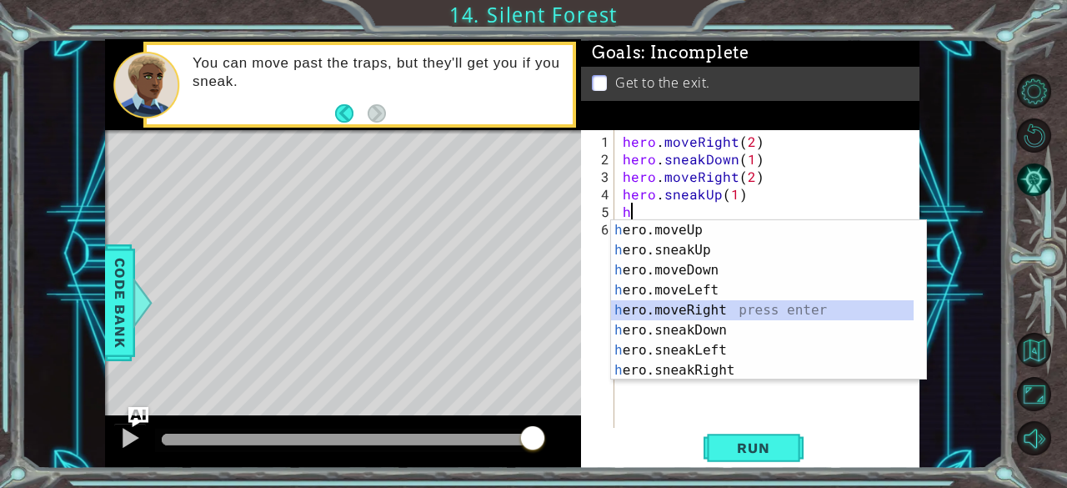
click at [711, 305] on div "h ero.moveUp press enter h ero.sneakUp press enter h ero.moveDown press enter h…" at bounding box center [762, 320] width 303 height 200
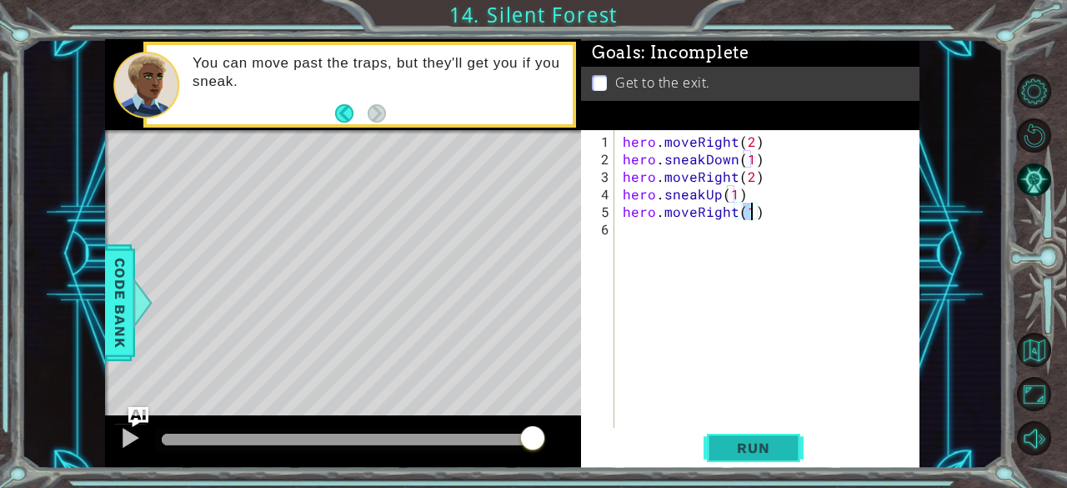
click at [755, 448] on span "Run" at bounding box center [753, 447] width 66 height 17
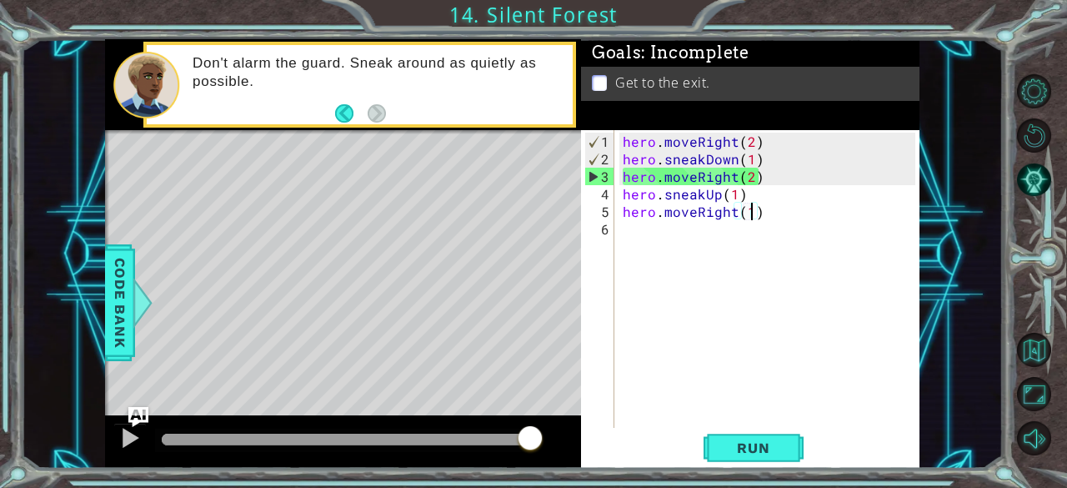
click at [693, 174] on div "hero . moveRight ( 2 ) hero . sneakDown ( 1 ) hero . moveRight ( 2 ) hero . sne…" at bounding box center [771, 299] width 305 height 333
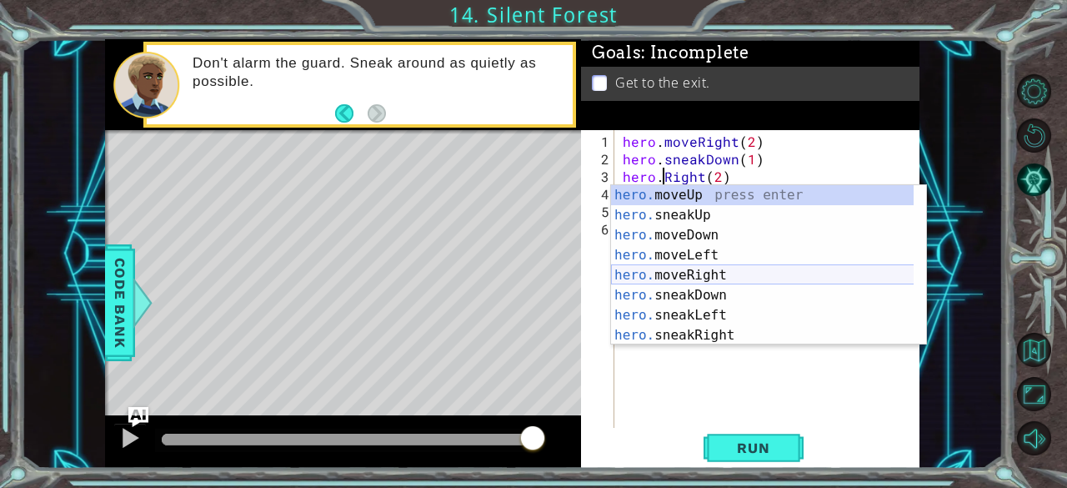
click at [679, 278] on div "hero. moveUp press enter hero. sneakUp press enter hero. moveDown press enter h…" at bounding box center [762, 285] width 303 height 200
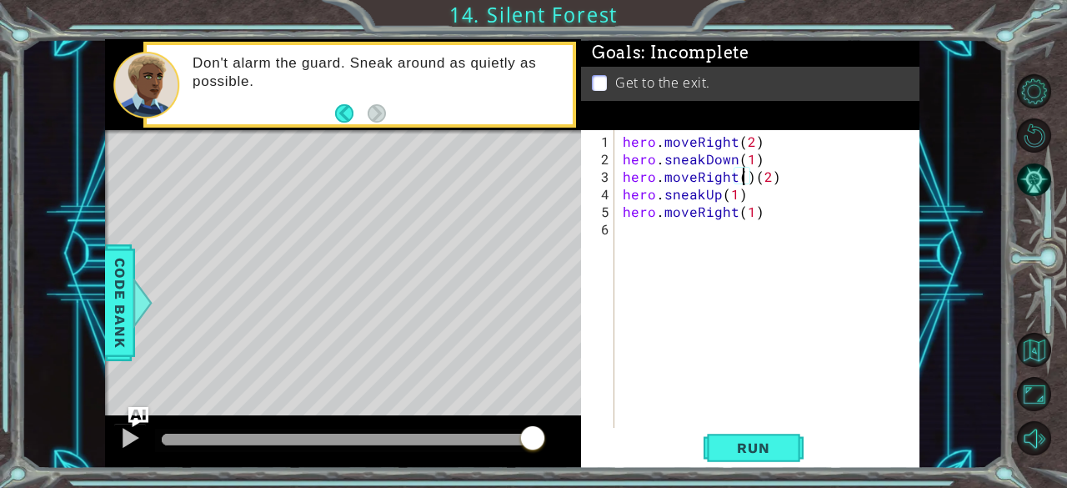
scroll to position [0, 8]
click at [781, 175] on div "hero . moveRight ( 2 ) hero . sneakDown ( 1 ) hero . moveRight ( 2 ) ( 2 ) hero…" at bounding box center [771, 299] width 305 height 333
click at [795, 431] on button "Run" at bounding box center [754, 448] width 100 height 34
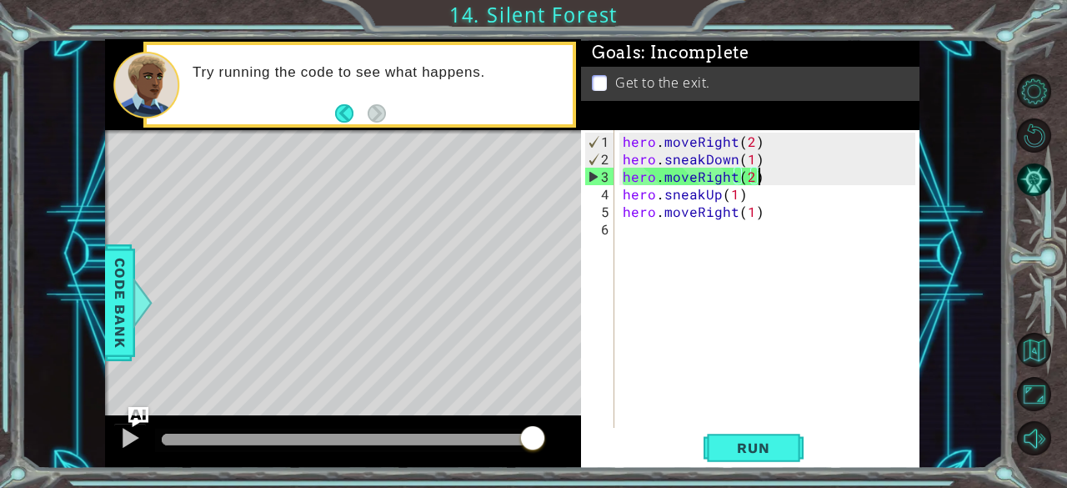
click at [694, 181] on div "hero . moveRight ( 2 ) hero . sneakDown ( 1 ) hero . moveRight ( 2 ) hero . sne…" at bounding box center [771, 299] width 305 height 333
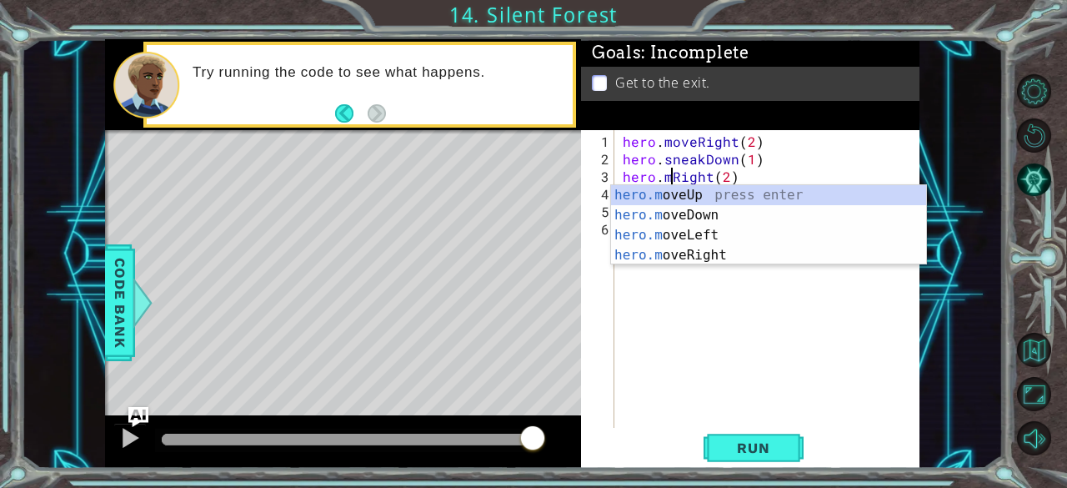
scroll to position [0, 5]
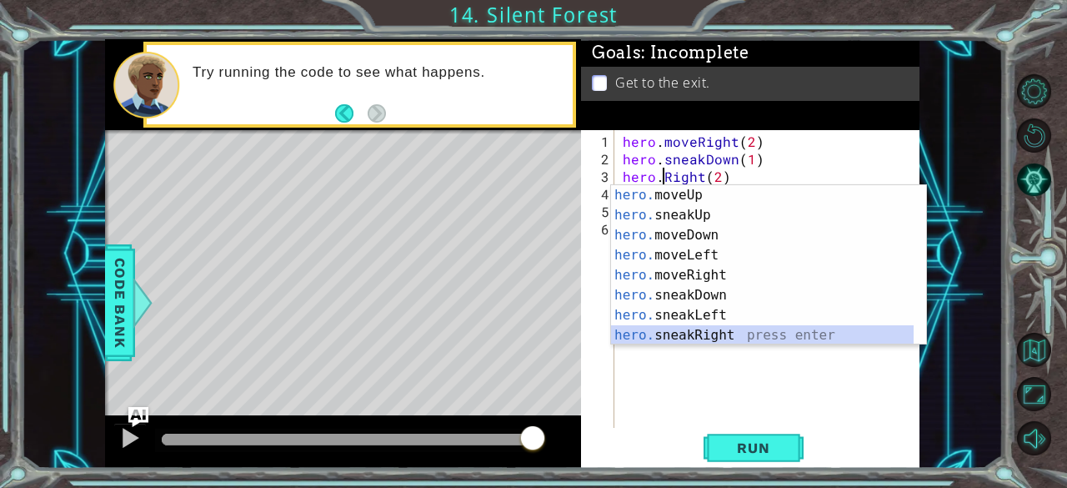
click at [710, 328] on div "hero. moveUp press enter hero. sneakUp press enter hero. moveDown press enter h…" at bounding box center [762, 285] width 303 height 200
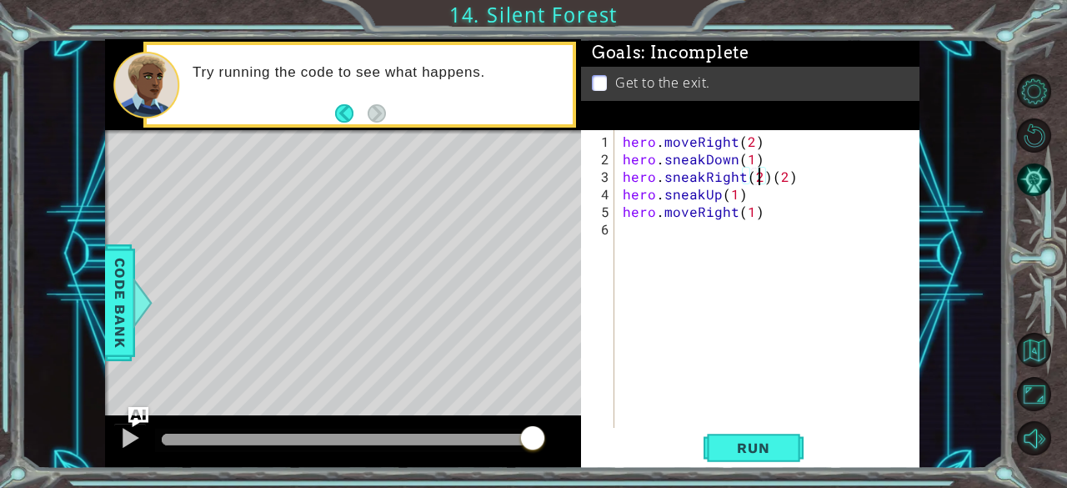
scroll to position [0, 8]
click at [791, 179] on div "hero . moveRight ( 2 ) hero . sneakDown ( 1 ) hero . sneakRight ( 2 ) ( 2 ) her…" at bounding box center [771, 299] width 305 height 333
type textarea "hero.sneakRight(2)"
click at [732, 440] on span "Run" at bounding box center [753, 447] width 66 height 17
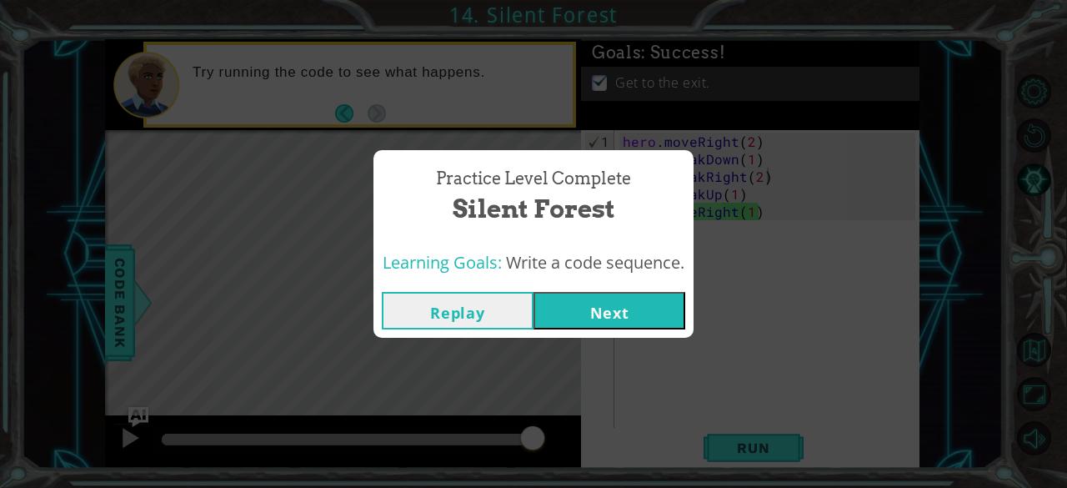
click at [629, 314] on button "Next" at bounding box center [610, 311] width 152 height 38
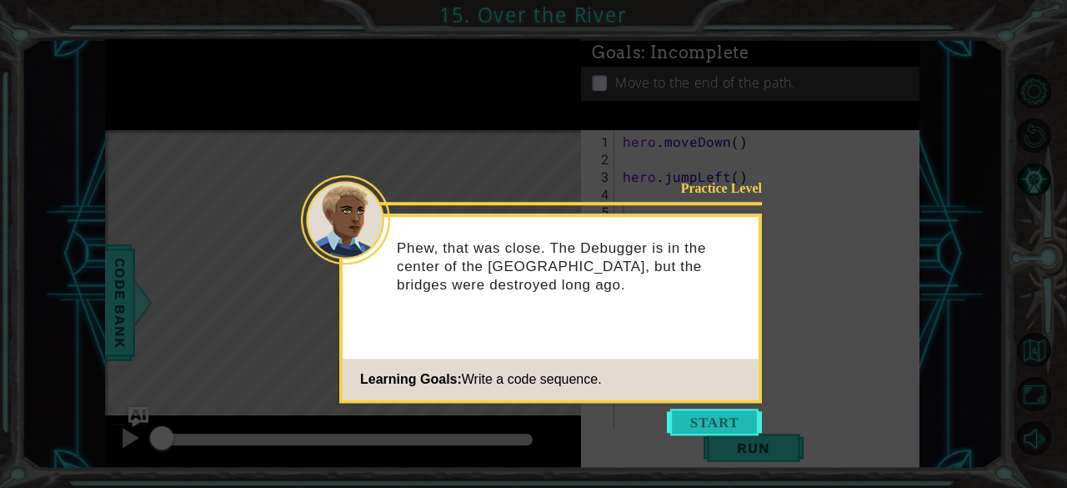
click at [698, 414] on button "Start" at bounding box center [714, 422] width 95 height 27
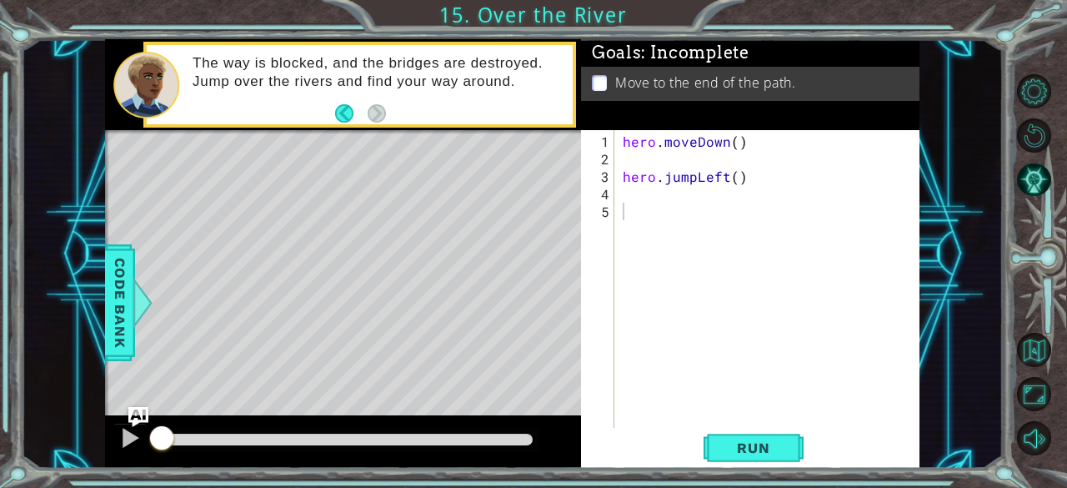
click at [764, 466] on div "1 2 3 4 5 hero . moveDown ( ) hero . jumpLeft ( ) ההההההההההההההההההההההההההההה…" at bounding box center [750, 299] width 338 height 338
click at [745, 451] on span "Run" at bounding box center [753, 447] width 66 height 17
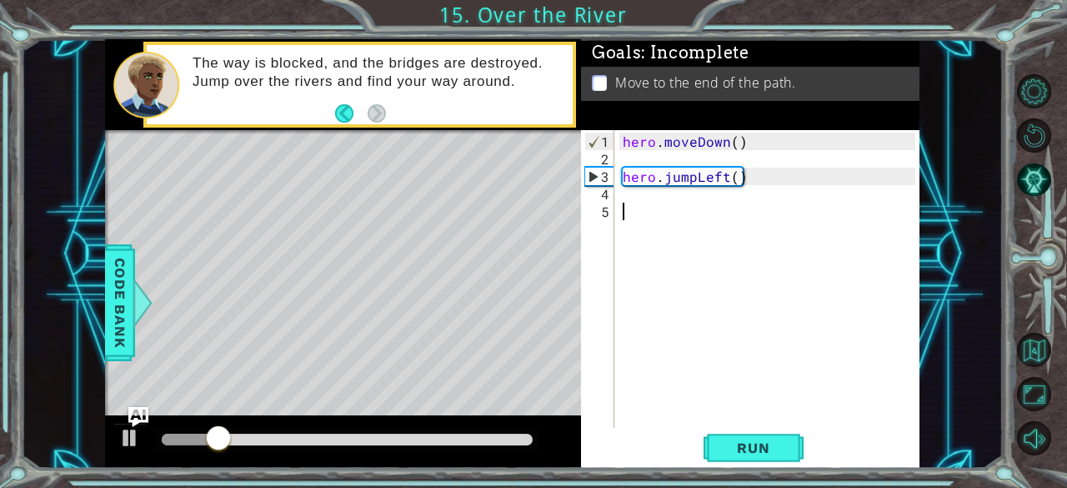
click at [643, 199] on div "hero . moveDown ( ) hero . jumpLeft ( )" at bounding box center [771, 299] width 305 height 333
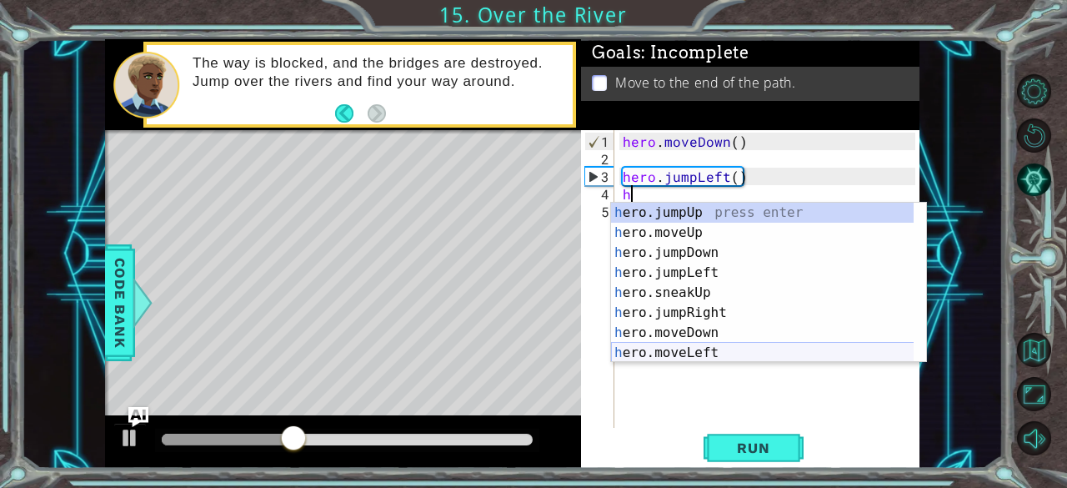
click at [708, 351] on div "h ero.jumpUp press enter h ero.moveUp press enter h ero.jumpDown press enter h …" at bounding box center [762, 303] width 303 height 200
type textarea "hero.moveLeft(1)"
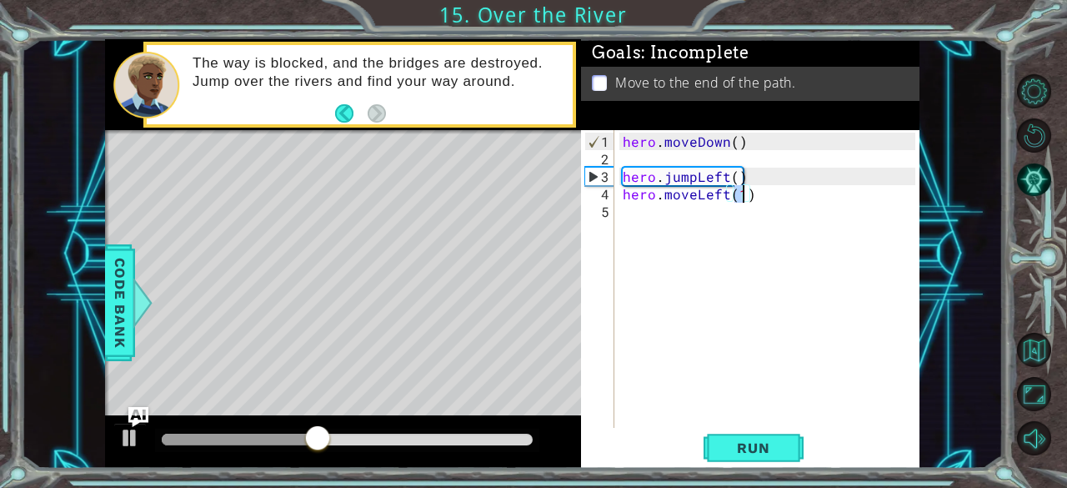
click at [634, 218] on div "hero . moveDown ( ) hero . jumpLeft ( ) hero . moveLeft ( 1 )" at bounding box center [771, 299] width 305 height 333
type textarea "h"
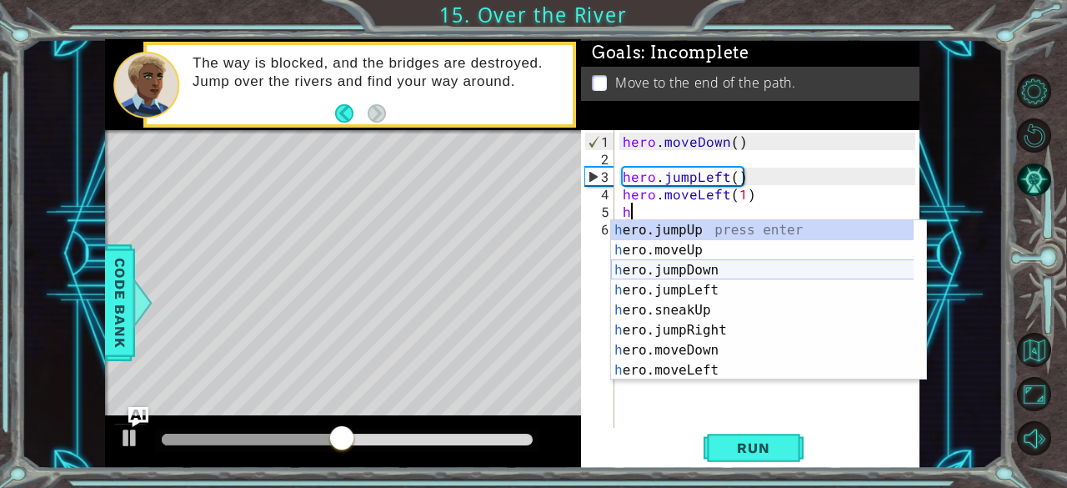
click at [674, 272] on div "h ero.jumpUp press enter h ero.moveUp press enter h ero.jumpDown press enter h …" at bounding box center [762, 320] width 303 height 200
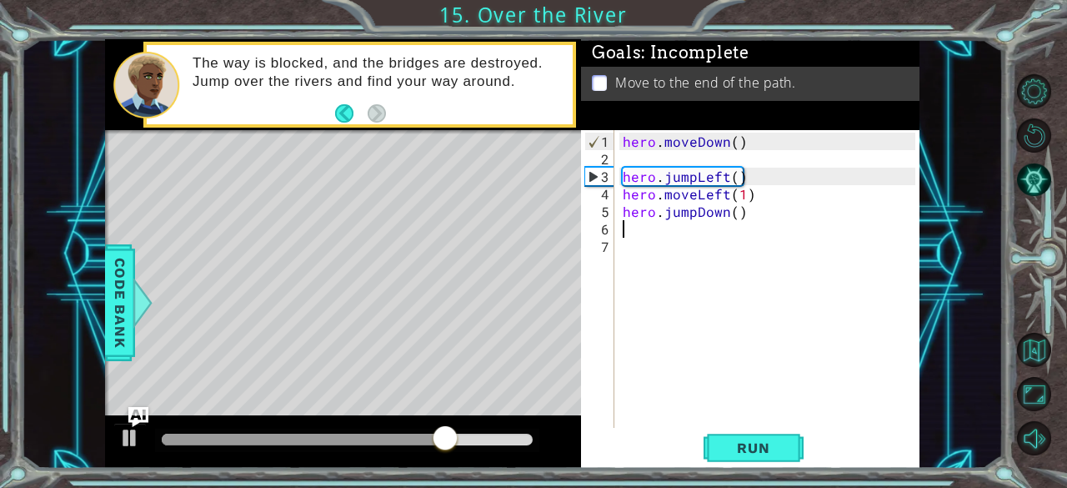
type textarea "h"
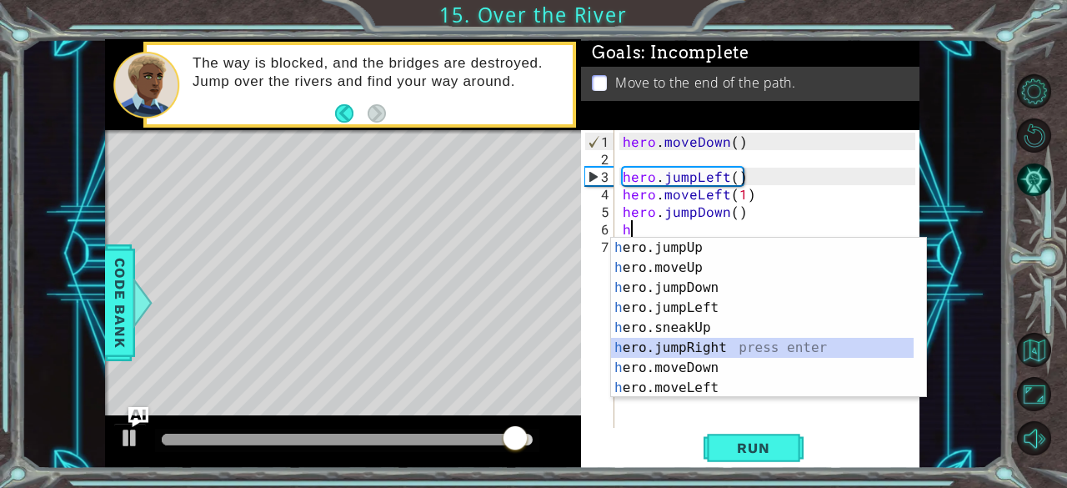
click at [717, 344] on div "h ero.jumpUp press enter h ero.moveUp press enter h ero.jumpDown press enter h …" at bounding box center [762, 338] width 303 height 200
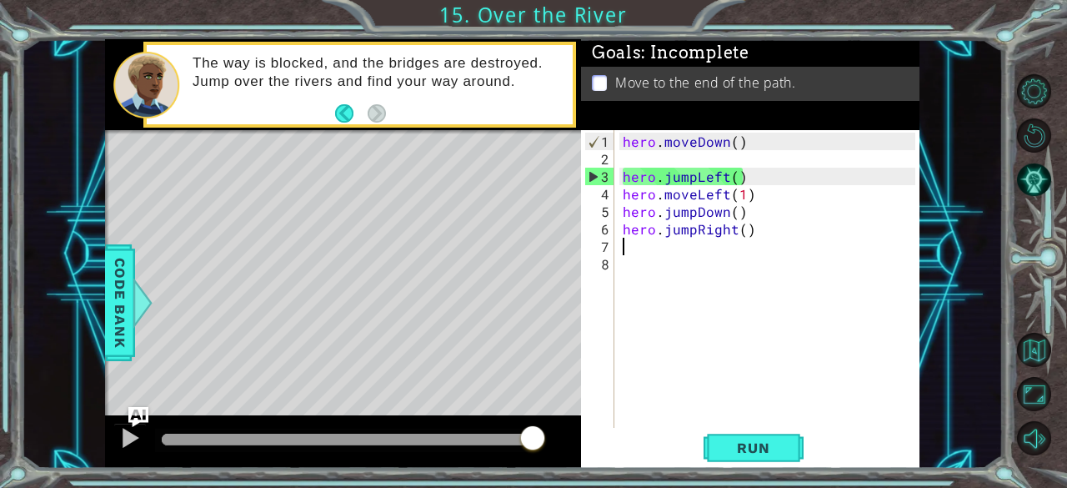
type textarea "h"
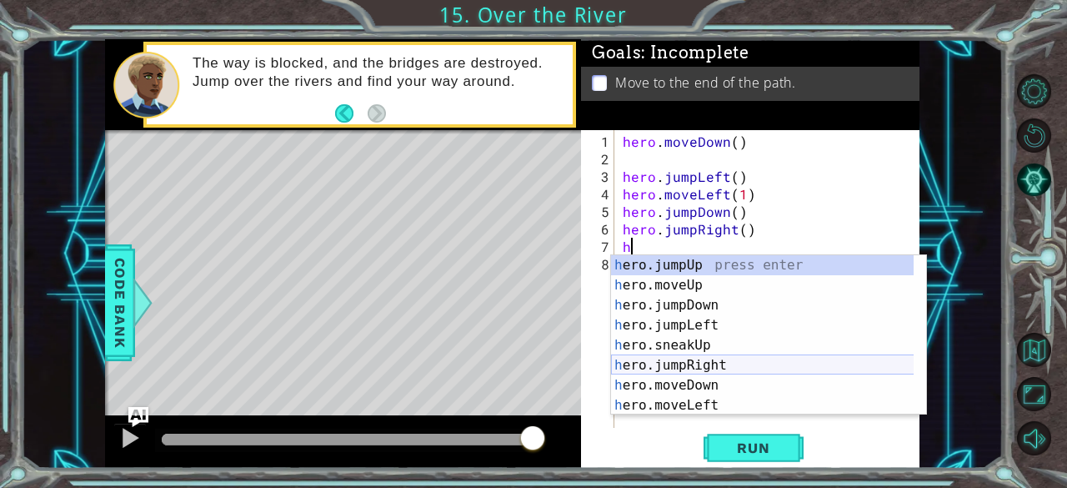
click at [683, 365] on div "h ero.jumpUp press enter h ero.moveUp press enter h ero.jumpDown press enter h …" at bounding box center [762, 355] width 303 height 200
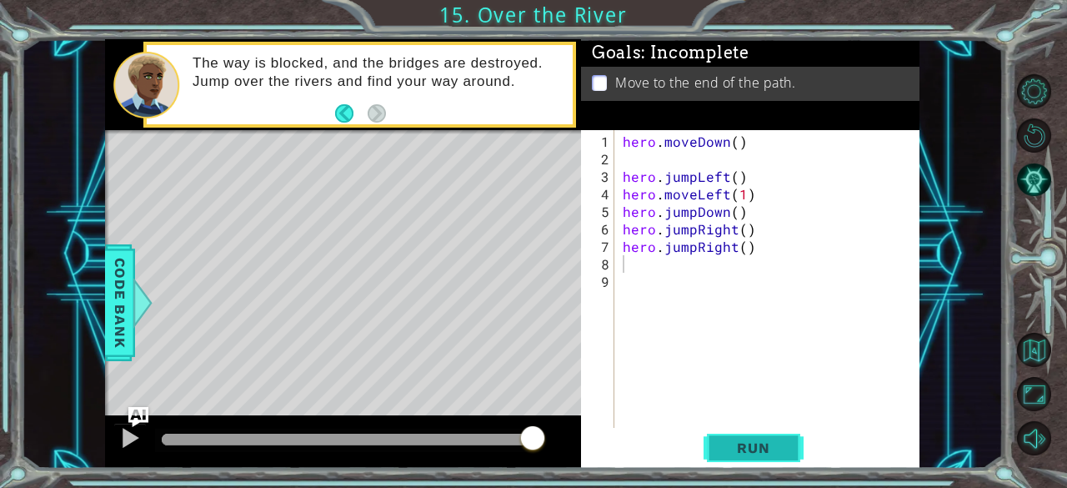
click at [719, 444] on button "Run" at bounding box center [754, 448] width 100 height 34
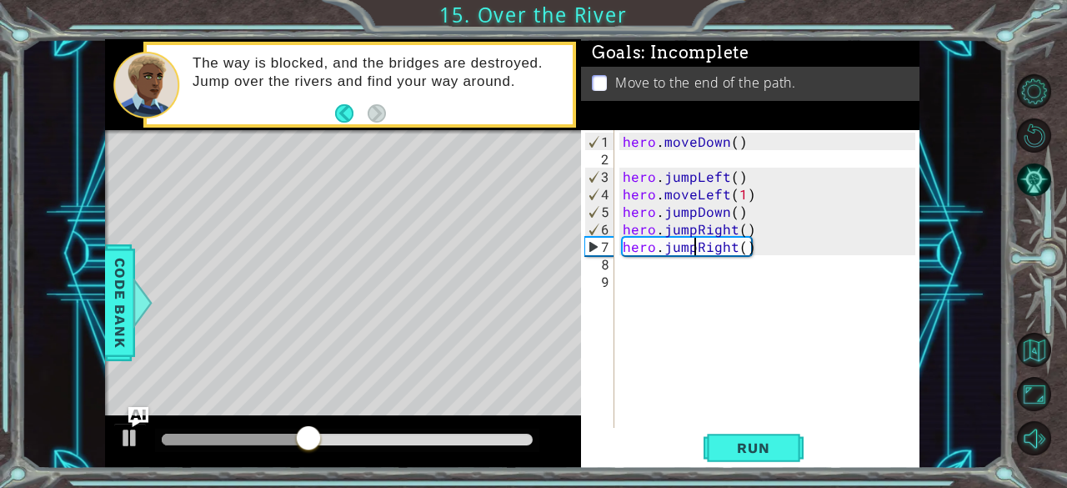
click at [693, 248] on div "hero . moveDown ( ) hero . jumpLeft ( ) hero . moveLeft ( 1 ) hero . jumpDown (…" at bounding box center [771, 299] width 305 height 333
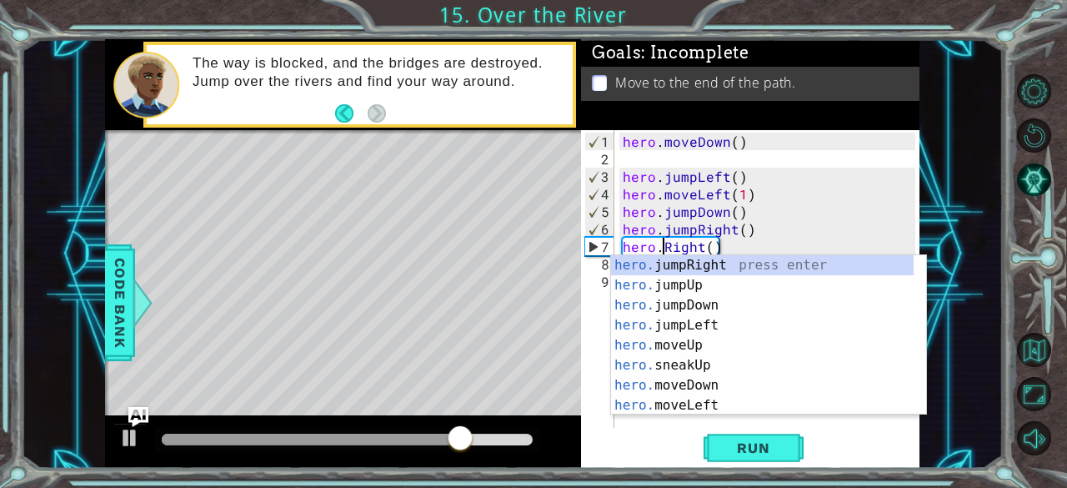
click at [721, 250] on div "hero . moveDown ( ) hero . jumpLeft ( ) hero . moveLeft ( 1 ) hero . jumpDown (…" at bounding box center [771, 299] width 305 height 333
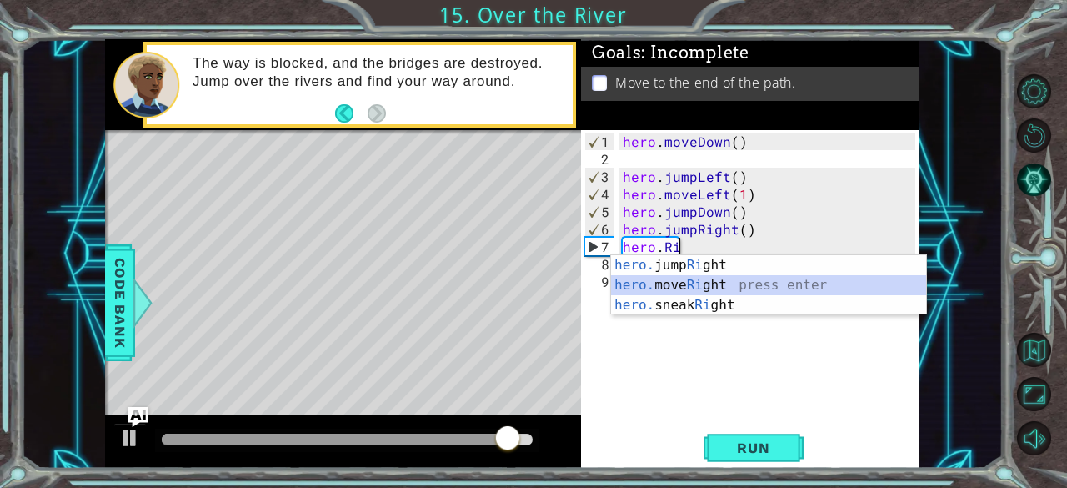
click at [730, 283] on div "hero. jump Ri ght press enter hero. move Ri ght press enter hero. sneak Ri ght …" at bounding box center [769, 305] width 316 height 100
type textarea "hero.moveRight(1)"
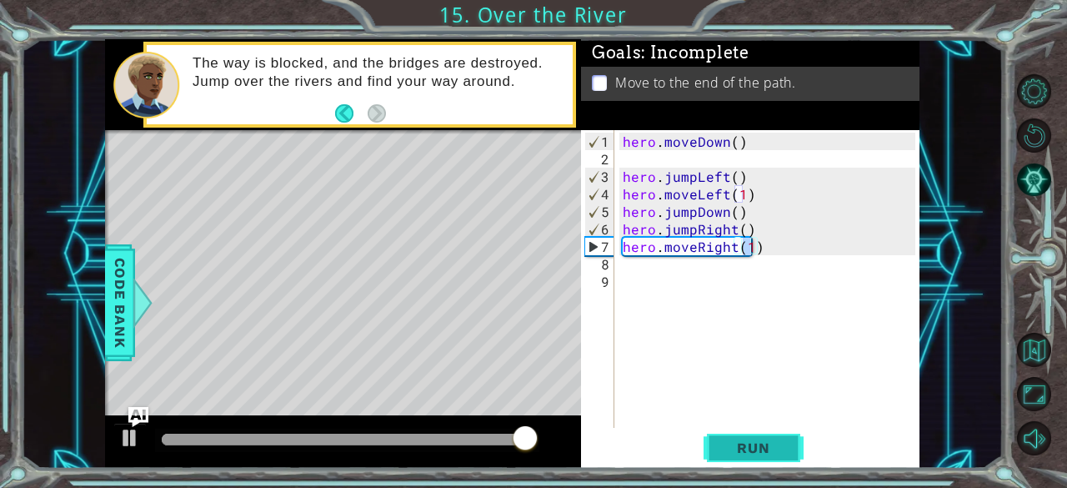
click at [746, 445] on span "Run" at bounding box center [753, 447] width 66 height 17
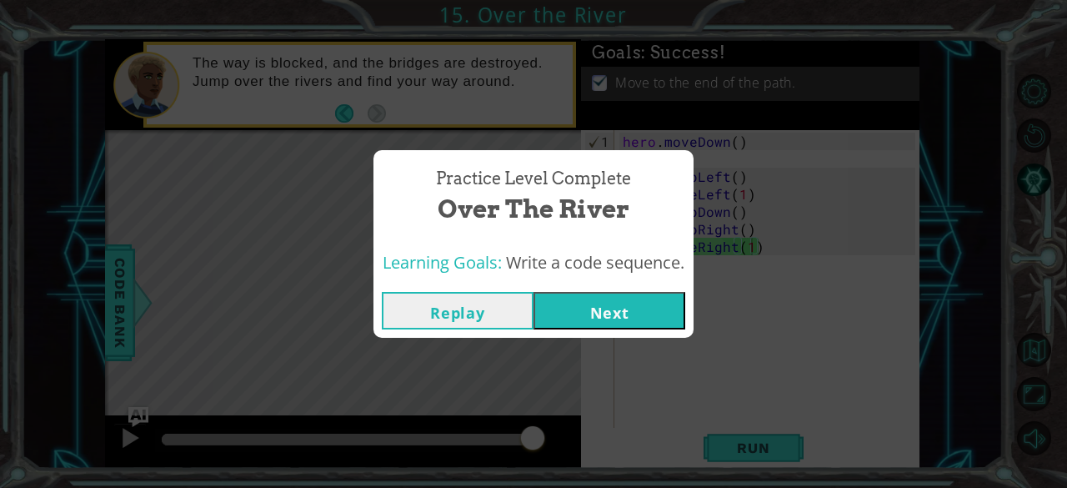
click at [614, 294] on button "Next" at bounding box center [610, 311] width 152 height 38
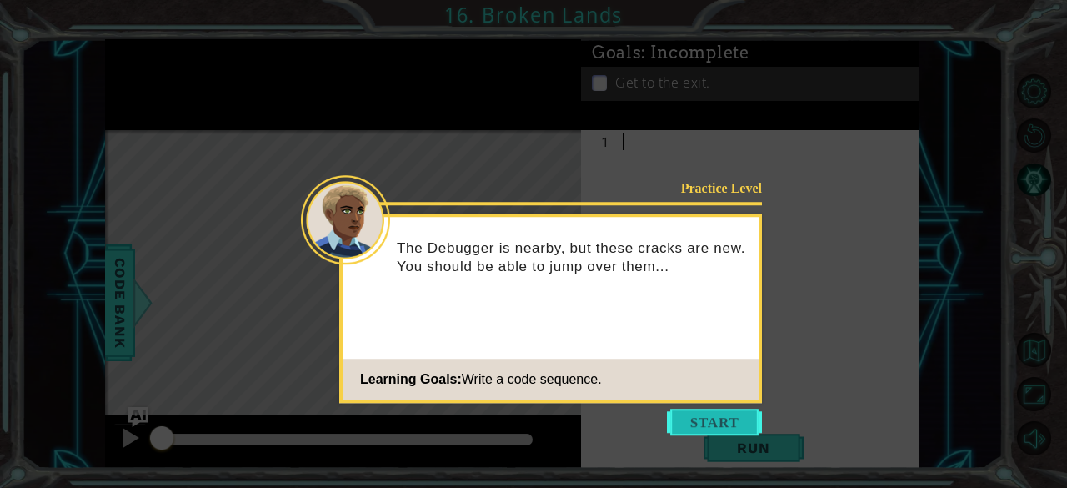
click at [704, 428] on button "Start" at bounding box center [714, 422] width 95 height 27
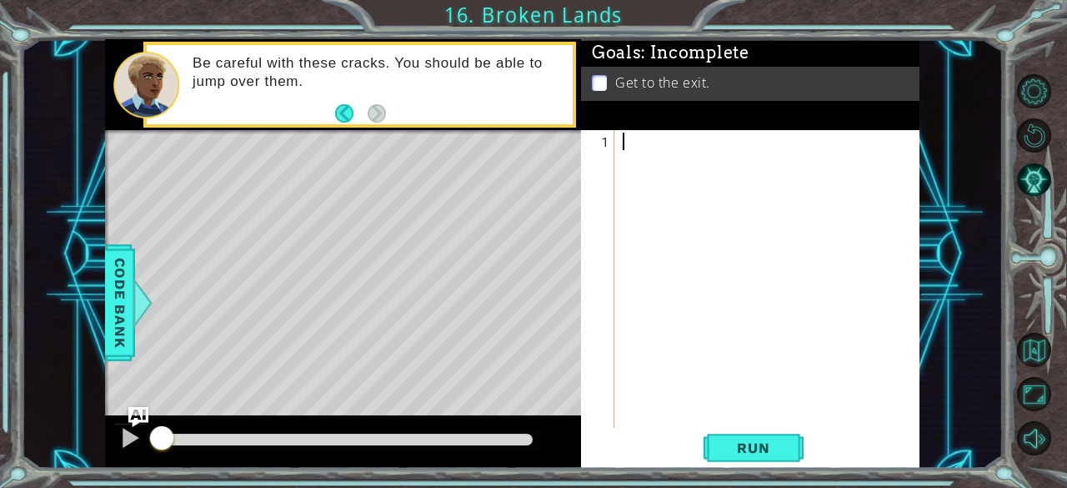
click at [619, 194] on div at bounding box center [771, 299] width 305 height 333
type textarea "h"
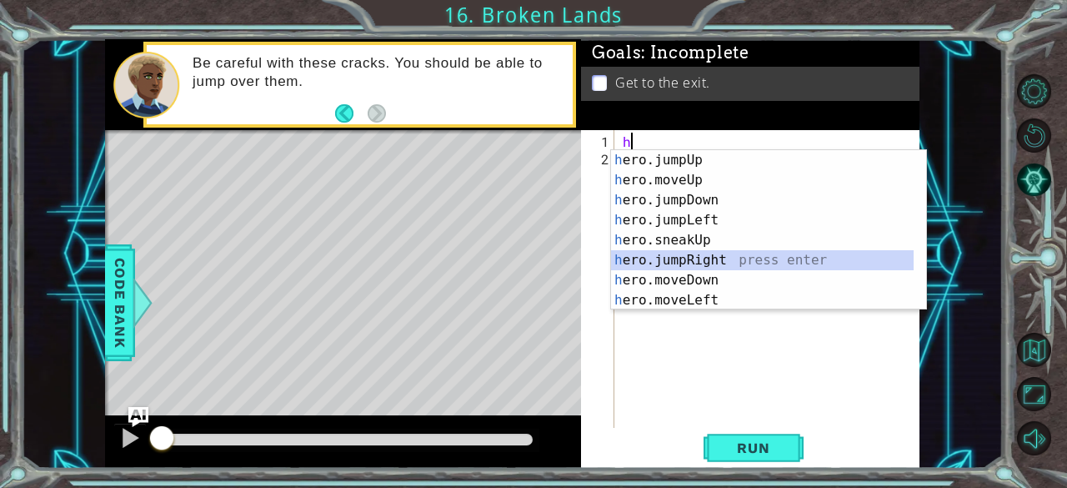
click at [740, 259] on div "h ero.jumpUp press enter h ero.moveUp press enter h ero.jumpDown press enter h …" at bounding box center [762, 250] width 303 height 200
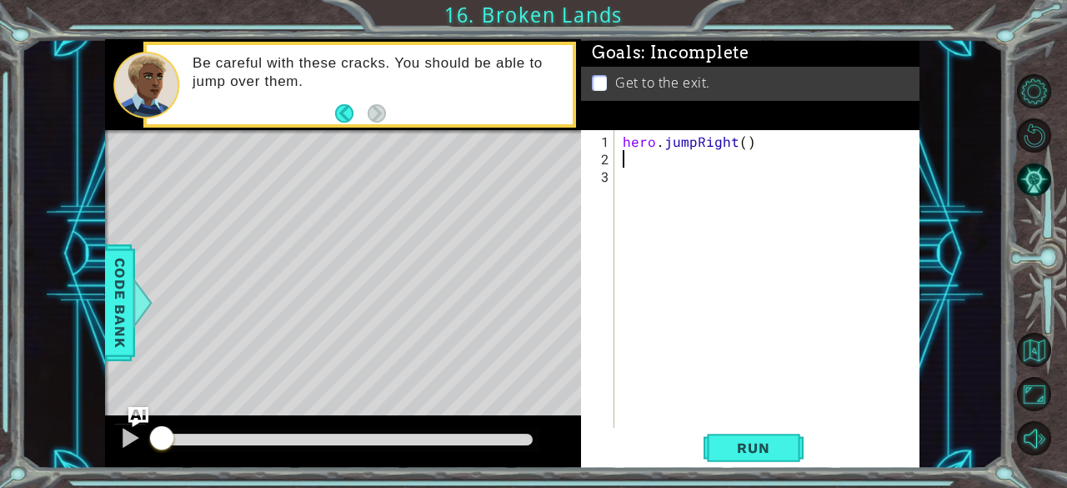
type textarea "h"
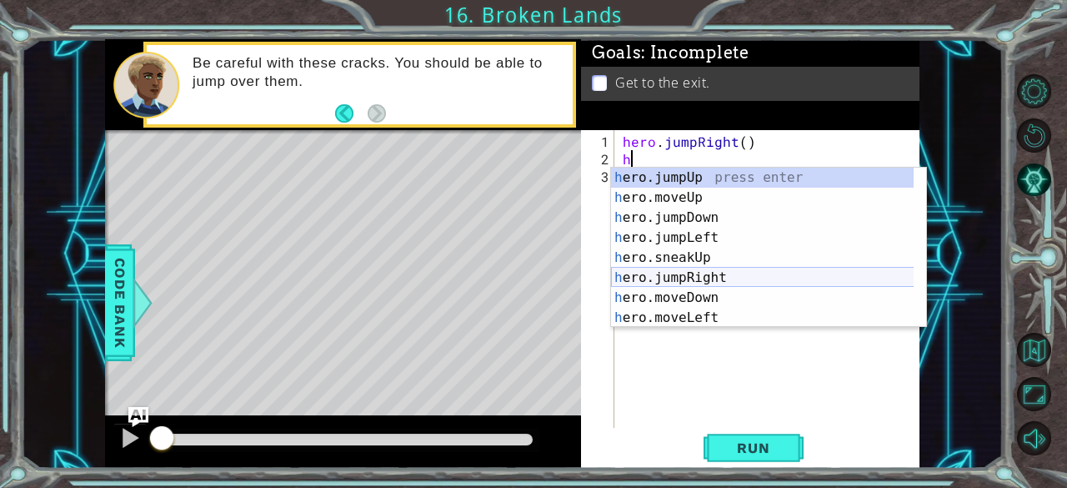
click at [732, 273] on div "h ero.jumpUp press enter h ero.moveUp press enter h ero.jumpDown press enter h …" at bounding box center [762, 268] width 303 height 200
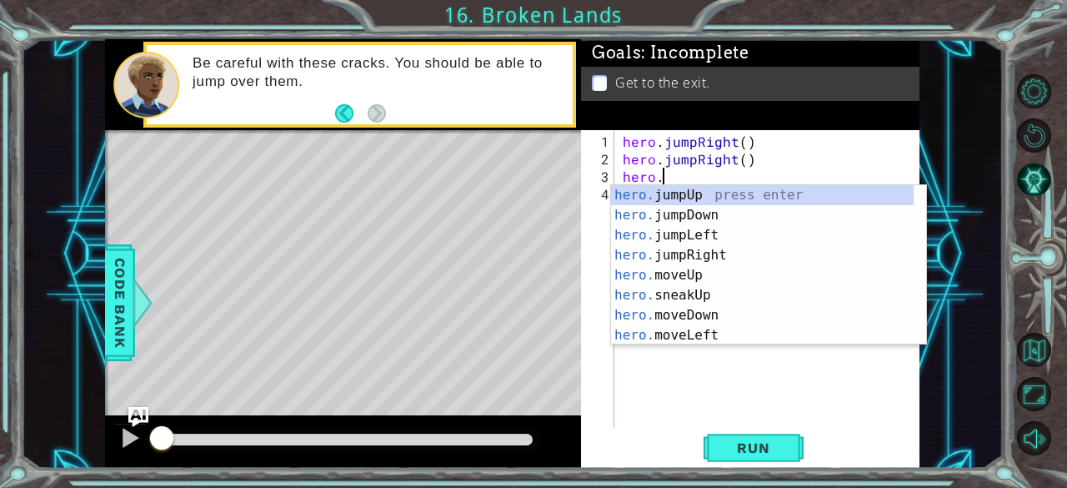
scroll to position [0, 2]
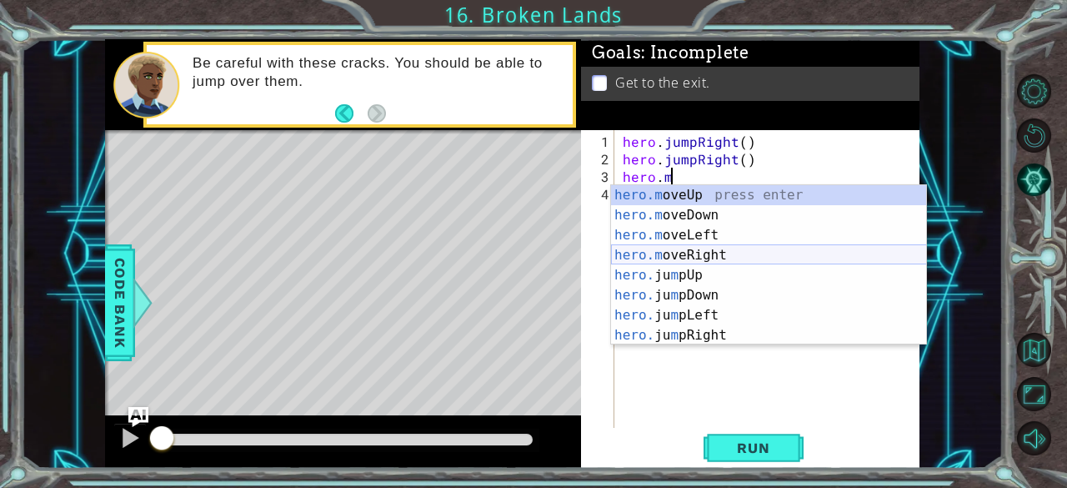
click at [734, 257] on div "hero.m oveUp press enter hero.m oveDown press enter hero.m oveLeft press enter …" at bounding box center [769, 285] width 316 height 200
type textarea "hero.moveRight(1)"
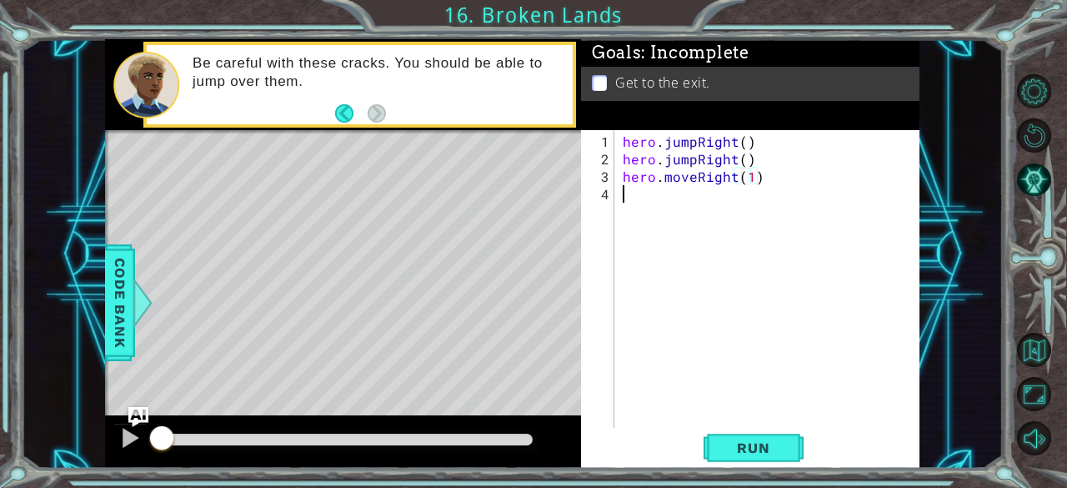
click at [649, 206] on div "hero . jumpRight ( ) hero . jumpRight ( ) hero . moveRight ( 1 )" at bounding box center [771, 299] width 305 height 333
type textarea "h"
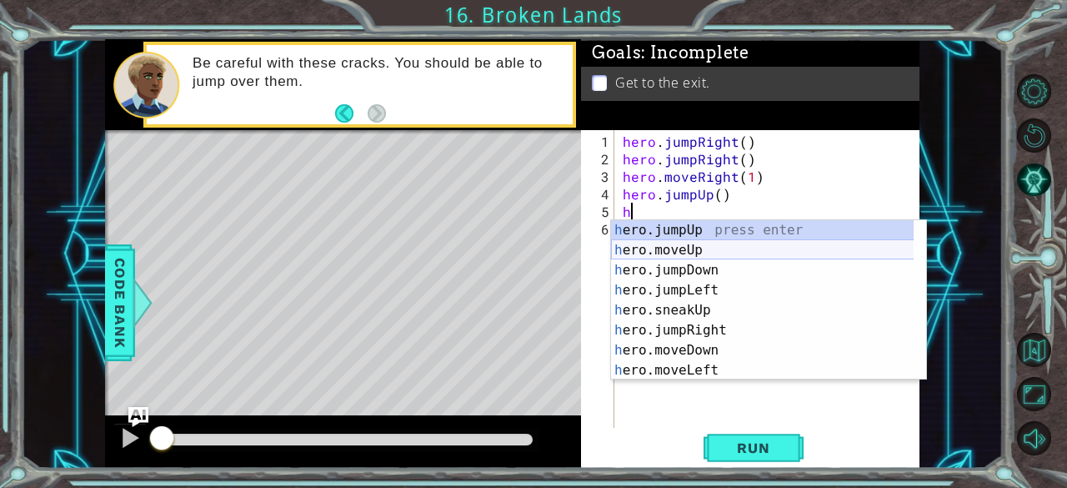
click at [705, 248] on div "h ero.jumpUp press enter h ero.moveUp press enter h ero.jumpDown press enter h …" at bounding box center [762, 320] width 303 height 200
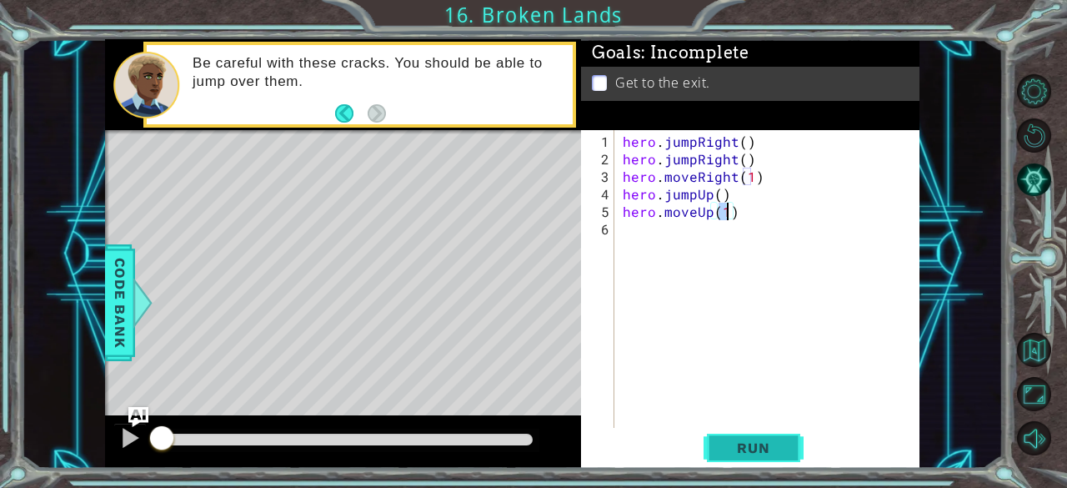
click at [770, 457] on button "Run" at bounding box center [754, 448] width 100 height 34
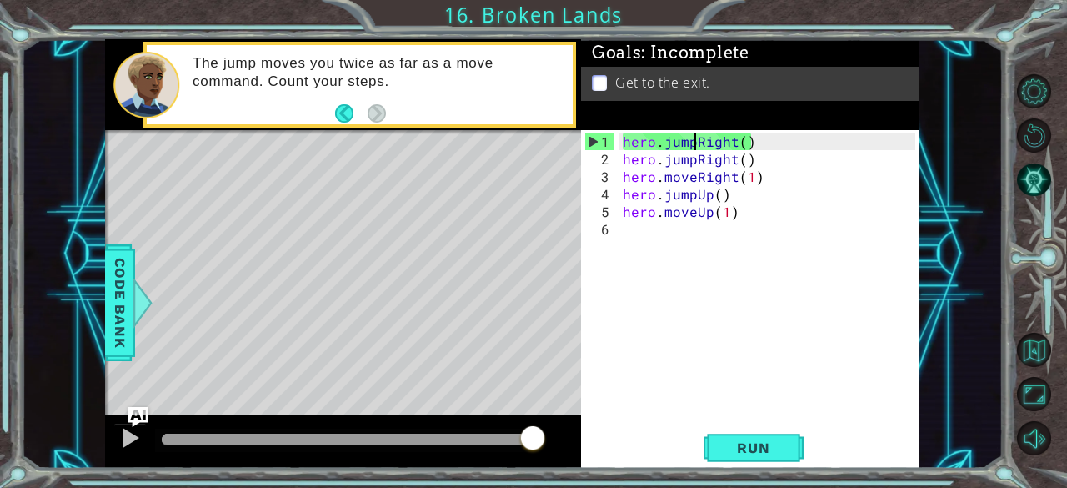
click at [694, 138] on div "hero . jumpRight ( ) hero . jumpRight ( ) hero . moveRight ( 1 ) hero . jumpUp …" at bounding box center [771, 299] width 305 height 333
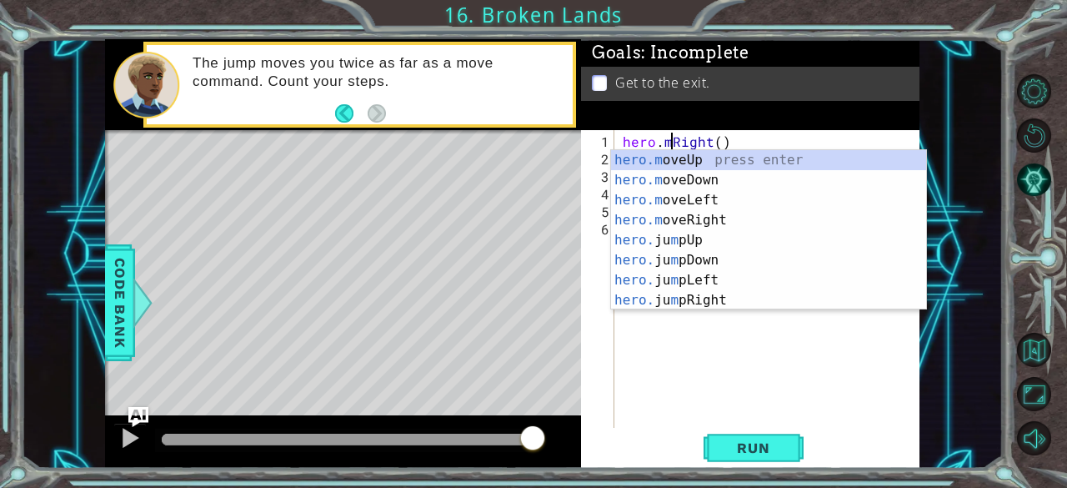
scroll to position [0, 3]
click at [705, 214] on div "hero.m oveUp press enter hero.m oveDown press enter hero.m oveLeft press enter …" at bounding box center [769, 250] width 316 height 200
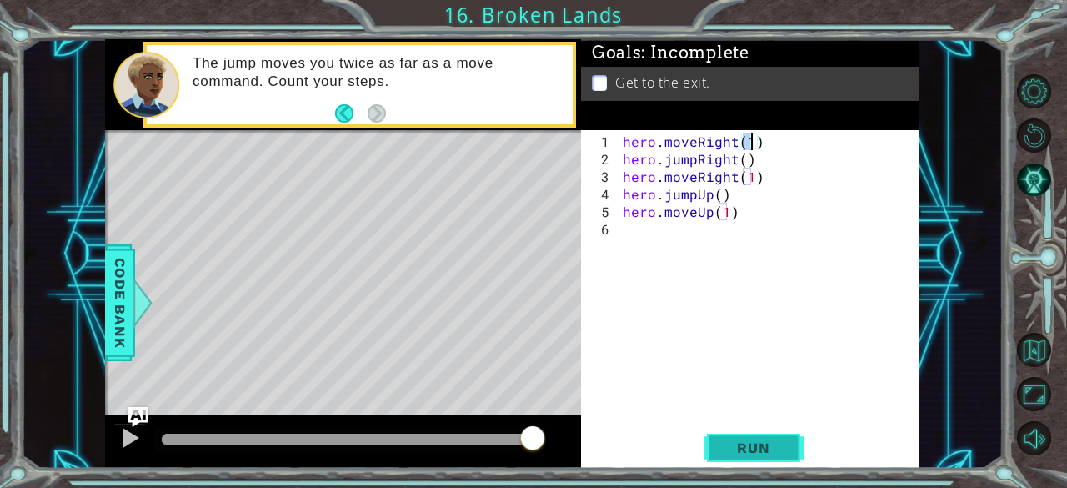
type textarea "hero.moveRight(1)"
click at [724, 445] on span "Run" at bounding box center [753, 447] width 66 height 17
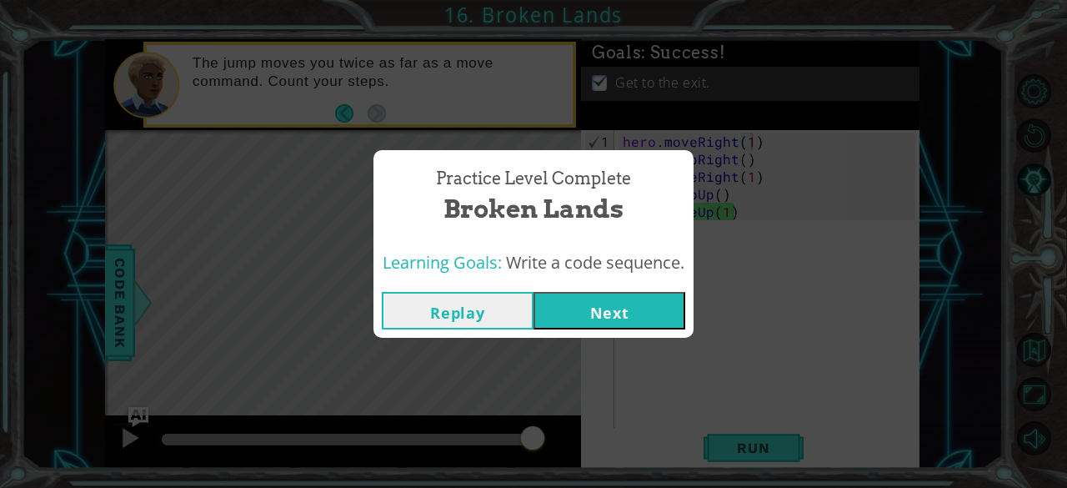
click at [636, 313] on button "Next" at bounding box center [610, 311] width 152 height 38
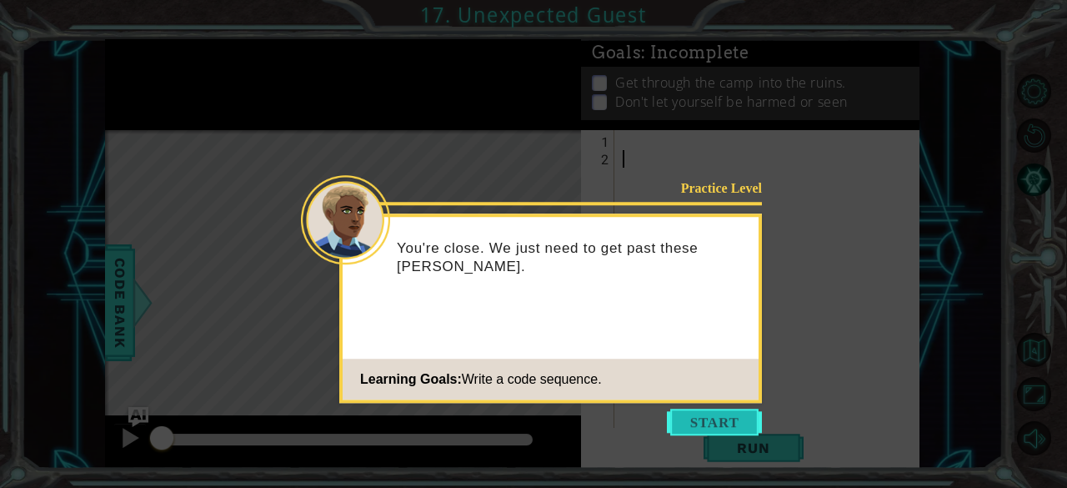
click at [704, 431] on button "Start" at bounding box center [714, 422] width 95 height 27
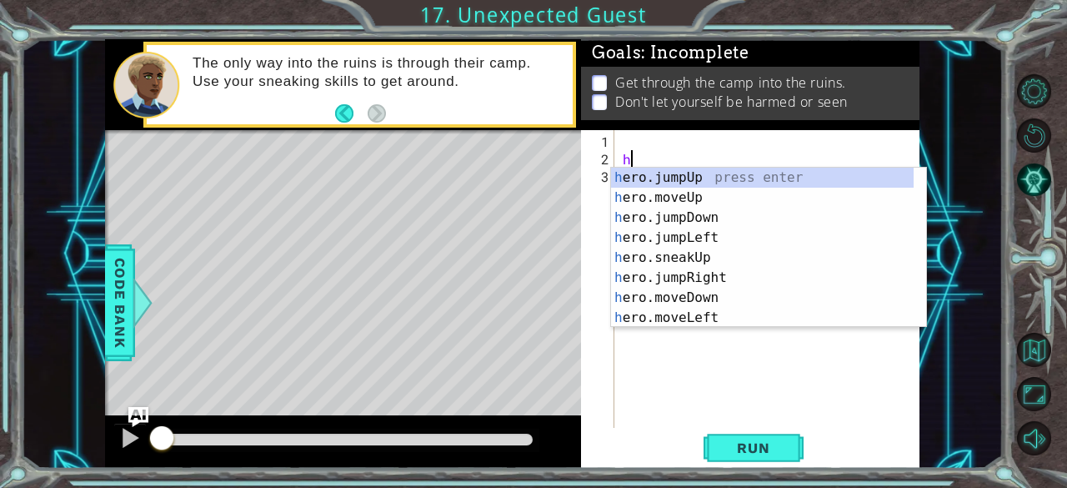
click at [710, 190] on div "h ero.jumpUp press enter h ero.moveUp press enter h ero.jumpDown press enter h …" at bounding box center [762, 268] width 303 height 200
type textarea "hero.moveUp(1)"
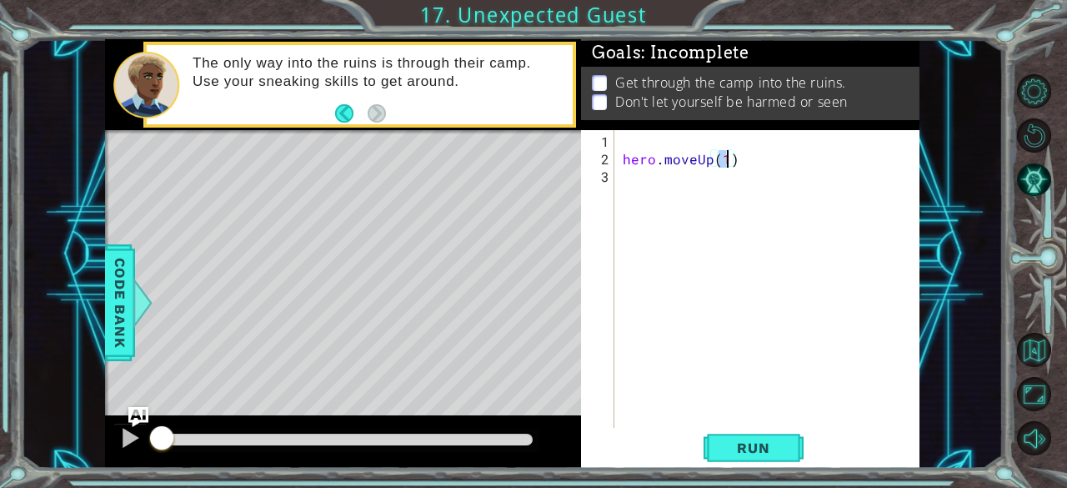
click at [689, 183] on div "hero . moveUp ( 1 )" at bounding box center [771, 299] width 305 height 333
type textarea "h"
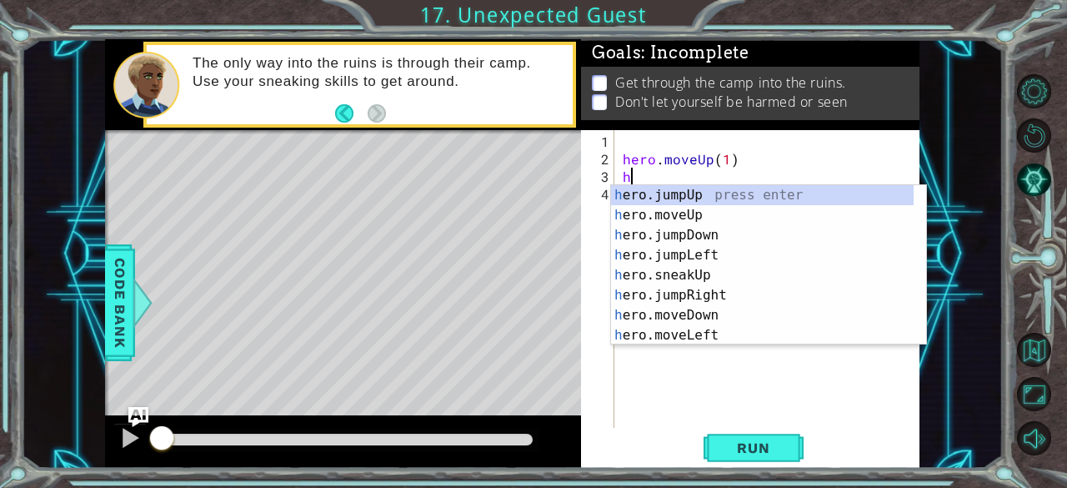
click at [724, 301] on div "h ero.jumpUp press enter h ero.moveUp press enter h ero.jumpDown press enter h …" at bounding box center [762, 285] width 303 height 200
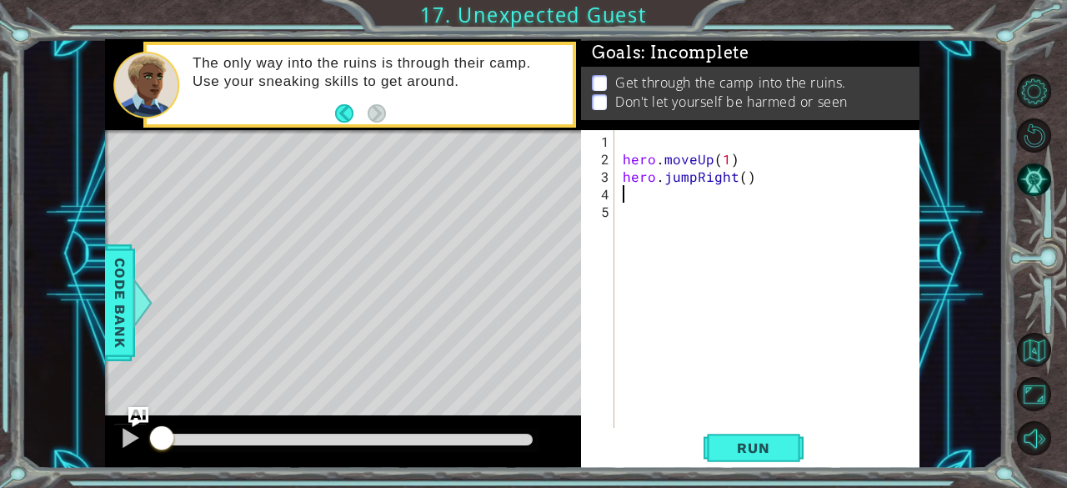
type textarea "h"
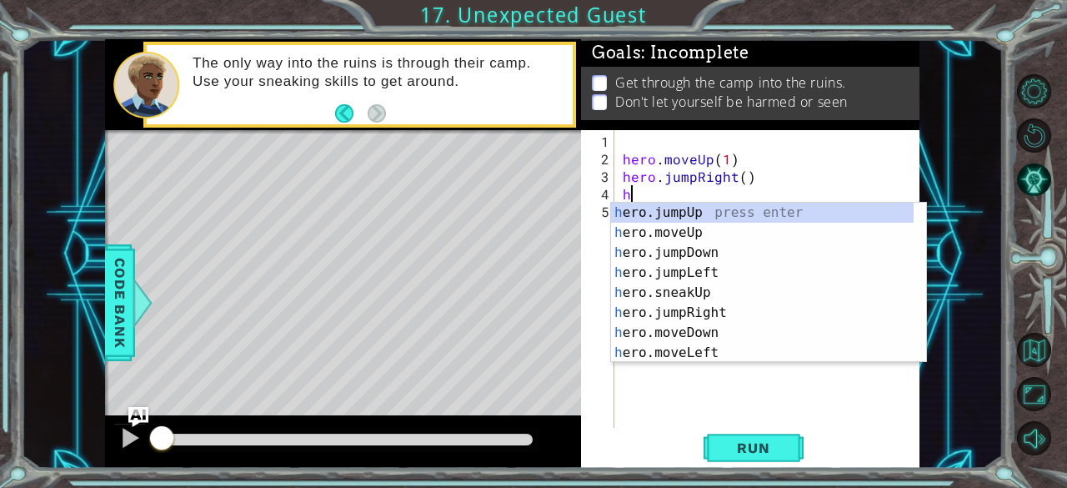
click at [706, 262] on div "h ero.jumpUp press enter h ero.moveUp press enter h ero.jumpDown press enter h …" at bounding box center [762, 303] width 303 height 200
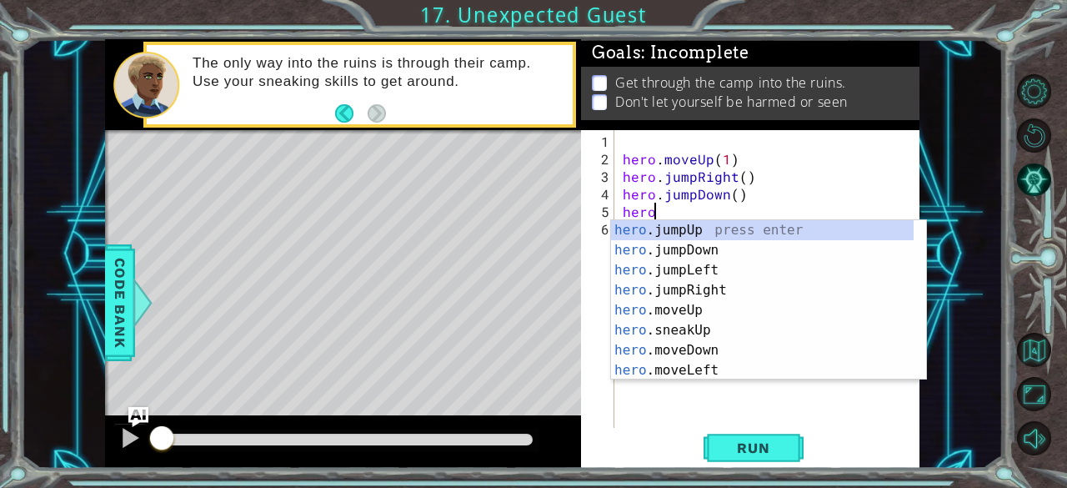
scroll to position [0, 2]
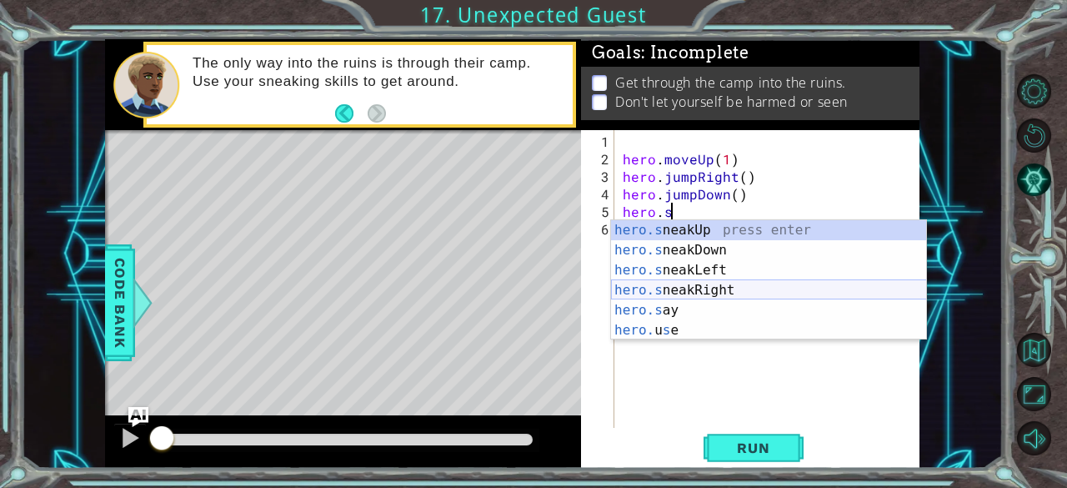
click at [686, 291] on div "hero.s neakUp press enter hero.s neakDown press enter hero.s neakLeft press ent…" at bounding box center [769, 300] width 316 height 160
type textarea "hero.sneakRight(1)"
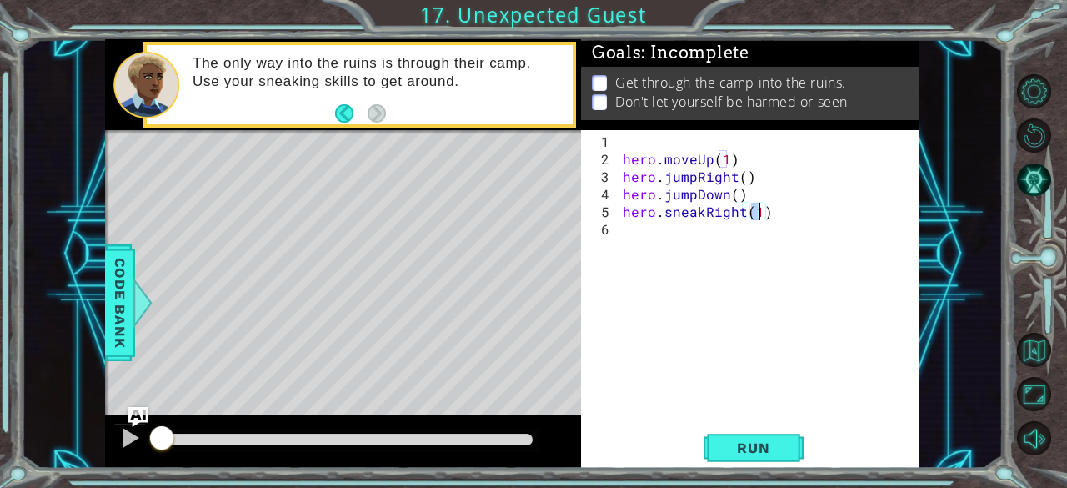
click at [646, 235] on div "hero . moveUp ( 1 ) hero . jumpRight ( ) hero . jumpDown ( ) hero . sneakRight …" at bounding box center [771, 299] width 305 height 333
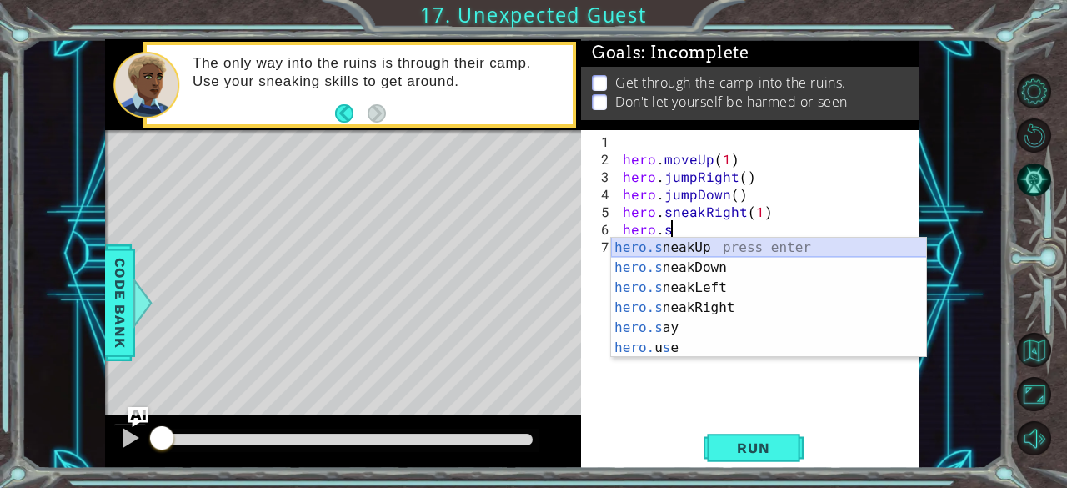
click at [702, 253] on div "hero.s neakUp press enter hero.s neakDown press enter hero.s neakLeft press ent…" at bounding box center [769, 318] width 316 height 160
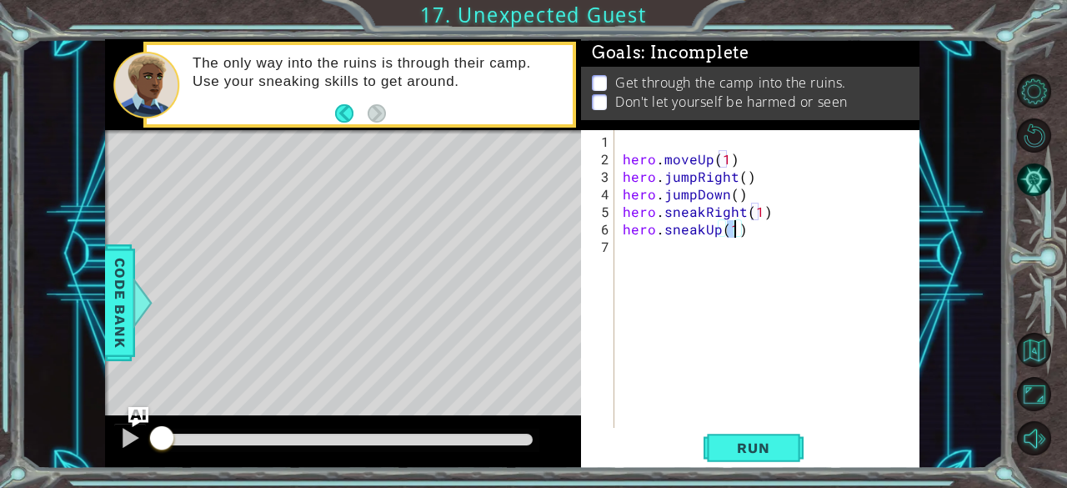
click at [717, 230] on div "hero . moveUp ( 1 ) hero . jumpRight ( ) hero . jumpDown ( ) hero . sneakRight …" at bounding box center [771, 299] width 305 height 333
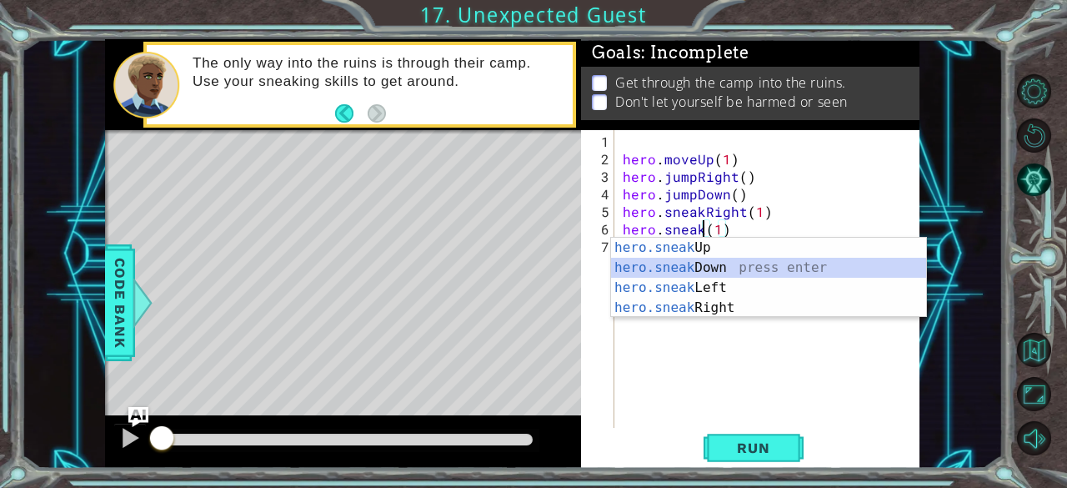
click at [722, 271] on div "hero.sneak Up press enter hero.sneak Down press enter hero.sneak Left press ent…" at bounding box center [769, 298] width 316 height 120
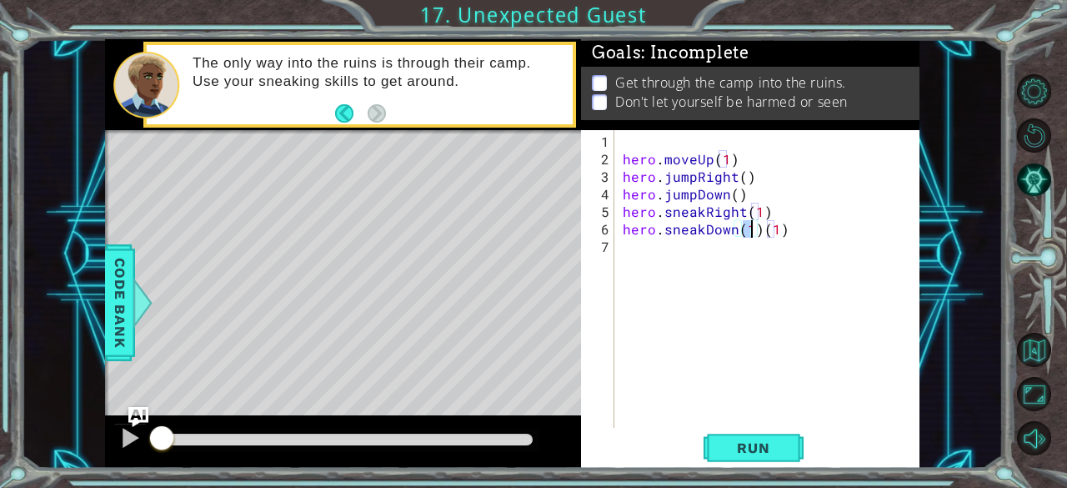
click at [788, 231] on div "hero . moveUp ( 1 ) hero . jumpRight ( ) hero . jumpDown ( ) hero . sneakRight …" at bounding box center [771, 299] width 305 height 333
type textarea "hero.sneakDown(1)"
click at [647, 261] on div "hero . moveUp ( 1 ) hero . jumpRight ( ) hero . jumpDown ( ) hero . sneakRight …" at bounding box center [771, 299] width 305 height 333
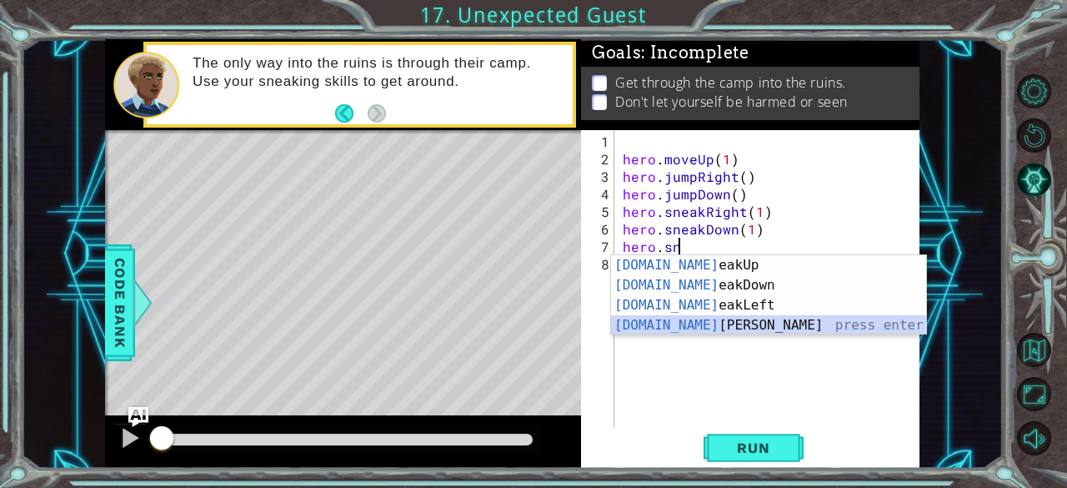
click at [699, 329] on div "[DOMAIN_NAME] eakUp press enter [DOMAIN_NAME] eakDown press enter [DOMAIN_NAME]…" at bounding box center [769, 315] width 316 height 120
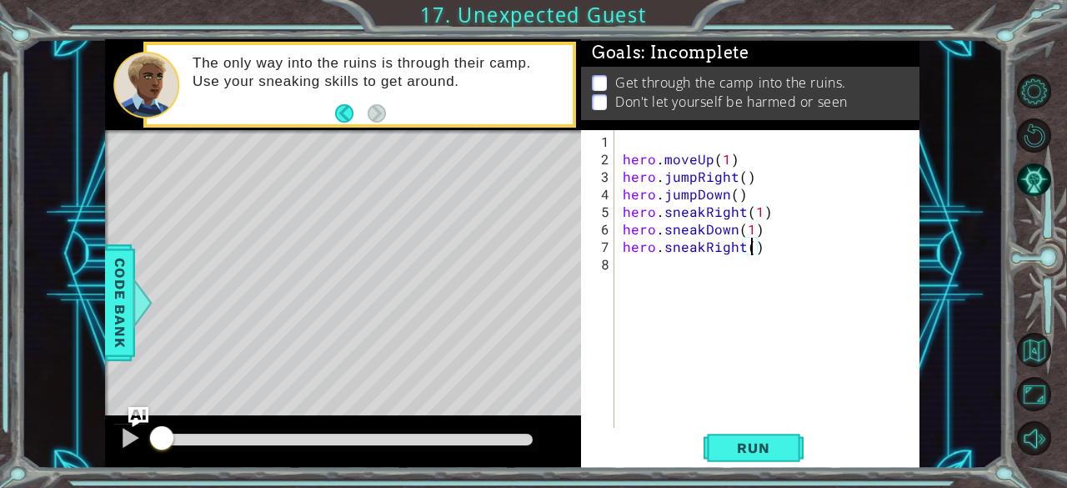
type textarea "hero.sneakRight(2)"
click at [689, 273] on div "hero . moveUp ( 1 ) hero . jumpRight ( ) hero . jumpDown ( ) hero . sneakRight …" at bounding box center [771, 299] width 305 height 333
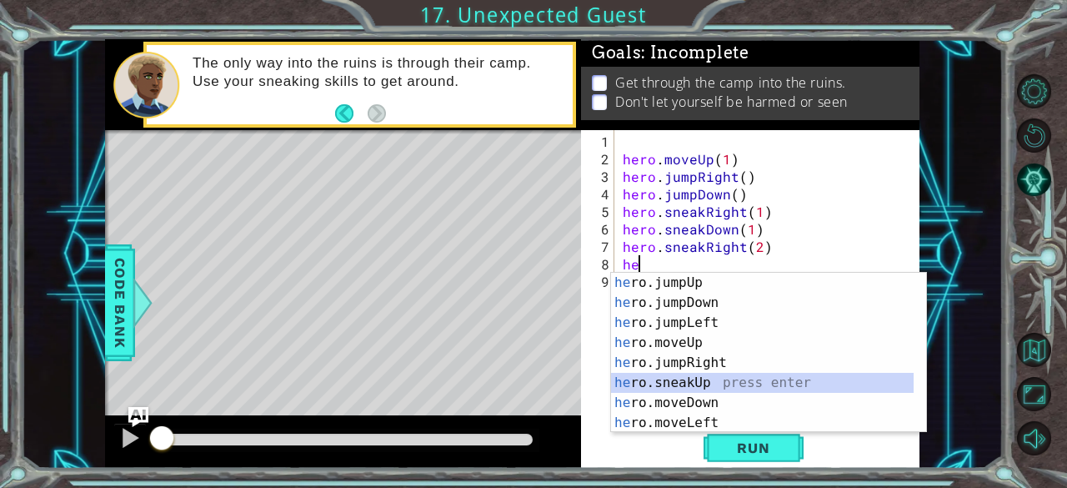
click at [729, 384] on div "he ro.jumpUp press enter he ro.jumpDown press enter he ro.jumpLeft press enter …" at bounding box center [762, 373] width 303 height 200
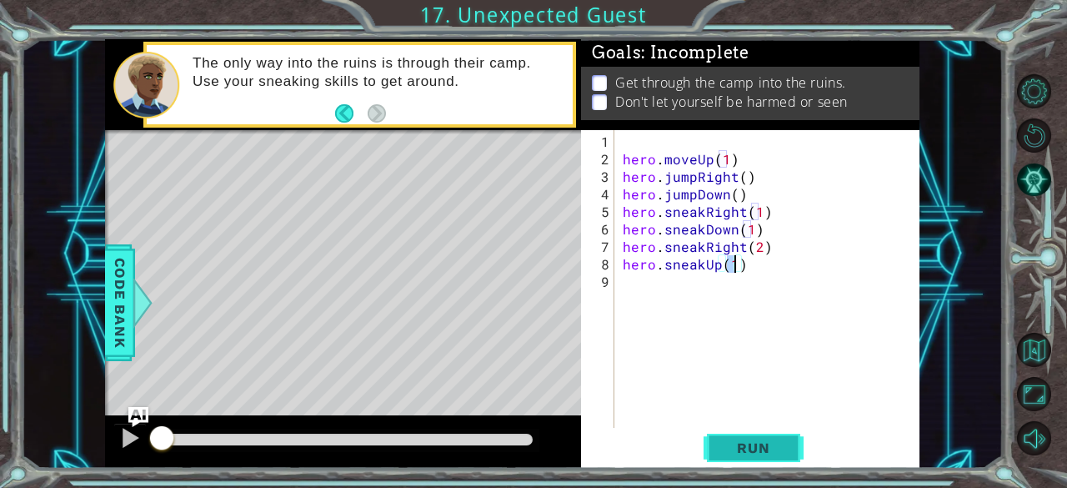
type textarea "hero.sneakUp(1)"
click at [750, 448] on span "Run" at bounding box center [753, 447] width 66 height 17
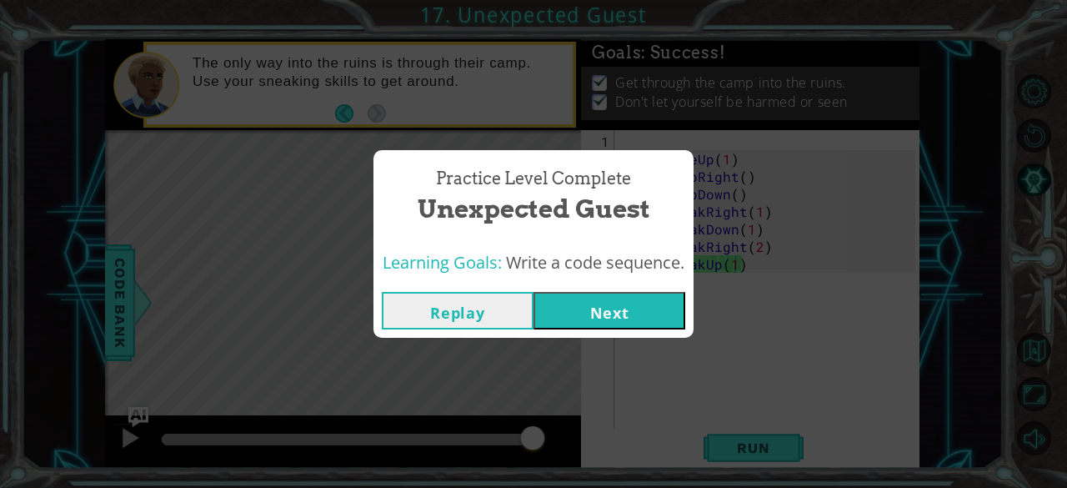
click at [634, 303] on button "Next" at bounding box center [610, 311] width 152 height 38
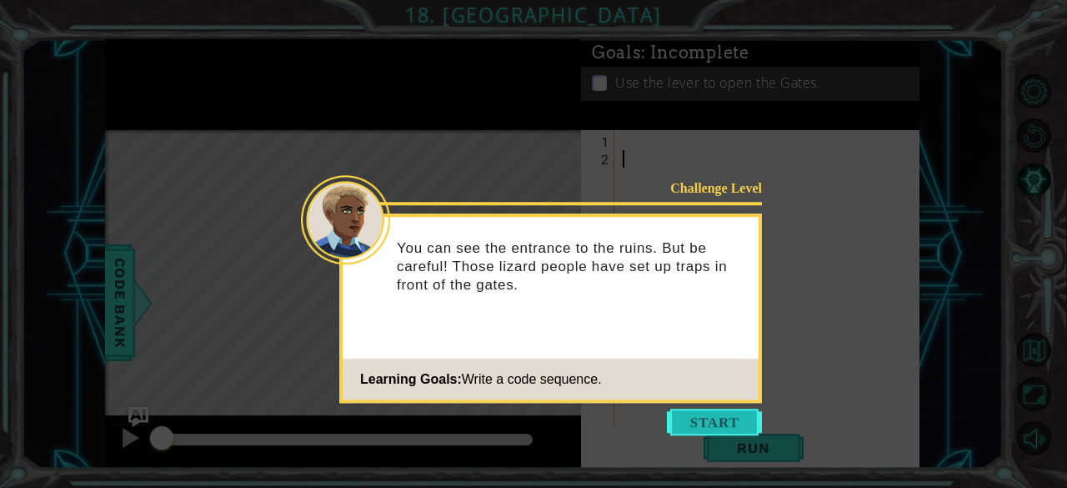
click at [719, 422] on button "Start" at bounding box center [714, 422] width 95 height 27
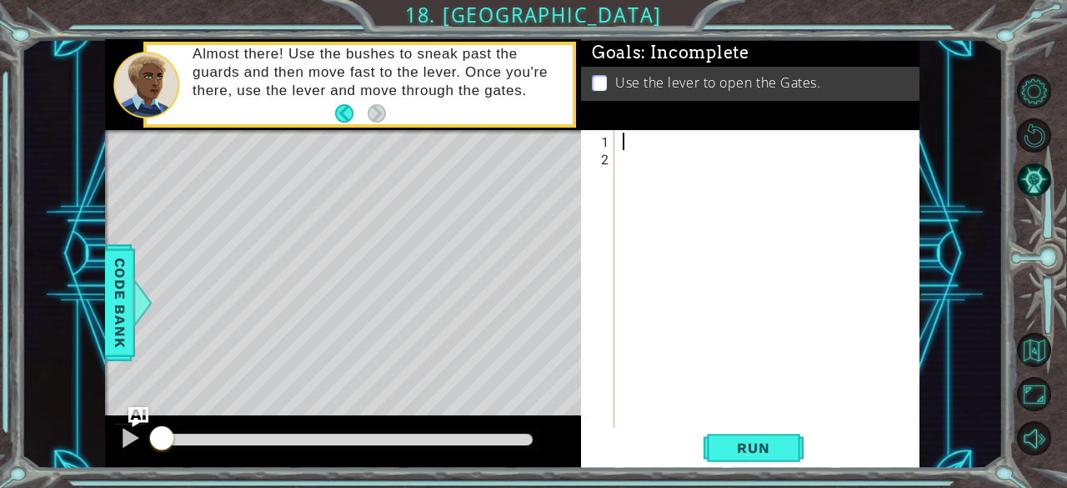
click at [633, 147] on div at bounding box center [771, 299] width 305 height 333
type textarea "h"
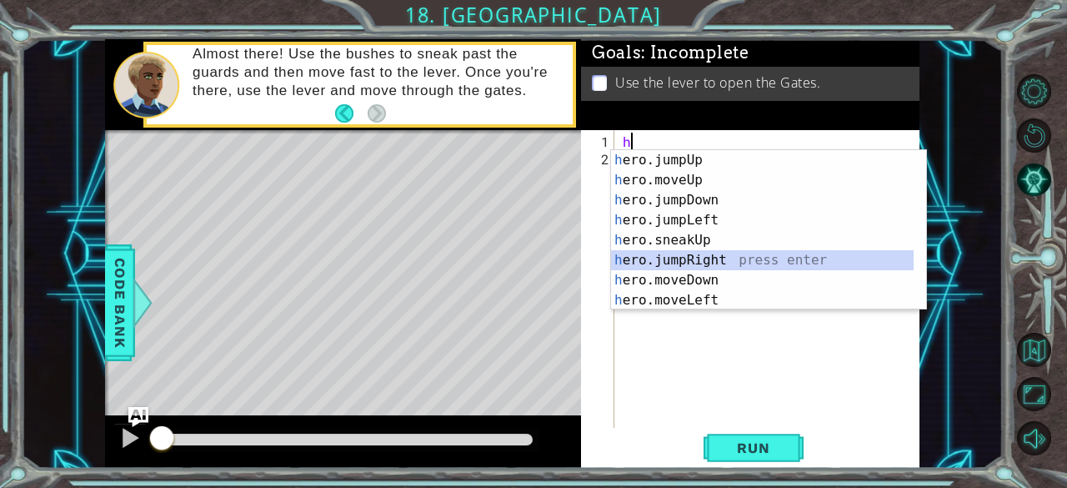
click at [745, 266] on div "h ero.jumpUp press enter h ero.moveUp press enter h ero.jumpDown press enter h …" at bounding box center [762, 250] width 303 height 200
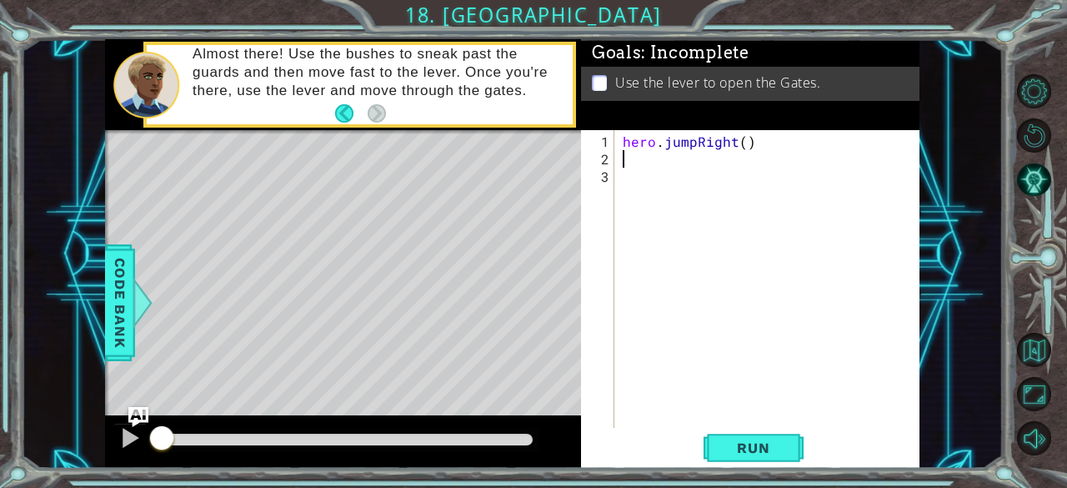
click at [692, 140] on div "hero . jumpRight ( )" at bounding box center [771, 299] width 305 height 333
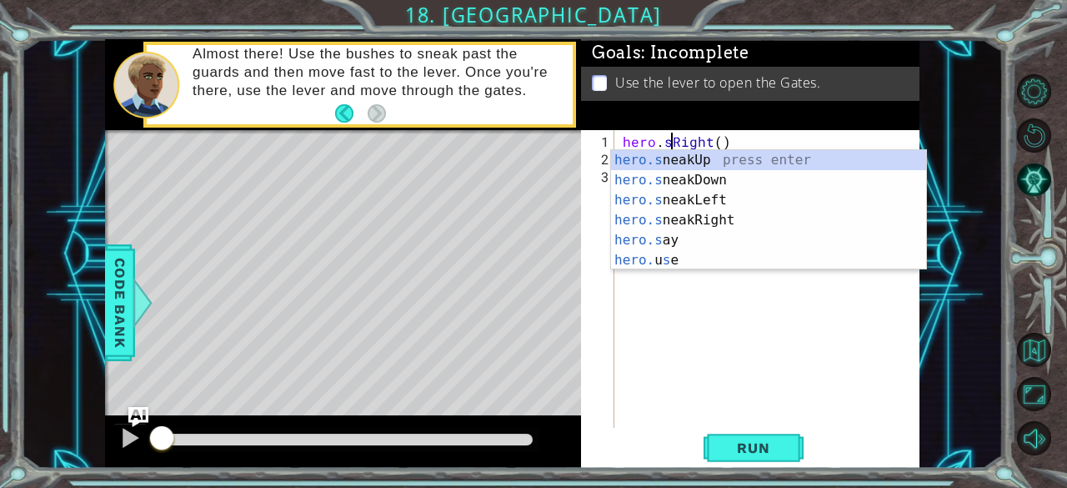
scroll to position [0, 3]
click at [694, 223] on div "hero.s neakUp press enter hero.s neakDown press enter hero.s neakLeft press ent…" at bounding box center [769, 230] width 316 height 160
type textarea "hero.sneakRight(1)"
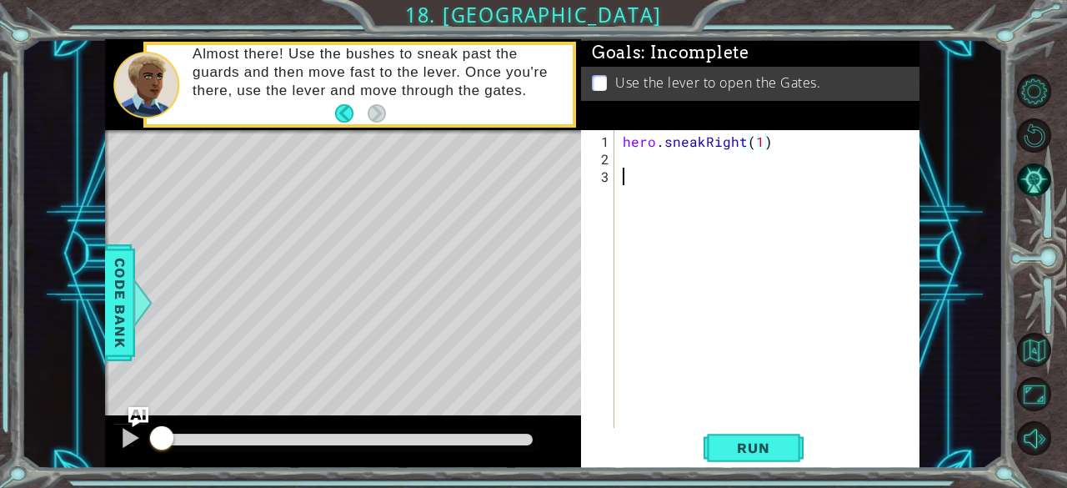
click at [656, 166] on div "hero . sneakRight ( 1 )" at bounding box center [771, 299] width 305 height 333
click at [629, 161] on div "hero . sneakRight ( 1 )" at bounding box center [771, 299] width 305 height 333
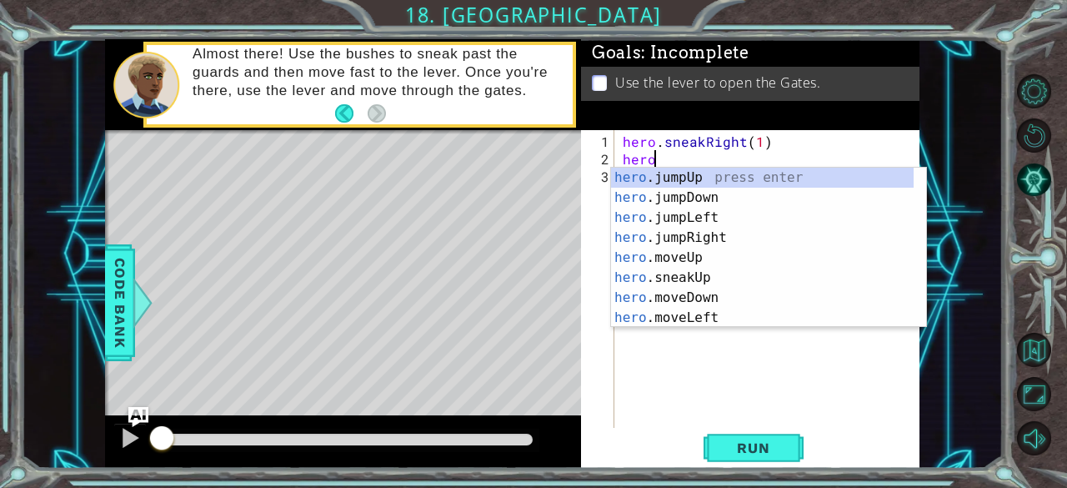
scroll to position [0, 1]
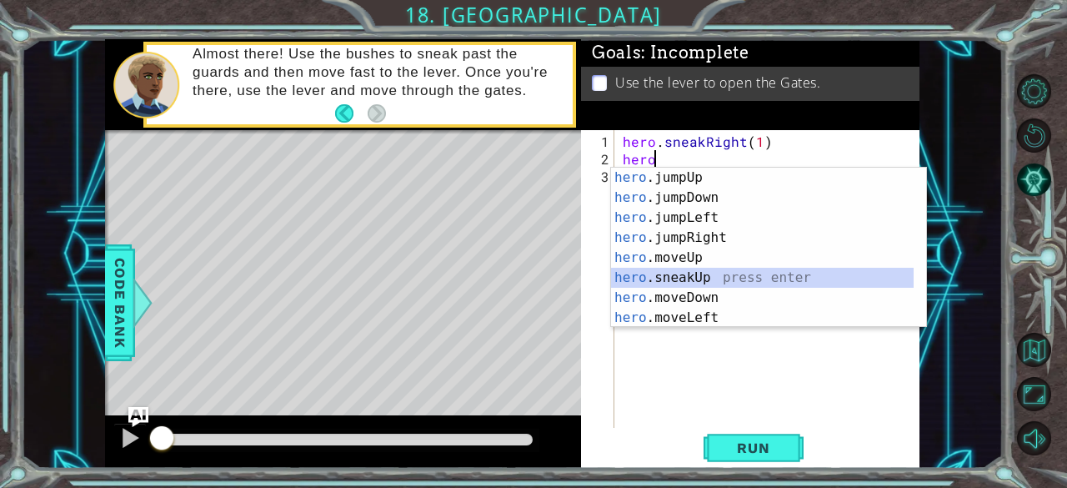
click at [687, 279] on div "hero .jumpUp press enter hero .jumpDown press enter hero .jumpLeft press enter …" at bounding box center [762, 268] width 303 height 200
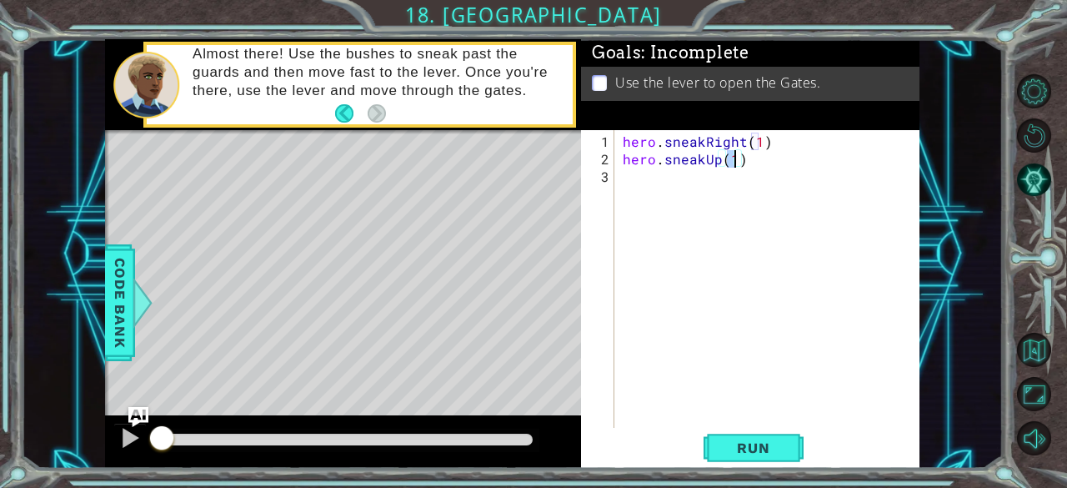
type textarea "hero.sneakUp(2)"
click at [634, 190] on div "hero . sneakRight ( 1 ) hero . sneakUp ( 2 )" at bounding box center [771, 299] width 305 height 333
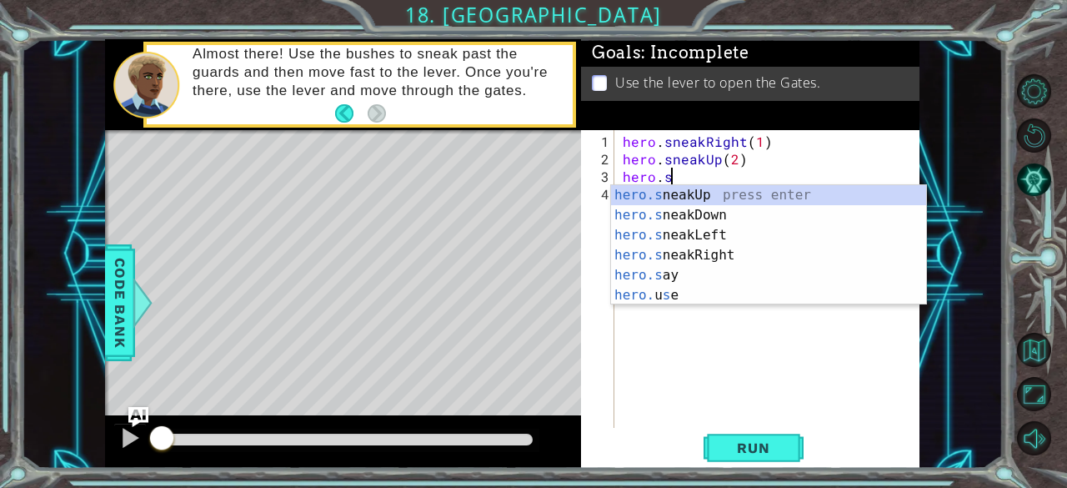
scroll to position [0, 2]
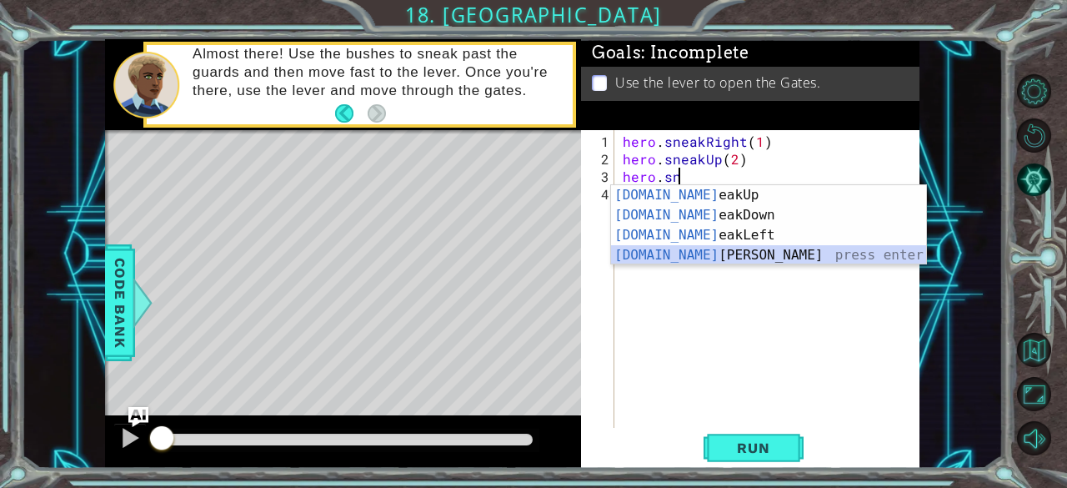
click at [748, 248] on div "[DOMAIN_NAME] eakUp press enter [DOMAIN_NAME] eakDown press enter [DOMAIN_NAME]…" at bounding box center [769, 245] width 316 height 120
type textarea "hero.sneakRight(1)"
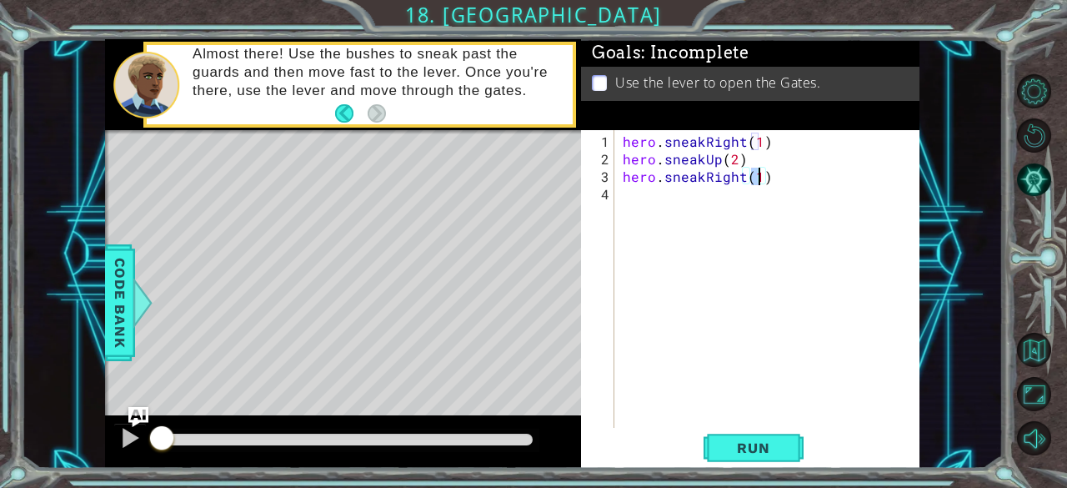
click at [646, 210] on div "hero . sneakRight ( 1 ) hero . sneakUp ( 2 ) hero . sneakRight ( 1 )" at bounding box center [771, 299] width 305 height 333
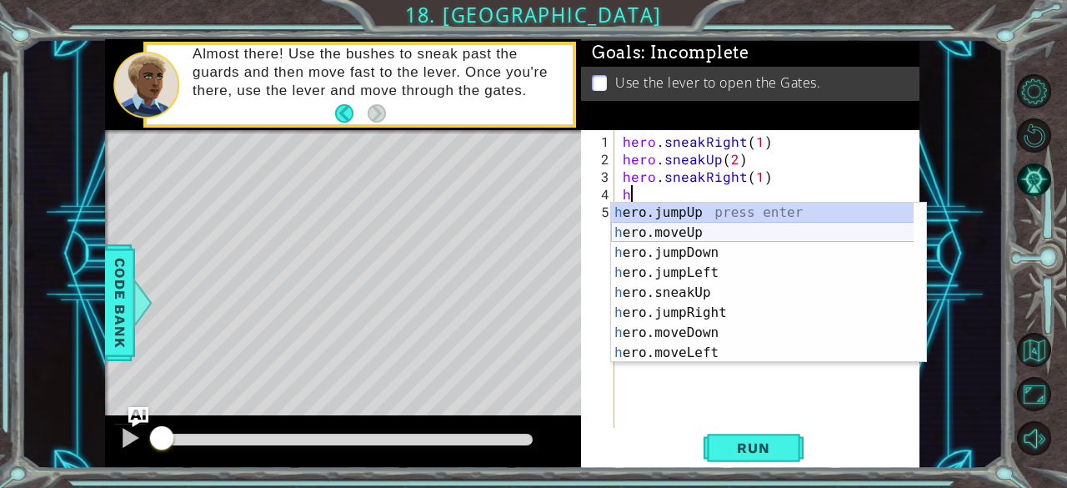
click at [720, 240] on div "h ero.jumpUp press enter h ero.moveUp press enter h ero.jumpDown press enter h …" at bounding box center [762, 303] width 303 height 200
type textarea "hero.moveUp(1)"
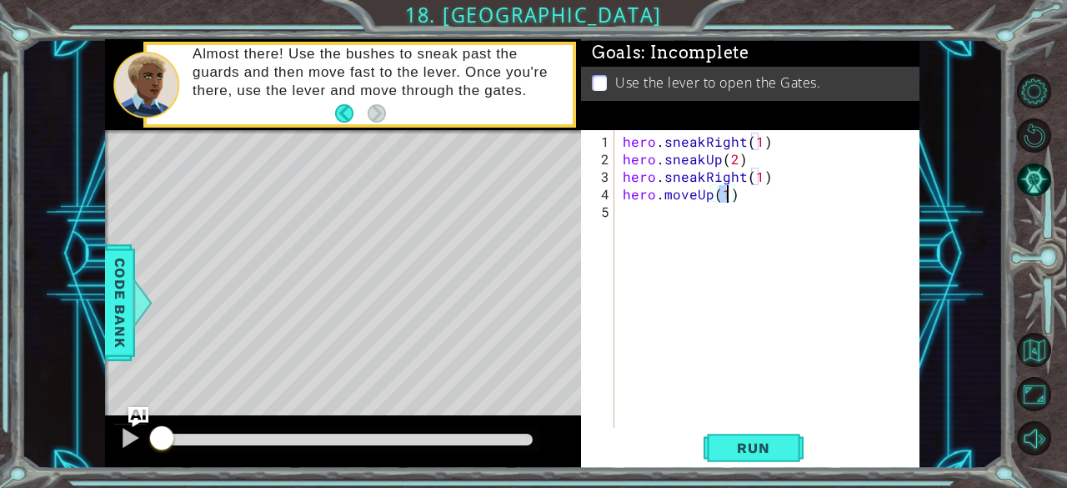
click at [685, 212] on div "hero . sneakRight ( 1 ) hero . sneakUp ( 2 ) hero . sneakRight ( 1 ) hero . mov…" at bounding box center [771, 299] width 305 height 333
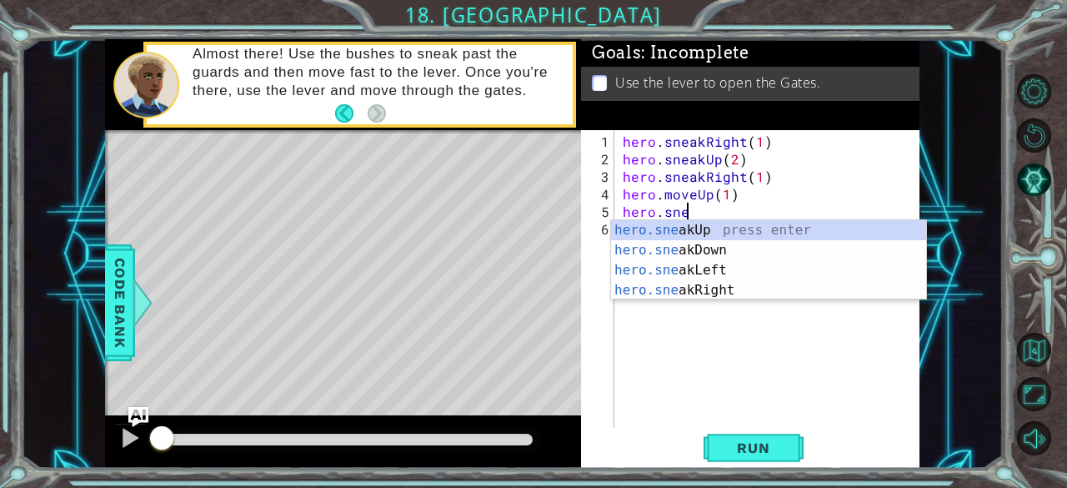
scroll to position [0, 3]
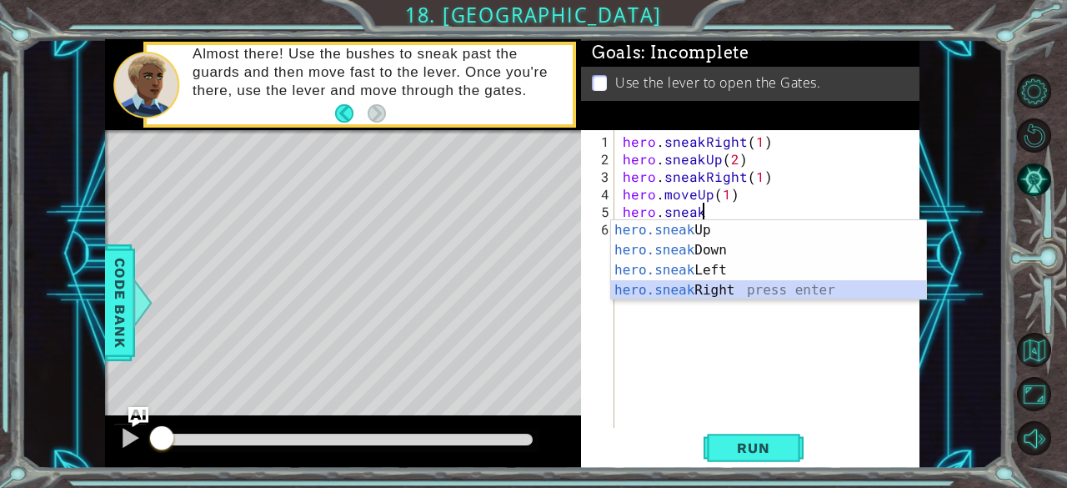
click at [699, 287] on div "hero.sneak Up press enter hero.sneak Down press enter hero.sneak Left press ent…" at bounding box center [769, 280] width 316 height 120
type textarea "hero.sneakRight(1)"
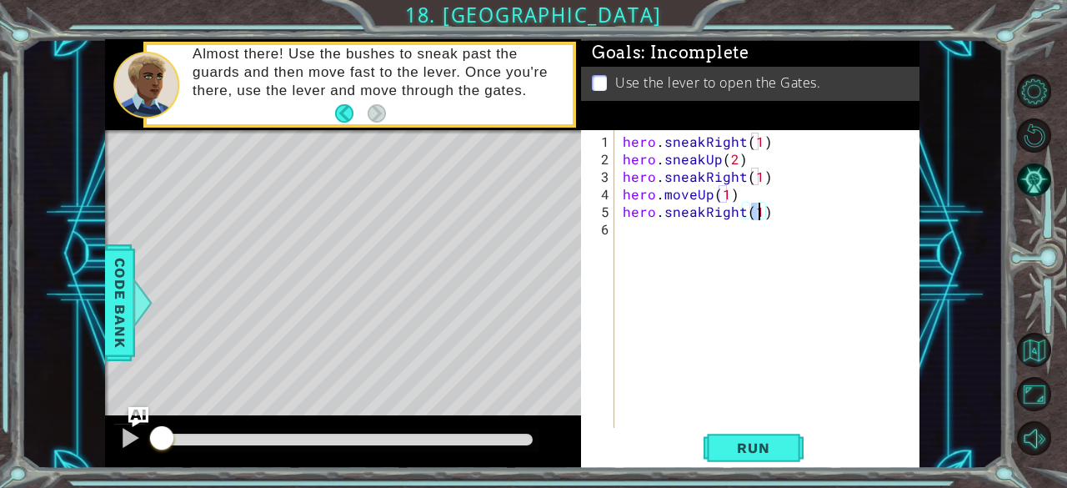
click at [656, 250] on div "hero . sneakRight ( 1 ) hero . sneakUp ( 2 ) hero . sneakRight ( 1 ) hero . mov…" at bounding box center [771, 299] width 305 height 333
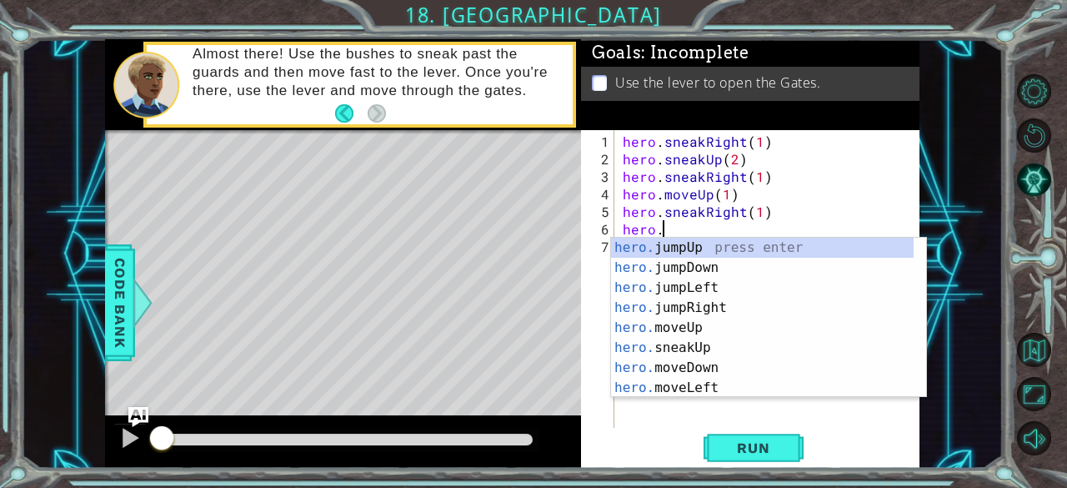
scroll to position [0, 2]
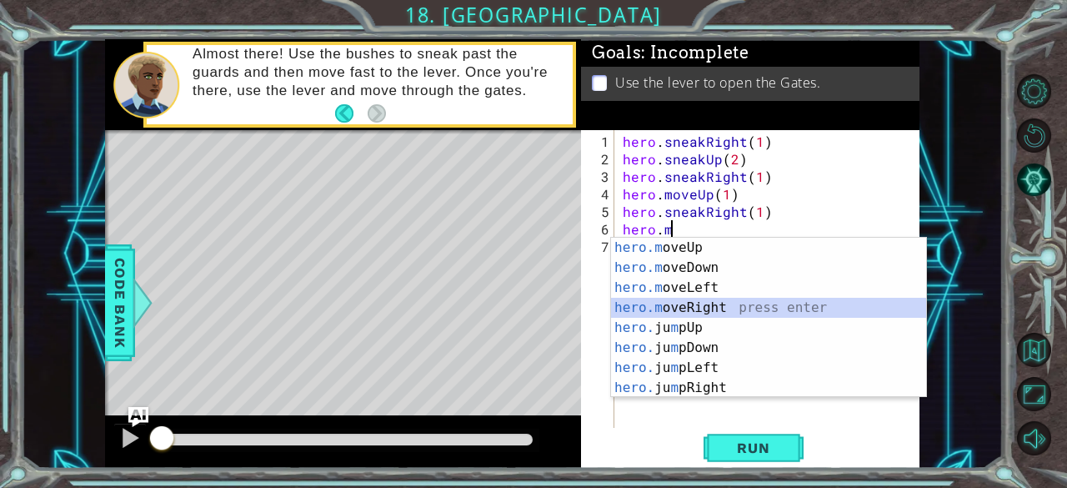
click at [710, 308] on div "hero.m oveUp press enter hero.m oveDown press enter hero.m oveLeft press enter …" at bounding box center [769, 338] width 316 height 200
type textarea "hero.moveRight(1)"
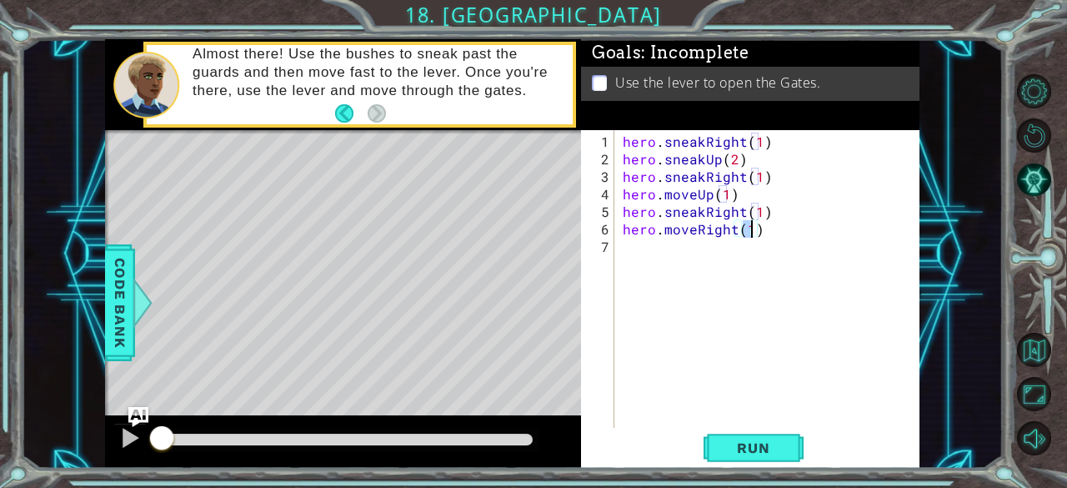
click at [675, 253] on div "hero . sneakRight ( 1 ) hero . sneakUp ( 2 ) hero . sneakRight ( 1 ) hero . mov…" at bounding box center [771, 299] width 305 height 333
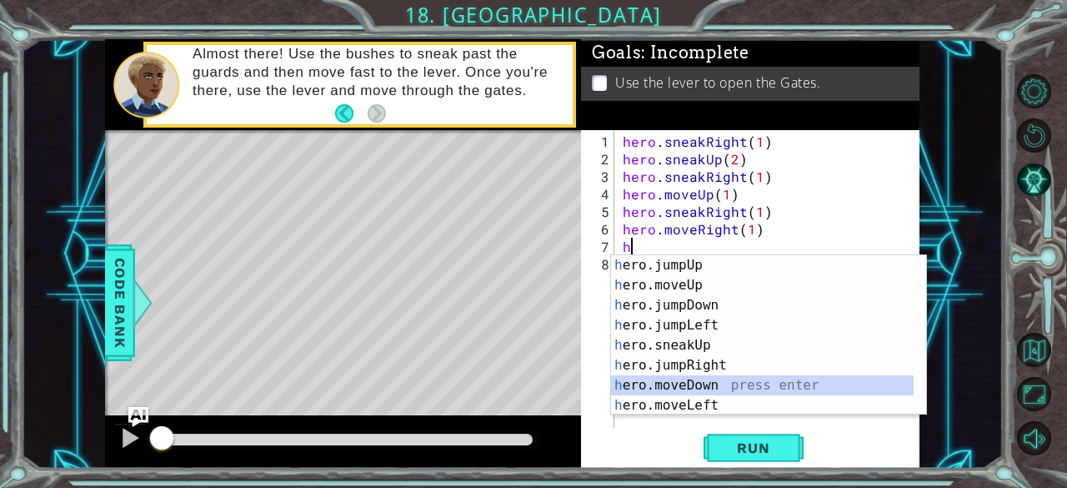
click at [741, 381] on div "h ero.jumpUp press enter h ero.moveUp press enter h ero.jumpDown press enter h …" at bounding box center [762, 355] width 303 height 200
type textarea "hero.moveDown(1)"
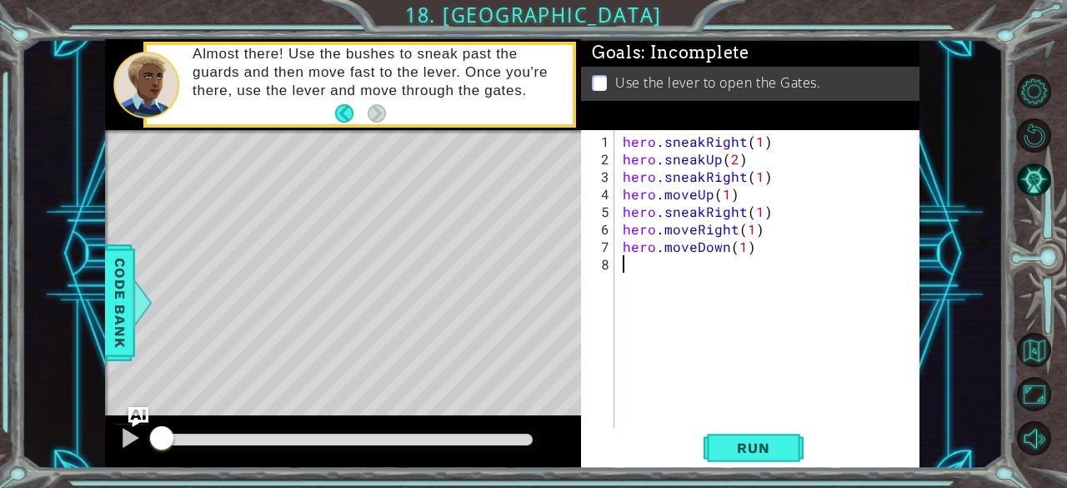
click at [651, 277] on div "hero . sneakRight ( 1 ) hero . sneakUp ( 2 ) hero . sneakRight ( 1 ) hero . mov…" at bounding box center [771, 299] width 305 height 333
type textarea "h"
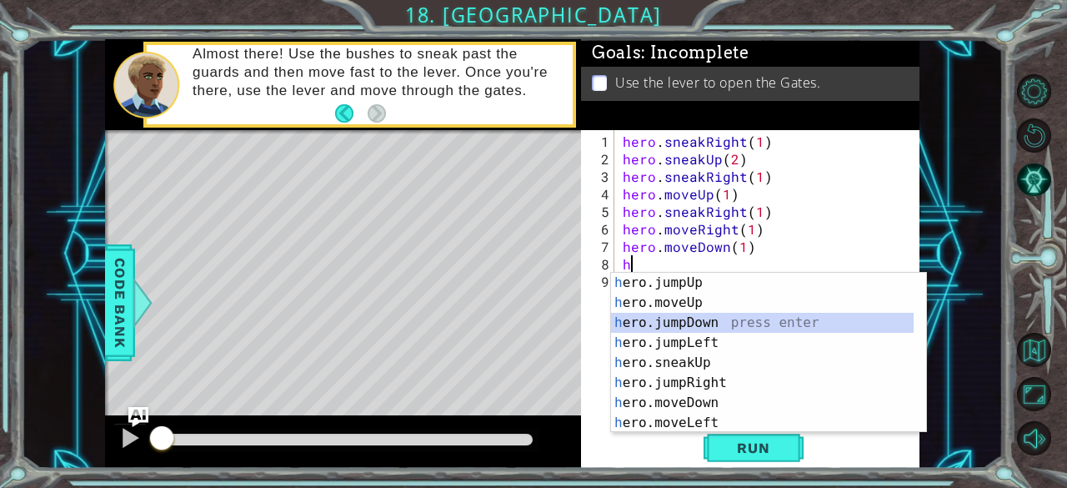
click at [712, 323] on div "h ero.jumpUp press enter h ero.moveUp press enter h ero.jumpDown press enter h …" at bounding box center [762, 373] width 303 height 200
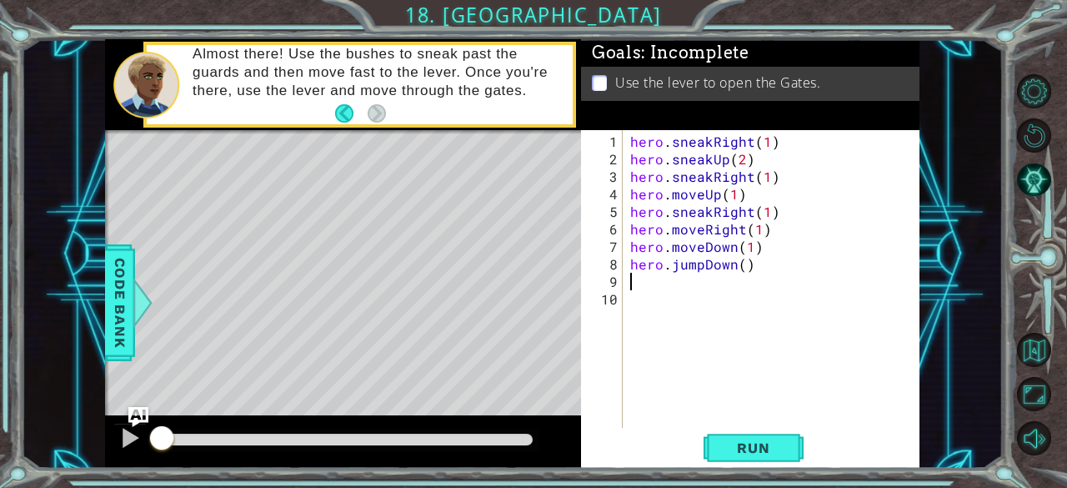
type textarea "h"
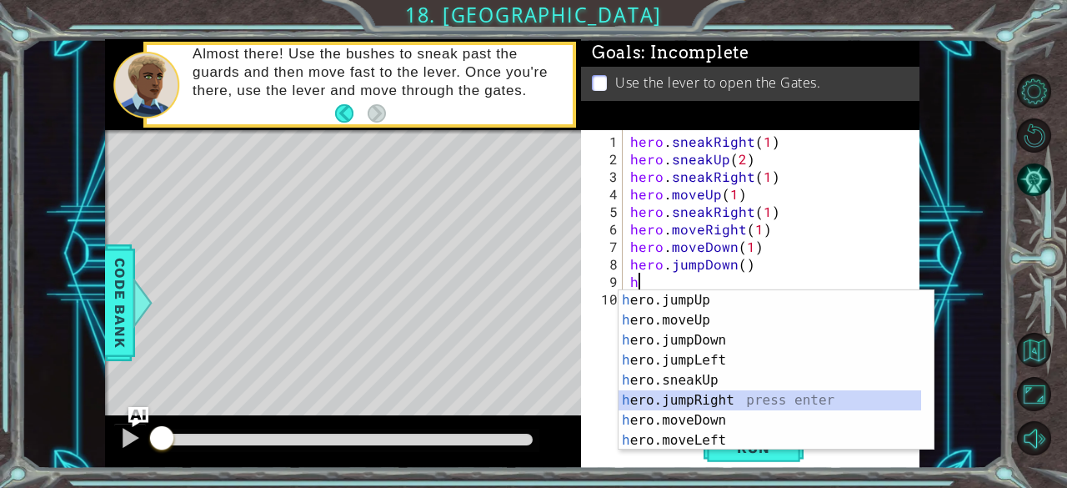
click at [758, 398] on div "h ero.jumpUp press enter h ero.moveUp press enter h ero.jumpDown press enter h …" at bounding box center [770, 390] width 303 height 200
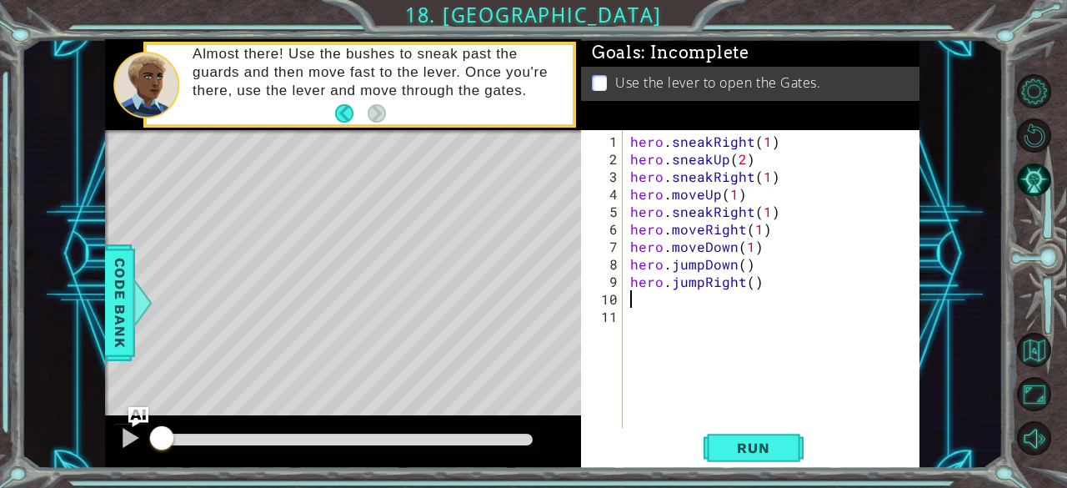
click at [699, 286] on div "hero . sneakRight ( 1 ) hero . sneakUp ( 2 ) hero . sneakRight ( 1 ) hero . mov…" at bounding box center [776, 299] width 298 height 333
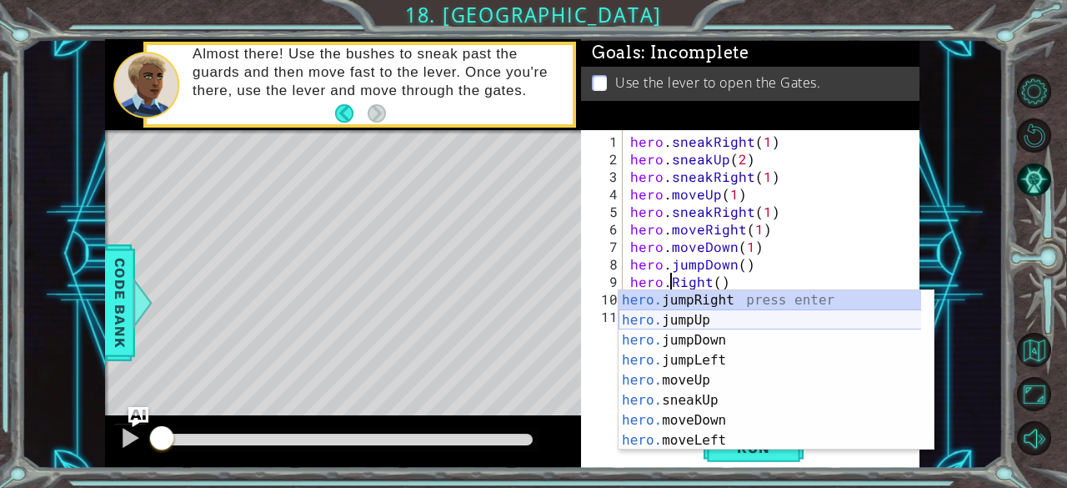
scroll to position [0, 3]
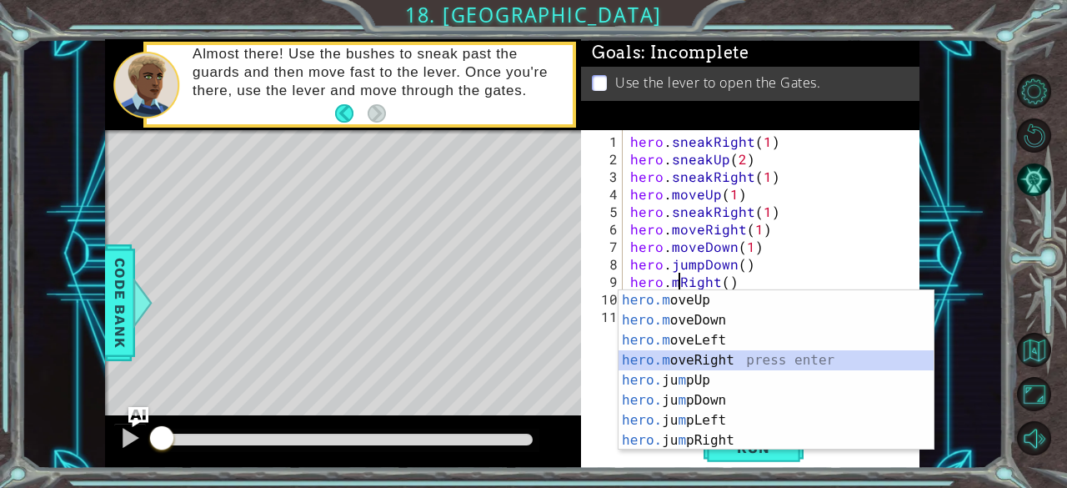
click at [719, 354] on div "hero.m oveUp press enter hero.m oveDown press enter hero.m oveLeft press enter …" at bounding box center [777, 390] width 316 height 200
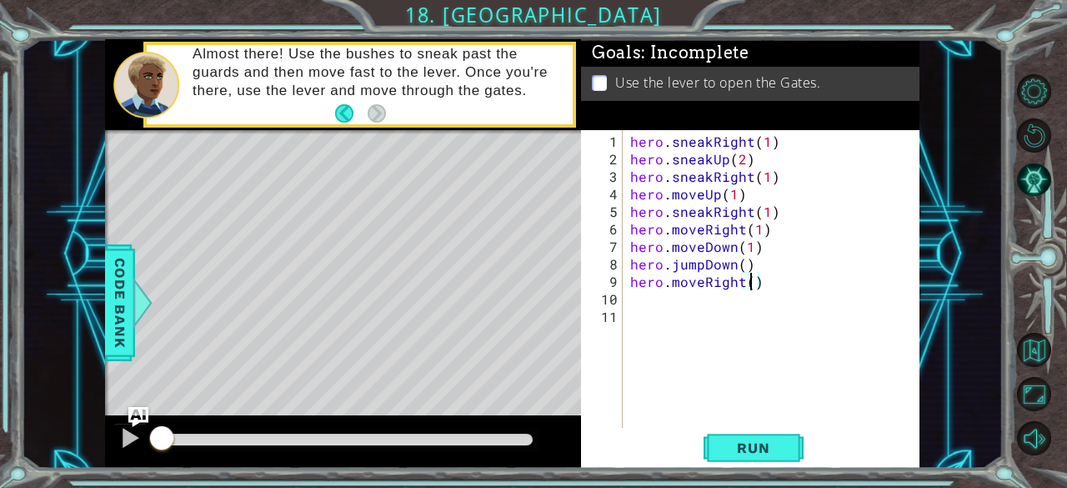
type textarea "hero.moveRight(2)"
click at [652, 308] on div "hero . sneakRight ( 1 ) hero . sneakUp ( 2 ) hero . sneakRight ( 1 ) hero . mov…" at bounding box center [776, 299] width 298 height 333
click at [640, 303] on div "hero . sneakRight ( 1 ) hero . sneakUp ( 2 ) hero . sneakRight ( 1 ) hero . mov…" at bounding box center [776, 299] width 298 height 333
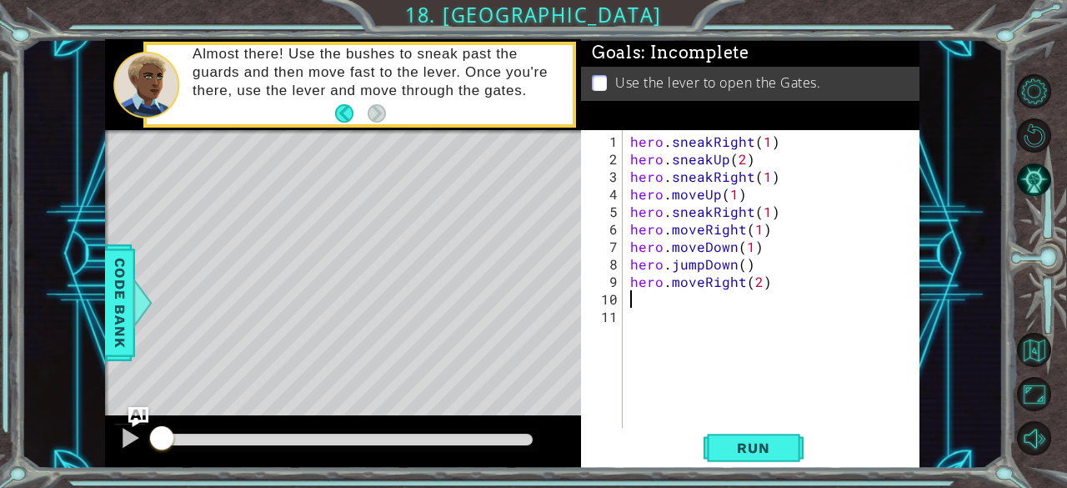
type textarea "h"
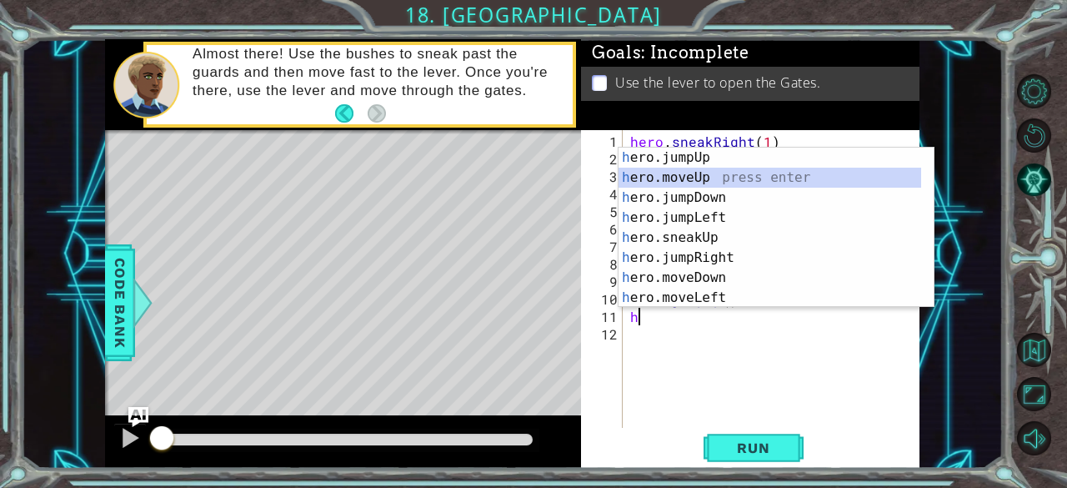
click at [687, 174] on div "h ero.jumpUp press enter h ero.moveUp press enter h ero.jumpDown press enter h …" at bounding box center [770, 248] width 303 height 200
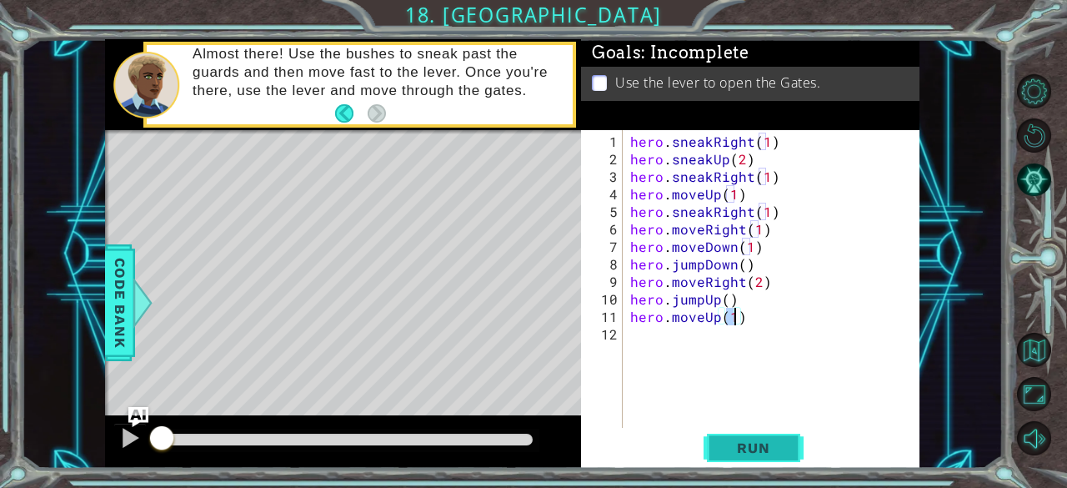
type textarea "hero.moveUp(1)"
click at [732, 455] on span "Run" at bounding box center [753, 447] width 66 height 17
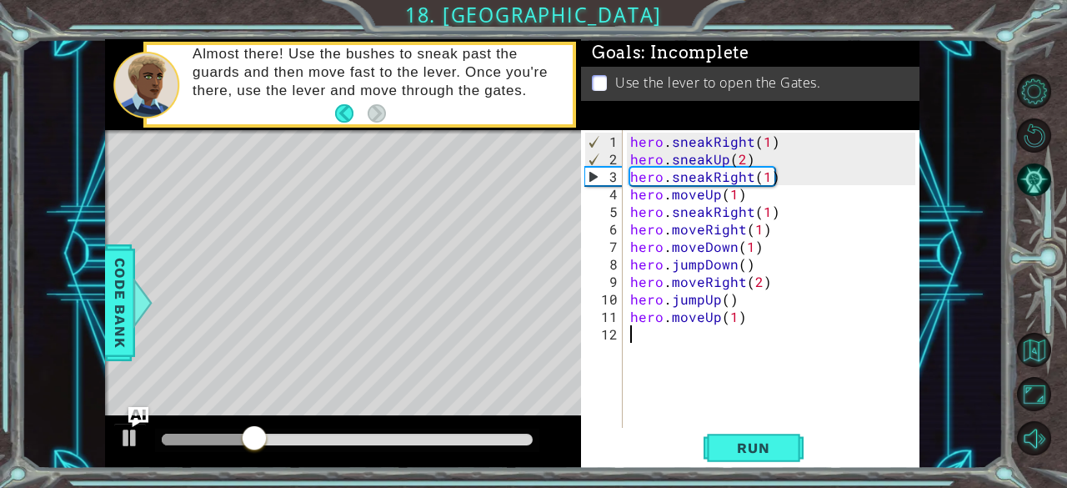
click at [660, 346] on div "hero . sneakRight ( 1 ) hero . sneakUp ( 2 ) hero . sneakRight ( 1 ) hero . mov…" at bounding box center [776, 299] width 298 height 333
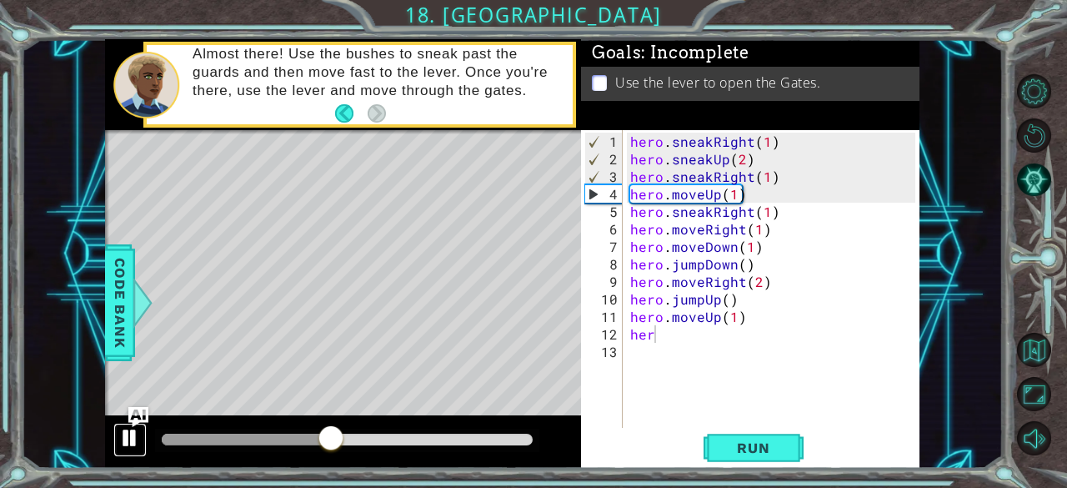
click at [137, 428] on div at bounding box center [130, 438] width 22 height 22
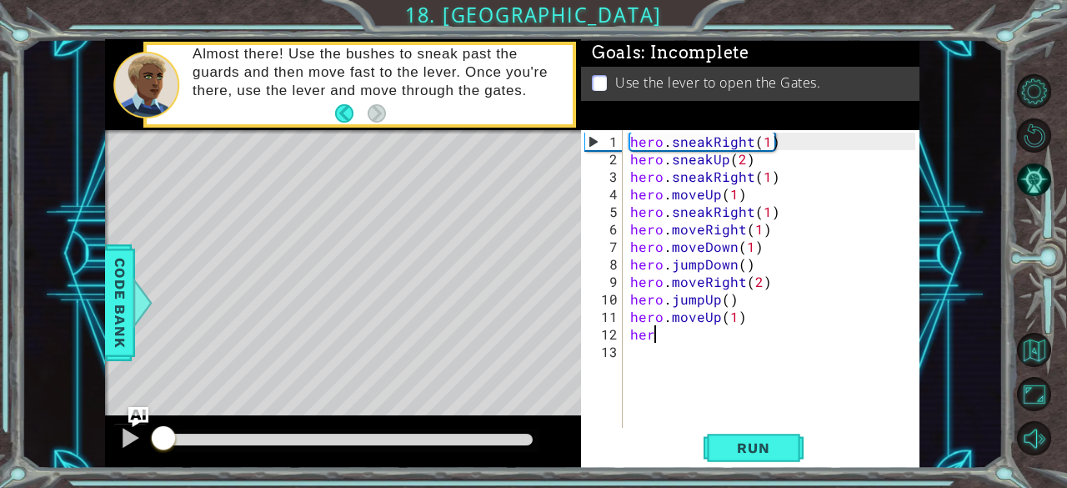
drag, startPoint x: 340, startPoint y: 438, endPoint x: 158, endPoint y: 429, distance: 182.8
click at [158, 429] on div at bounding box center [163, 439] width 30 height 30
click at [133, 434] on div at bounding box center [130, 438] width 22 height 22
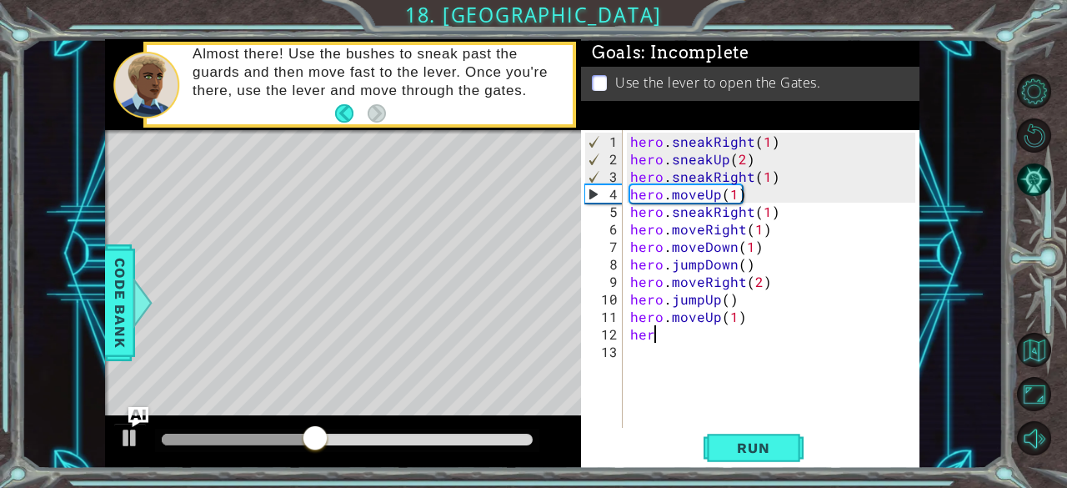
click at [701, 197] on div "hero . sneakRight ( 1 ) hero . sneakUp ( 2 ) hero . sneakRight ( 1 ) hero . mov…" at bounding box center [776, 299] width 298 height 333
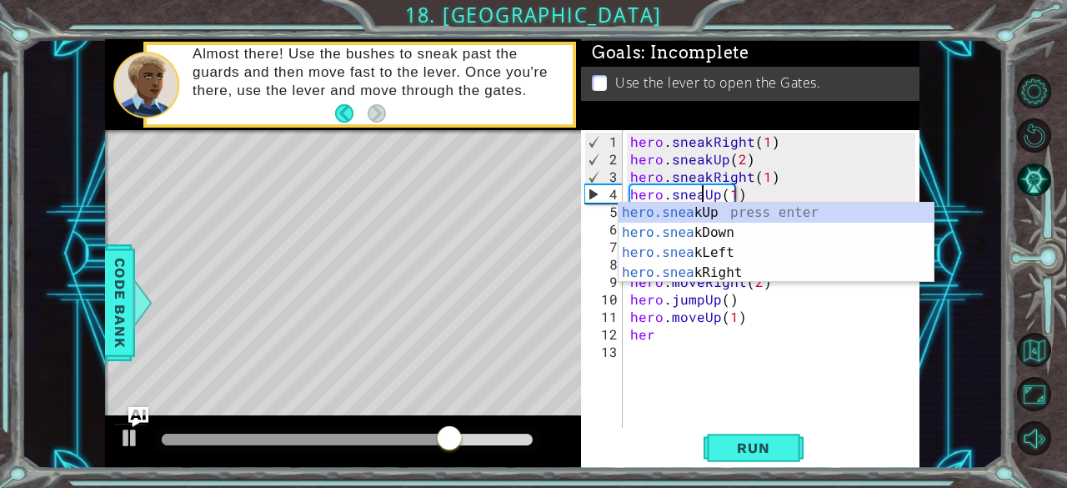
scroll to position [0, 4]
type textarea "hero.sneakUp(1)"
click at [125, 439] on div at bounding box center [130, 438] width 22 height 22
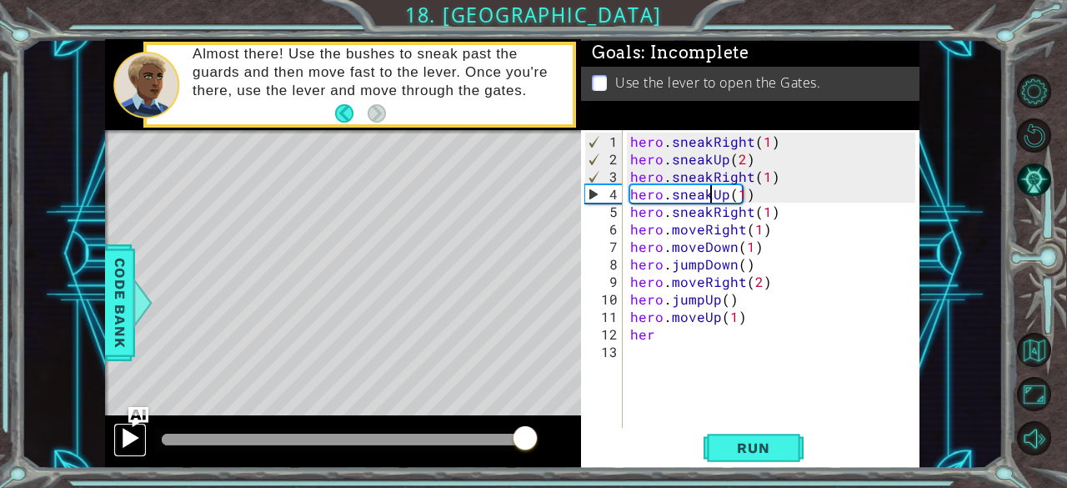
click at [125, 441] on div at bounding box center [130, 438] width 22 height 22
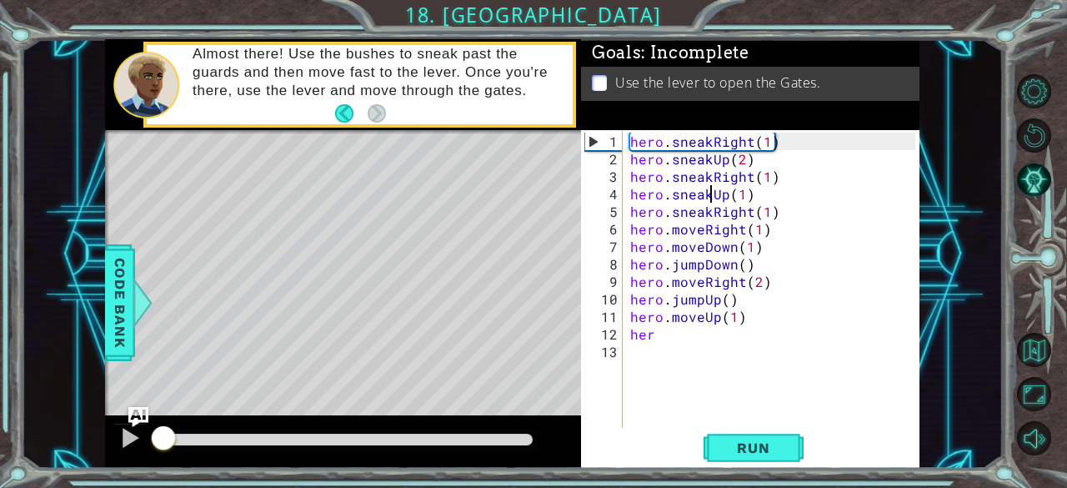
drag, startPoint x: 546, startPoint y: 434, endPoint x: 151, endPoint y: 464, distance: 396.3
click at [151, 464] on div at bounding box center [343, 441] width 476 height 53
click at [122, 440] on div at bounding box center [130, 438] width 22 height 22
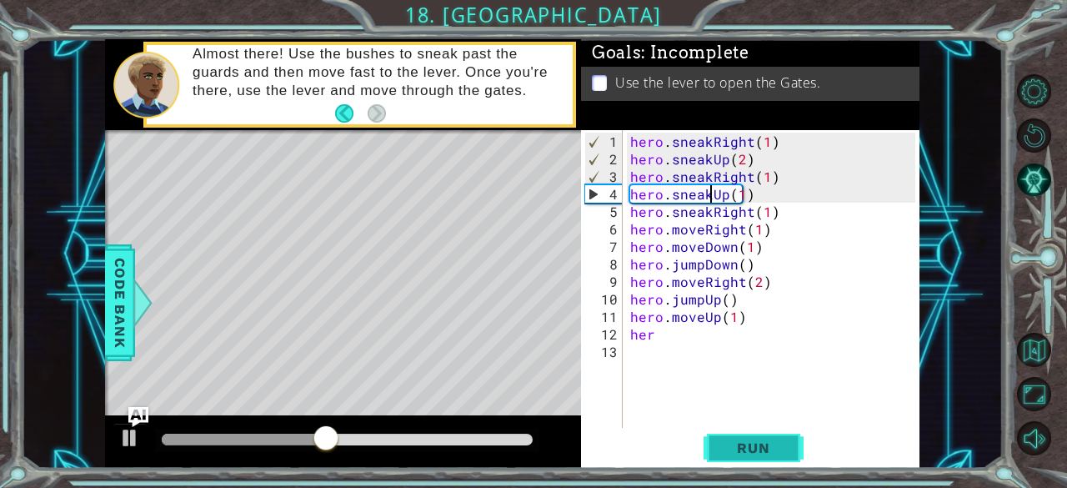
click at [739, 453] on span "Run" at bounding box center [753, 447] width 66 height 17
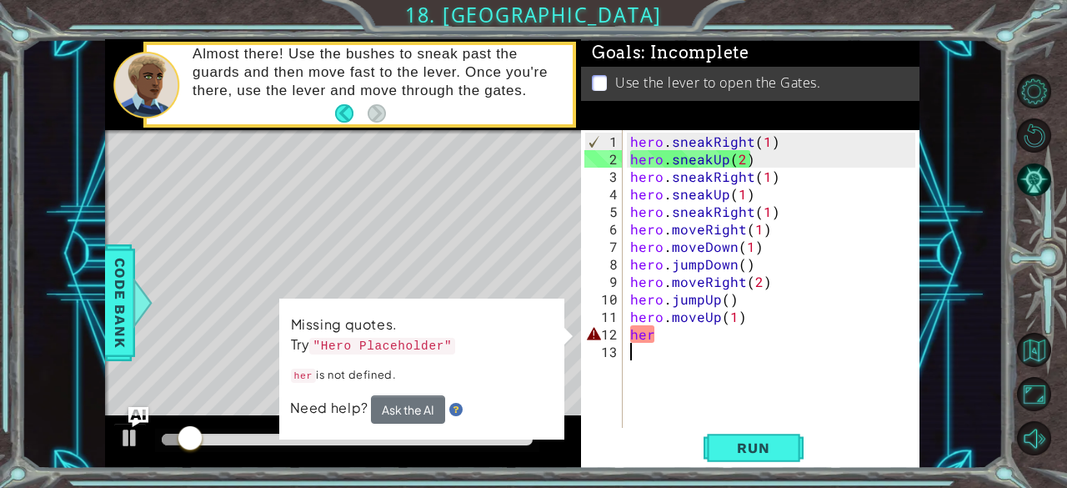
click at [657, 341] on div "hero . sneakRight ( 1 ) hero . sneakUp ( 2 ) hero . sneakRight ( 1 ) hero . sne…" at bounding box center [776, 299] width 298 height 333
click at [654, 331] on div "hero . sneakRight ( 1 ) hero . sneakUp ( 2 ) hero . sneakRight ( 1 ) hero . sne…" at bounding box center [776, 299] width 298 height 333
type textarea "her"
click at [654, 331] on div "hero . sneakRight ( 1 ) hero . sneakUp ( 2 ) hero . sneakRight ( 1 ) hero . sne…" at bounding box center [776, 299] width 298 height 333
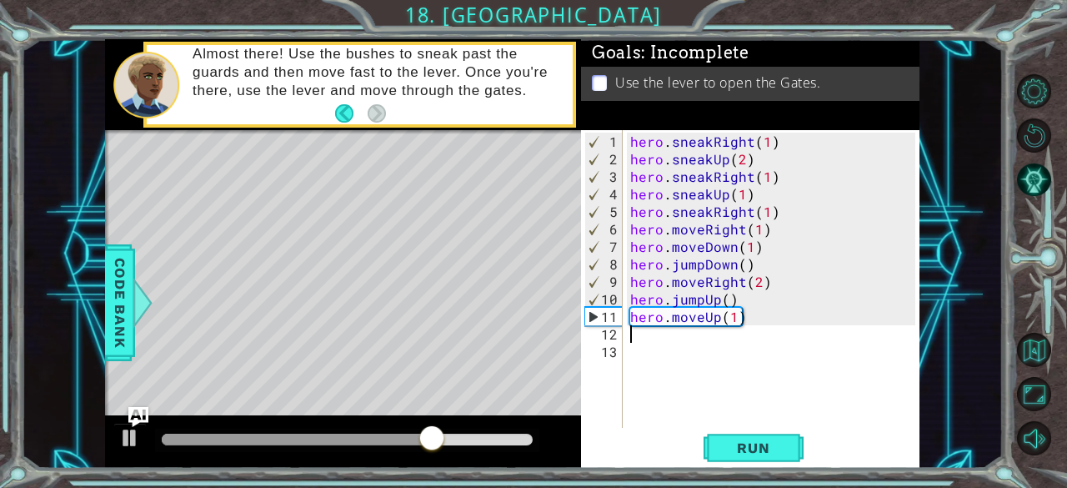
click at [693, 334] on div "hero . sneakRight ( 1 ) hero . sneakUp ( 2 ) hero . sneakRight ( 1 ) hero . sne…" at bounding box center [776, 299] width 298 height 333
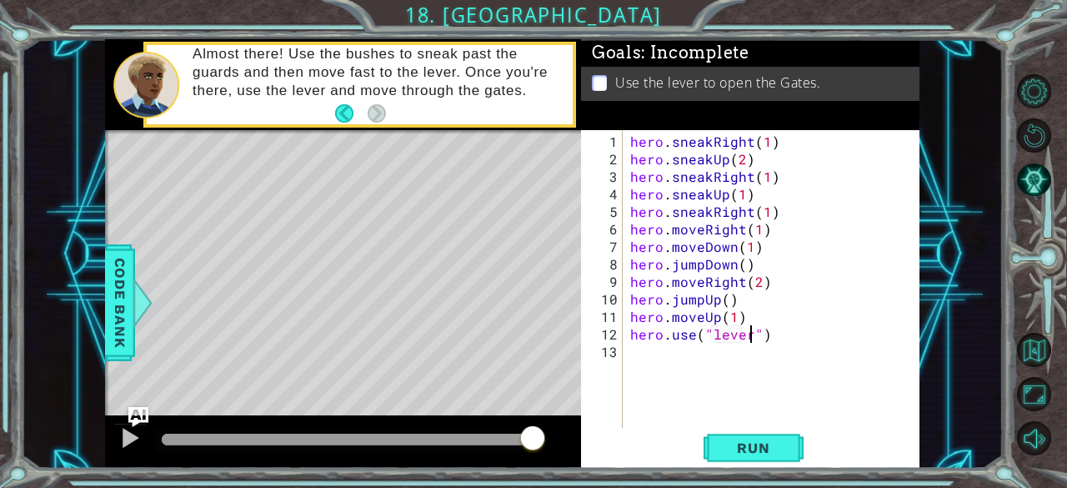
scroll to position [0, 7]
type textarea "hero.use("lever")"
click at [764, 450] on span "Run" at bounding box center [753, 447] width 66 height 17
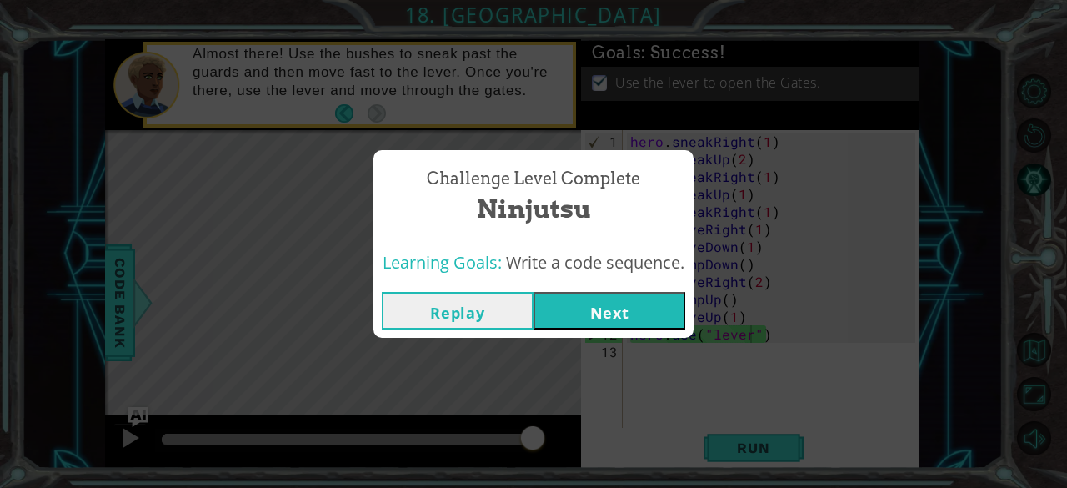
click at [594, 311] on button "Next" at bounding box center [610, 311] width 152 height 38
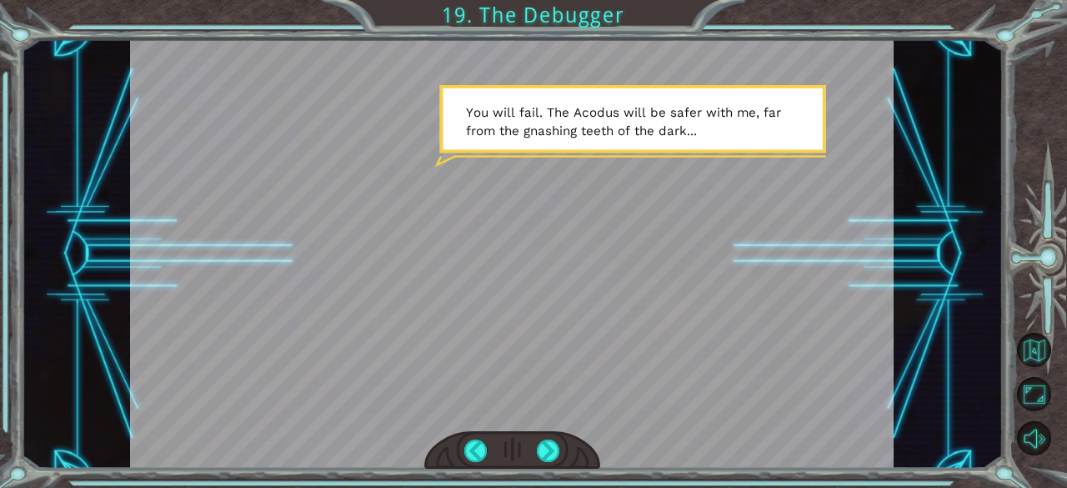
click at [947, 118] on div "Temporary Text F i n a l l y h e r e . S o t h i s i s t h e D e b u g g e r , …" at bounding box center [513, 253] width 982 height 429
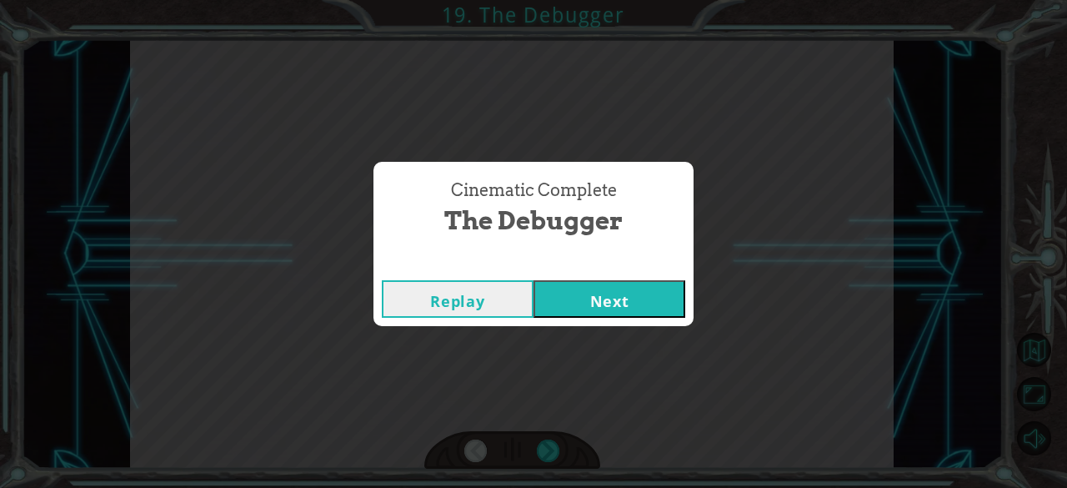
click at [639, 286] on button "Next" at bounding box center [610, 299] width 152 height 38
click at [567, 296] on button "Next" at bounding box center [610, 299] width 152 height 38
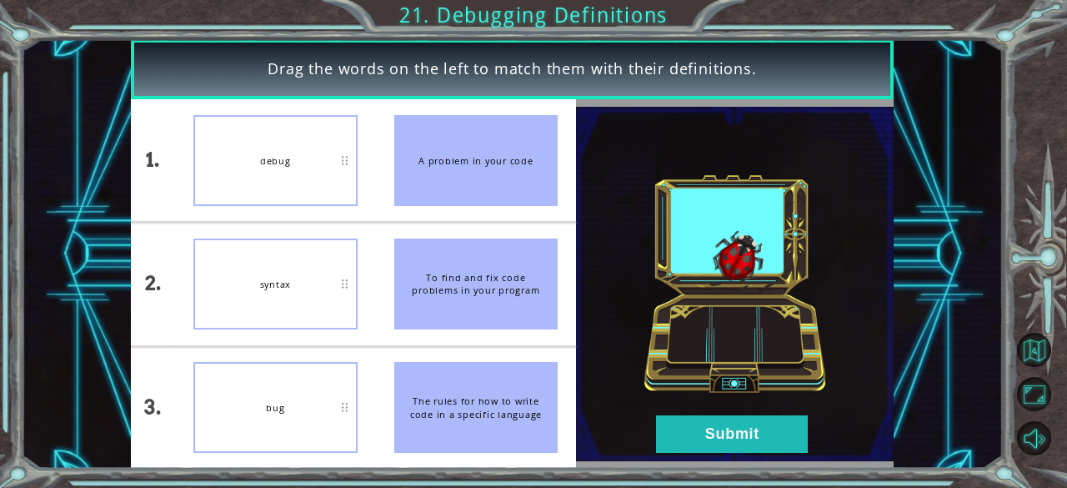
drag, startPoint x: 467, startPoint y: 187, endPoint x: 464, endPoint y: 286, distance: 99.2
click at [464, 286] on ul "A problem in your code To find and fix code problems in your program The rules …" at bounding box center [476, 283] width 201 height 369
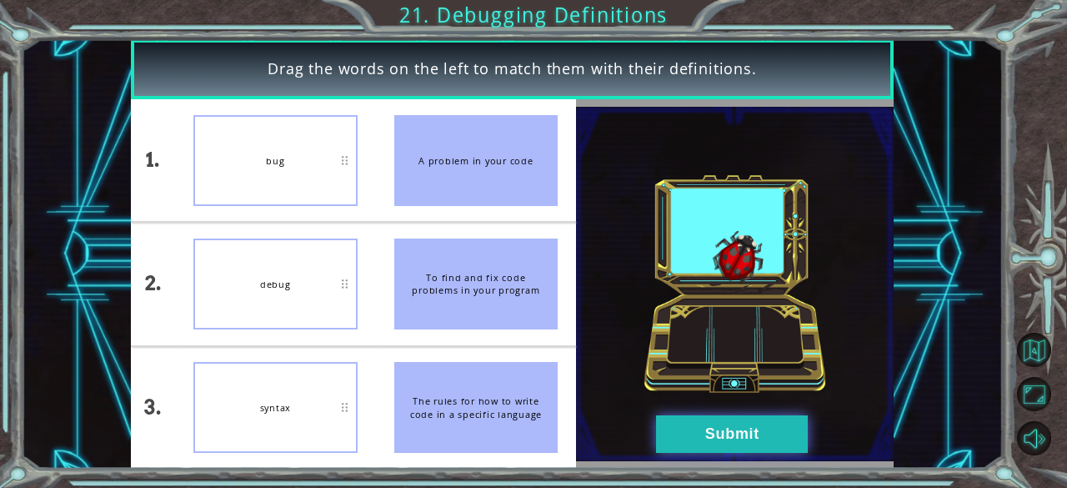
click at [668, 440] on button "Submit" at bounding box center [732, 434] width 152 height 38
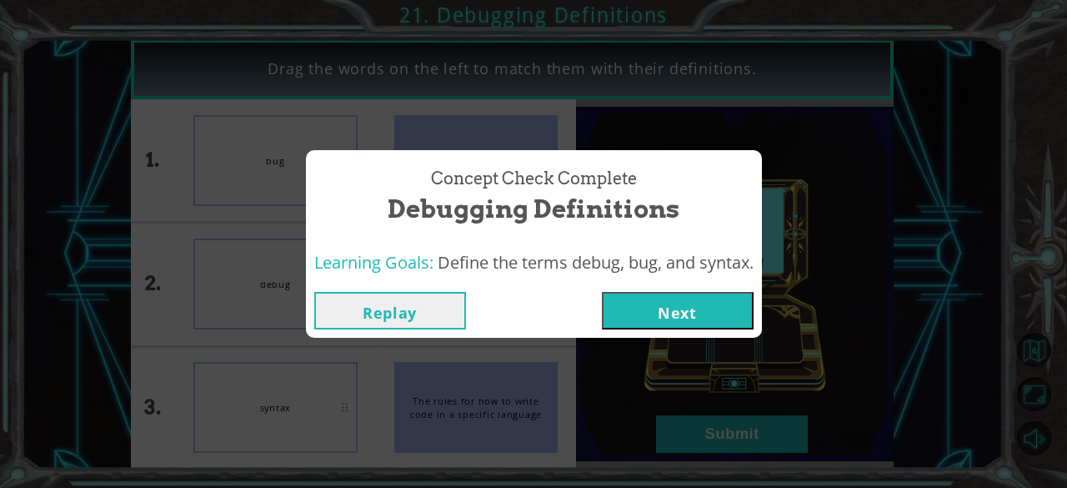
click at [659, 313] on button "Next" at bounding box center [678, 311] width 152 height 38
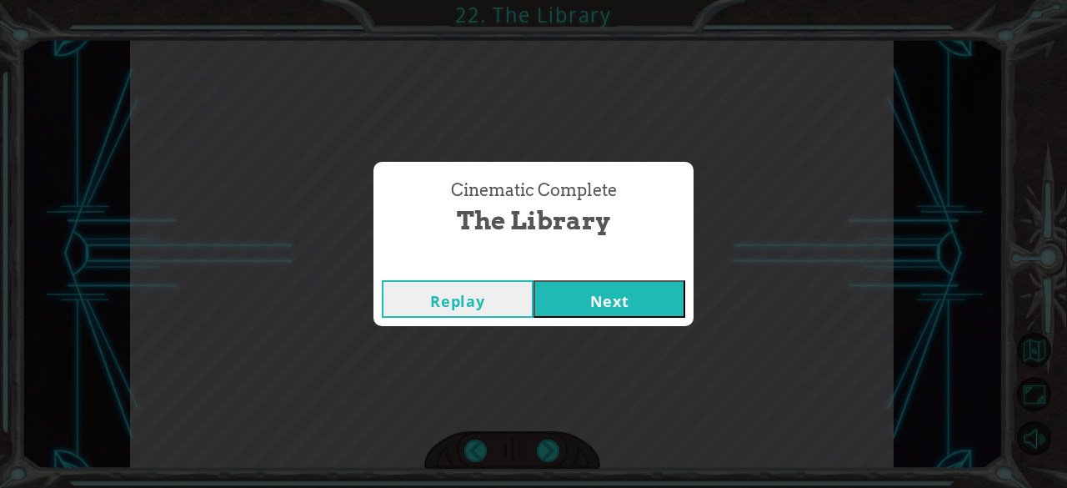
click at [634, 292] on button "Next" at bounding box center [610, 299] width 152 height 38
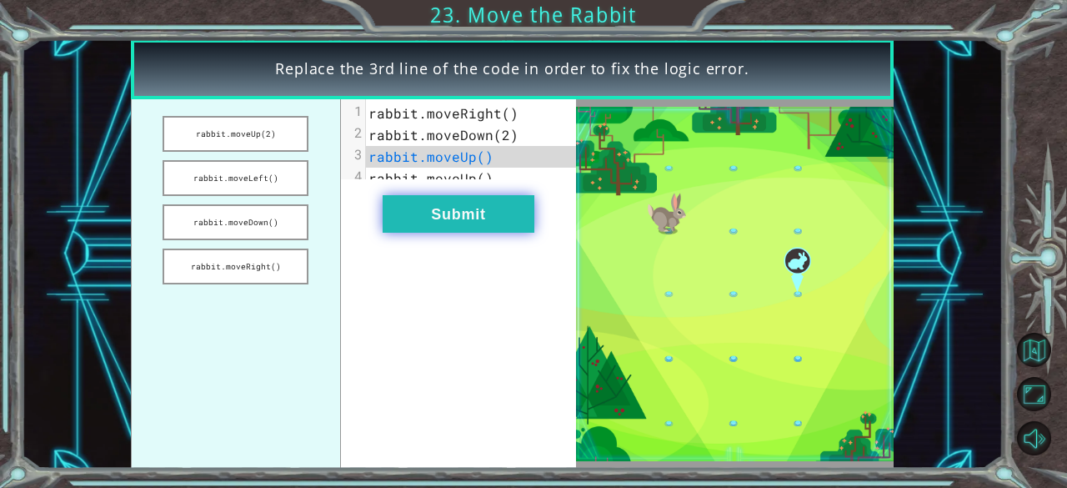
click at [463, 226] on button "Submit" at bounding box center [459, 214] width 152 height 38
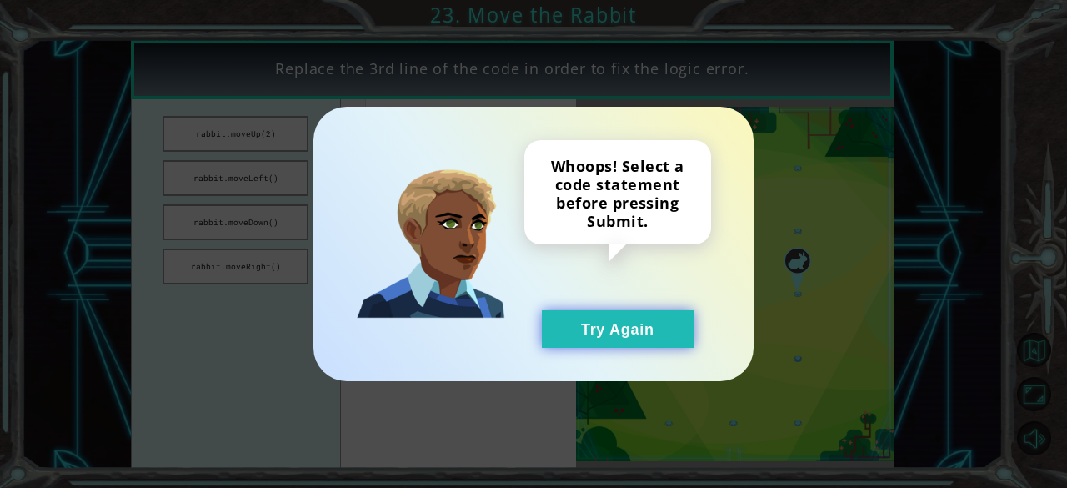
click at [569, 333] on button "Try Again" at bounding box center [618, 329] width 152 height 38
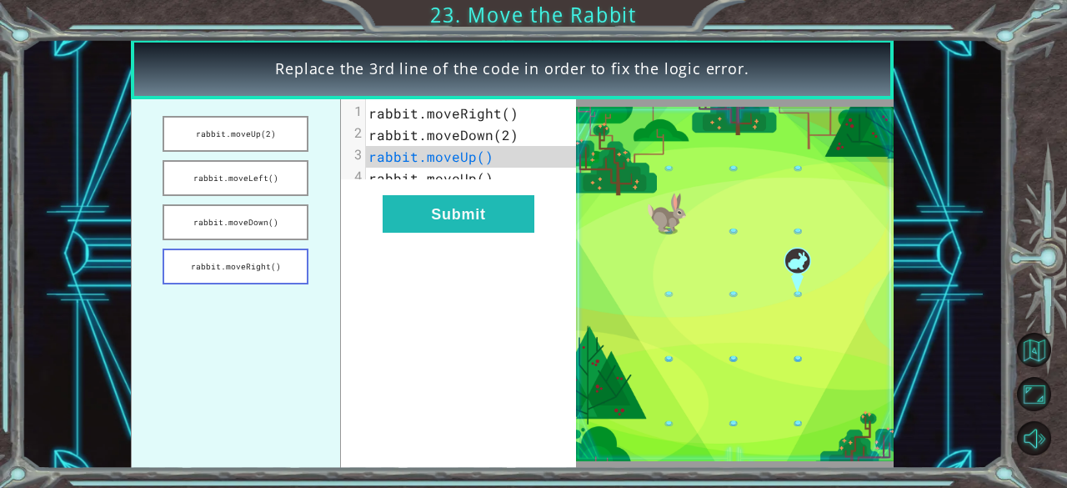
click at [266, 259] on button "rabbit.moveRight()" at bounding box center [236, 266] width 146 height 36
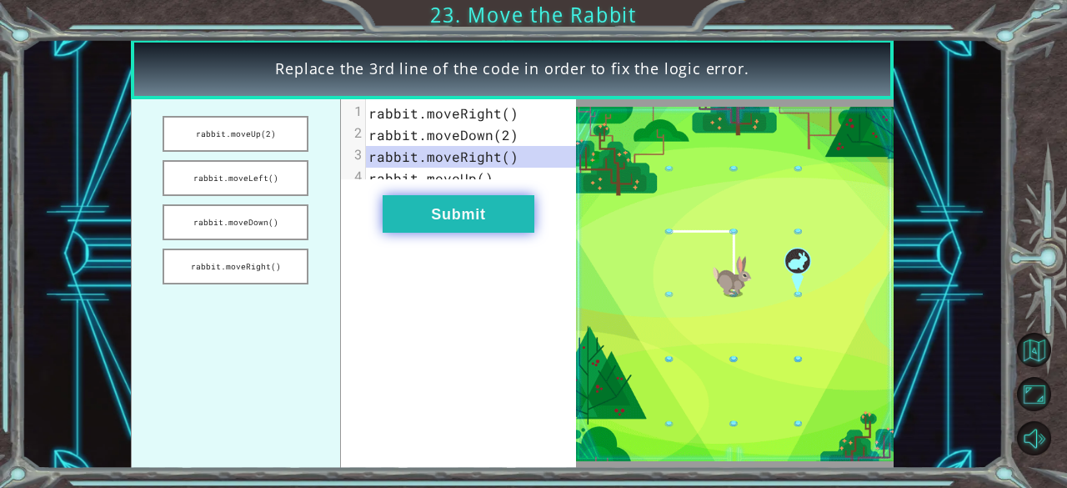
click at [390, 233] on button "Submit" at bounding box center [459, 214] width 152 height 38
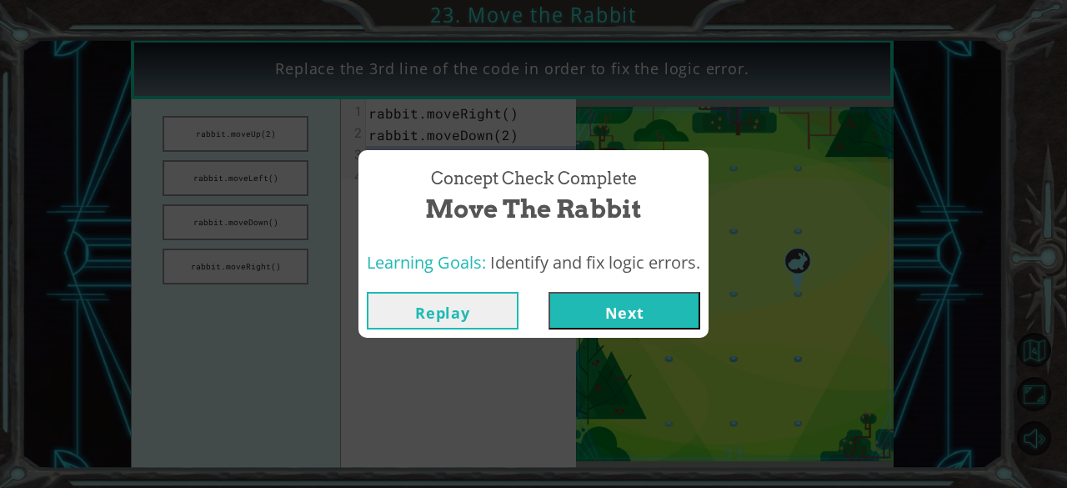
click at [577, 313] on button "Next" at bounding box center [625, 311] width 152 height 38
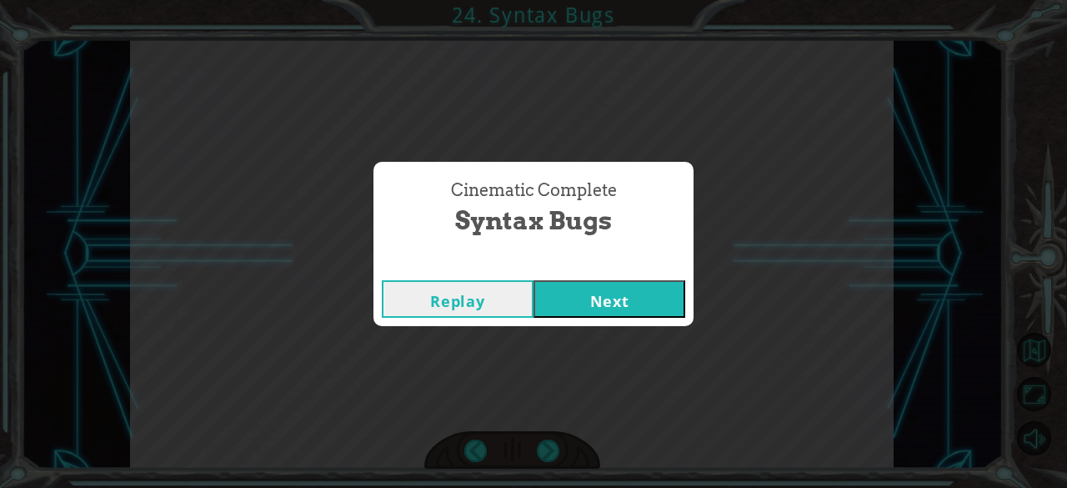
click at [574, 299] on button "Next" at bounding box center [610, 299] width 152 height 38
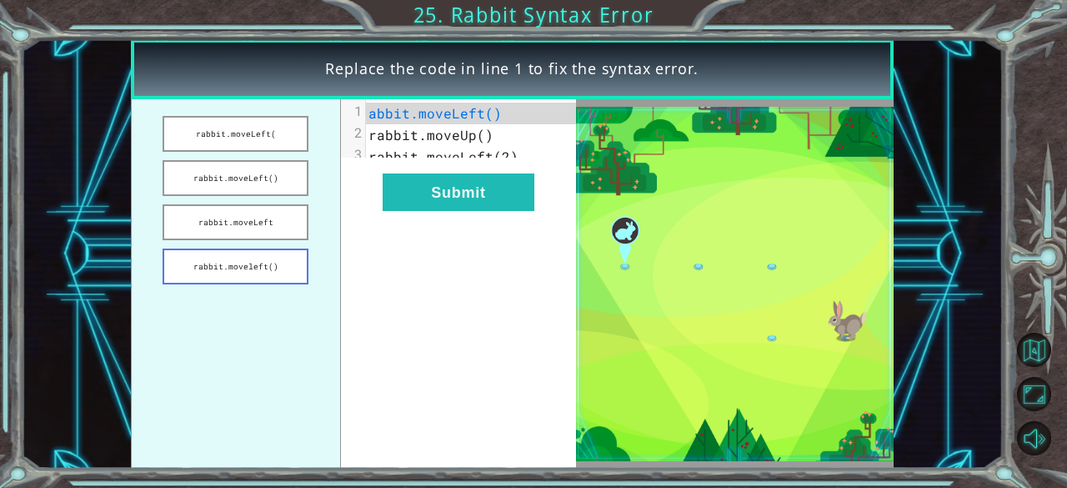
click at [300, 281] on button "rabbit.moveleft()" at bounding box center [236, 266] width 146 height 36
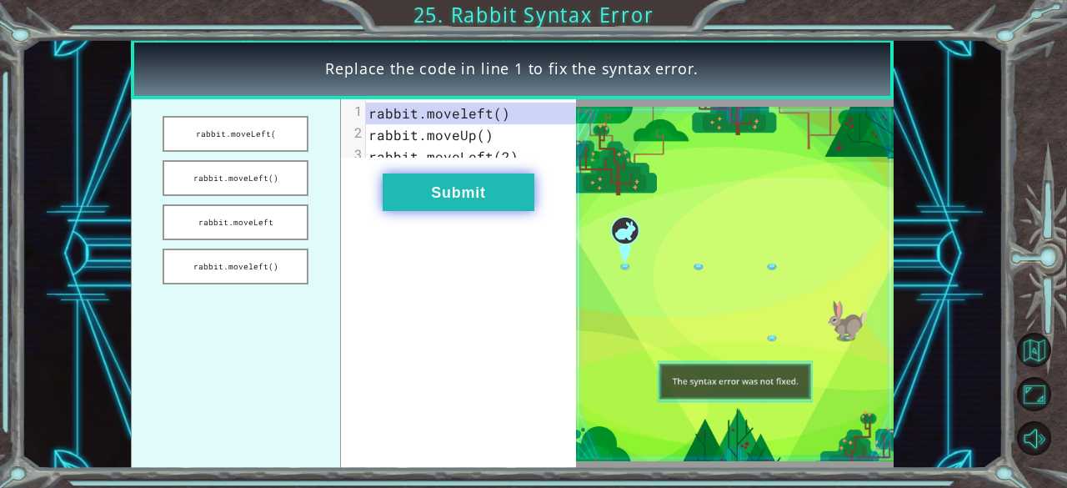
click at [425, 211] on button "Submit" at bounding box center [459, 192] width 152 height 38
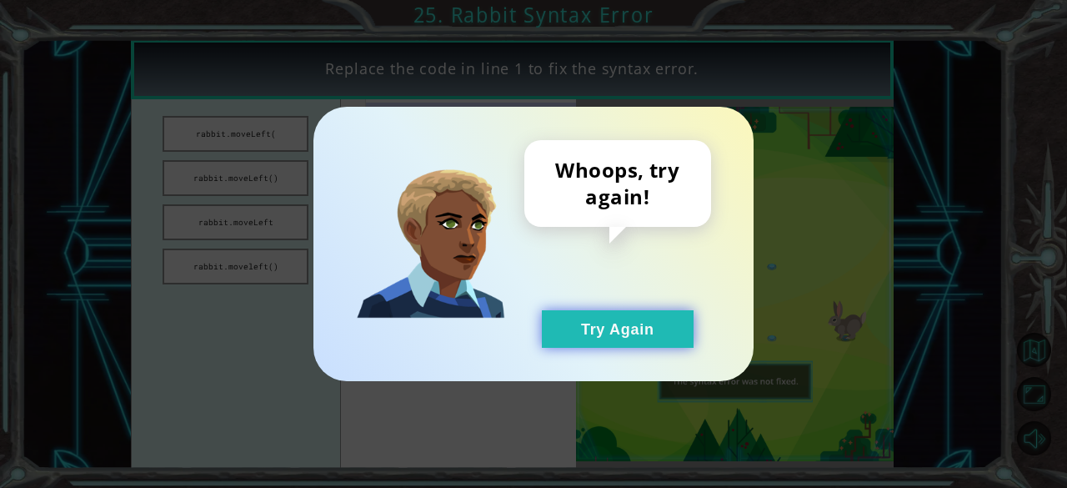
click at [602, 326] on button "Try Again" at bounding box center [618, 329] width 152 height 38
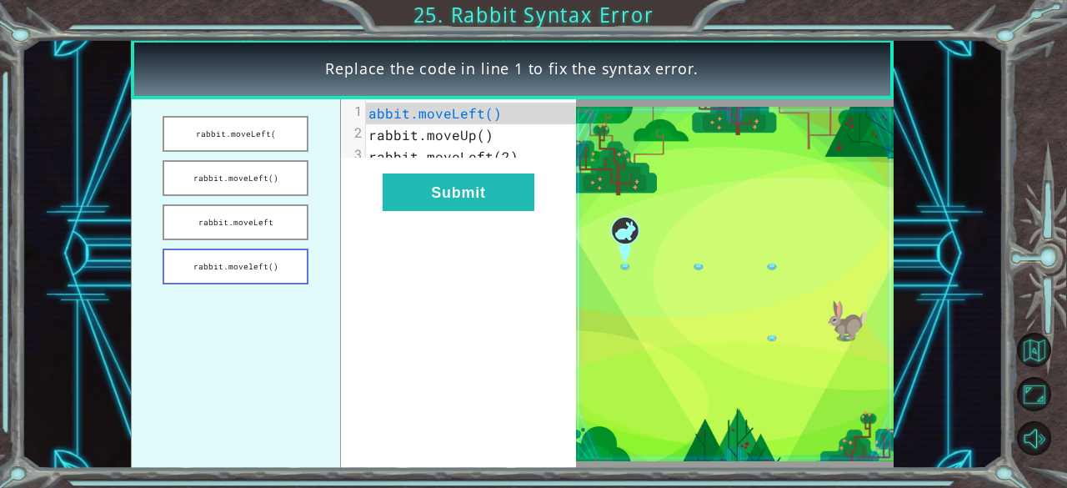
click at [274, 282] on button "rabbit.moveleft()" at bounding box center [236, 266] width 146 height 36
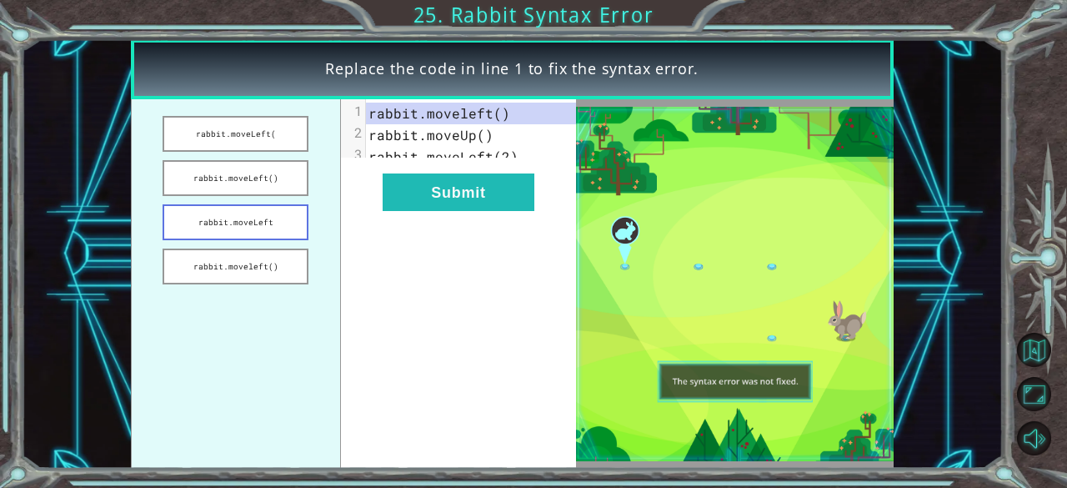
click at [281, 209] on button "rabbit.moveLeft" at bounding box center [236, 222] width 146 height 36
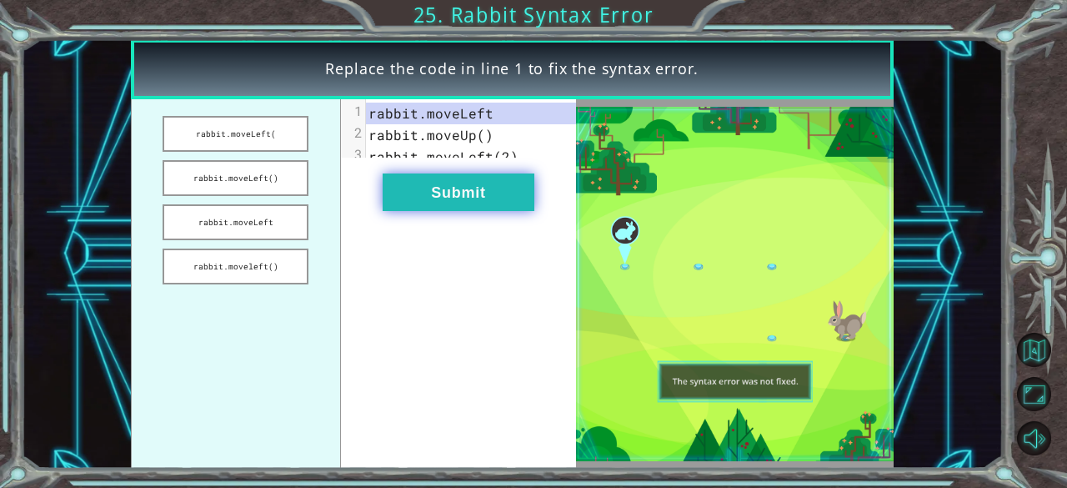
click at [429, 208] on button "Submit" at bounding box center [459, 192] width 152 height 38
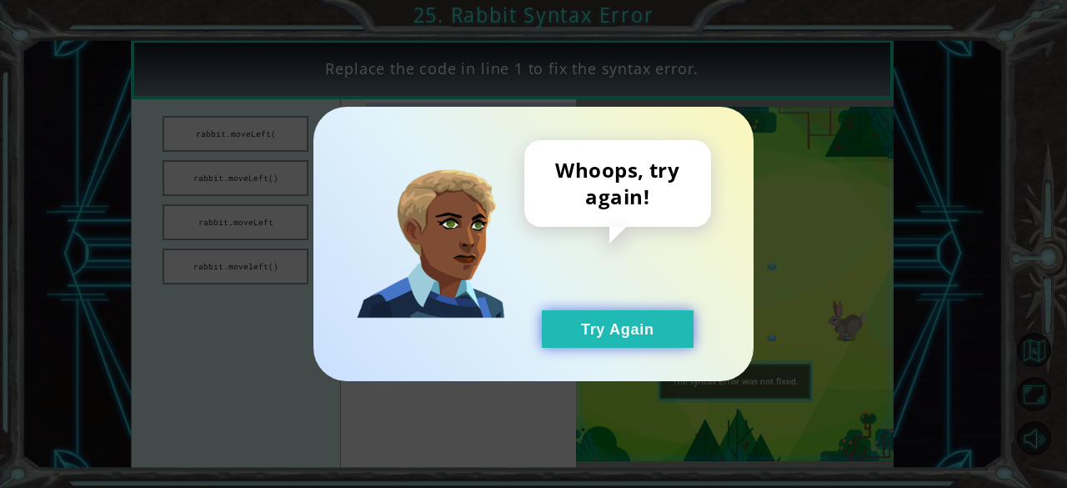
click at [559, 321] on button "Try Again" at bounding box center [618, 329] width 152 height 38
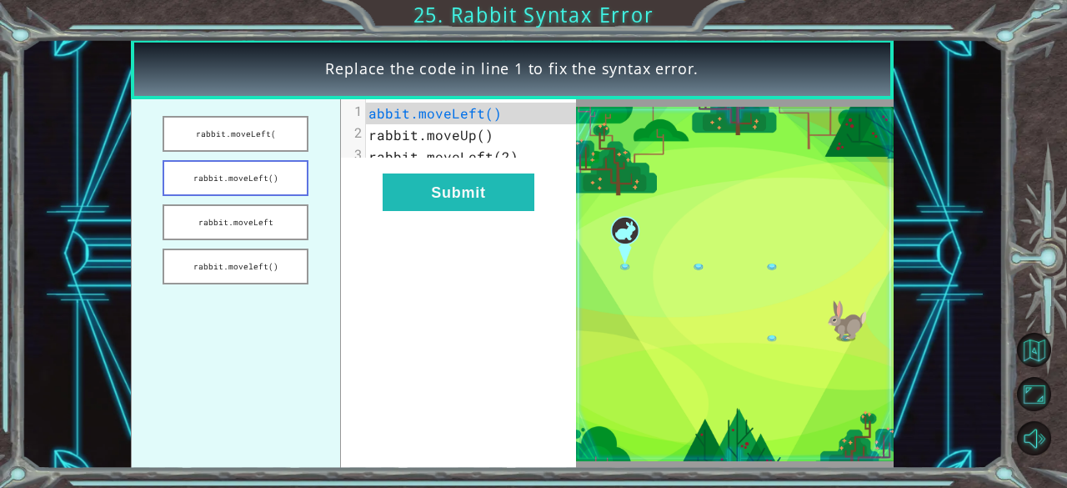
click at [250, 182] on button "rabbit.moveLeft()" at bounding box center [236, 178] width 146 height 36
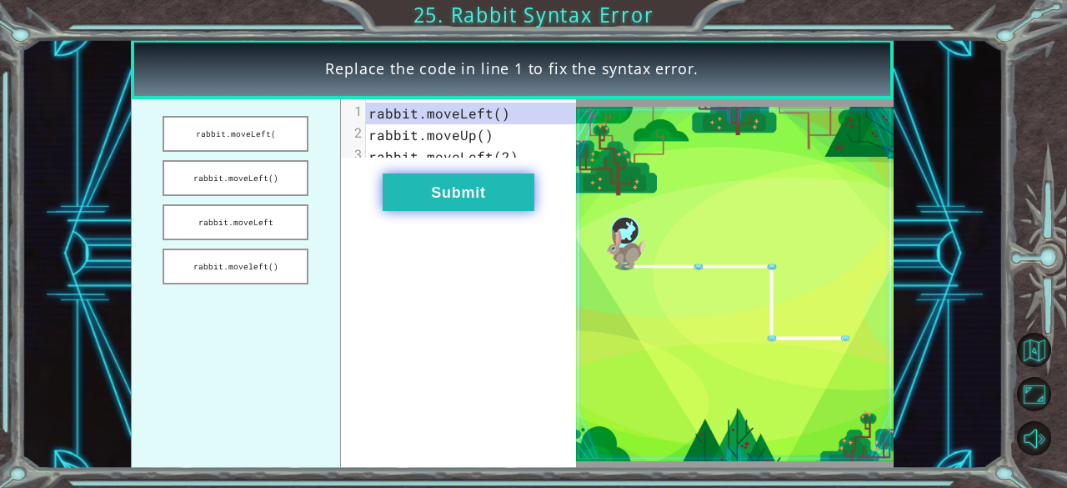
click at [413, 211] on button "Submit" at bounding box center [459, 192] width 152 height 38
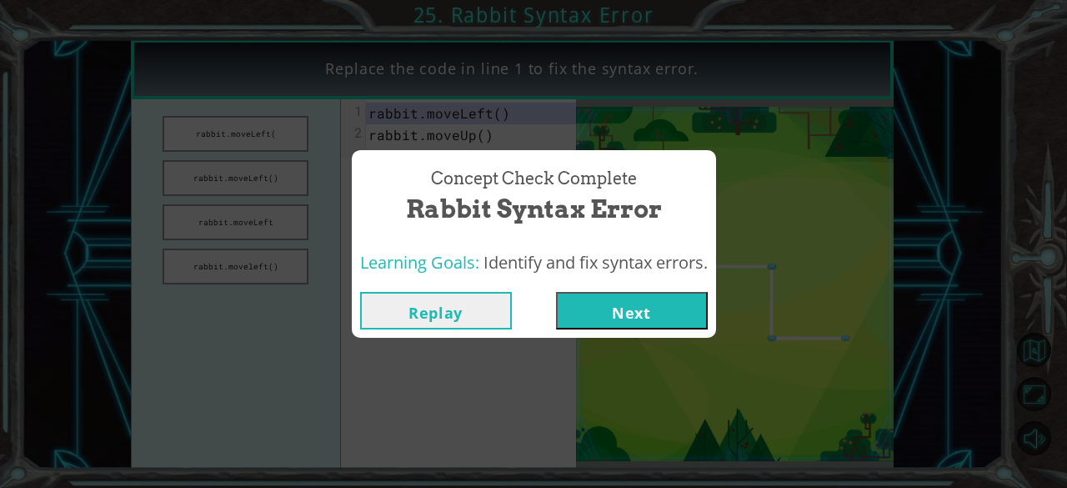
click at [625, 314] on button "Next" at bounding box center [632, 311] width 152 height 38
